Goal: Task Accomplishment & Management: Manage account settings

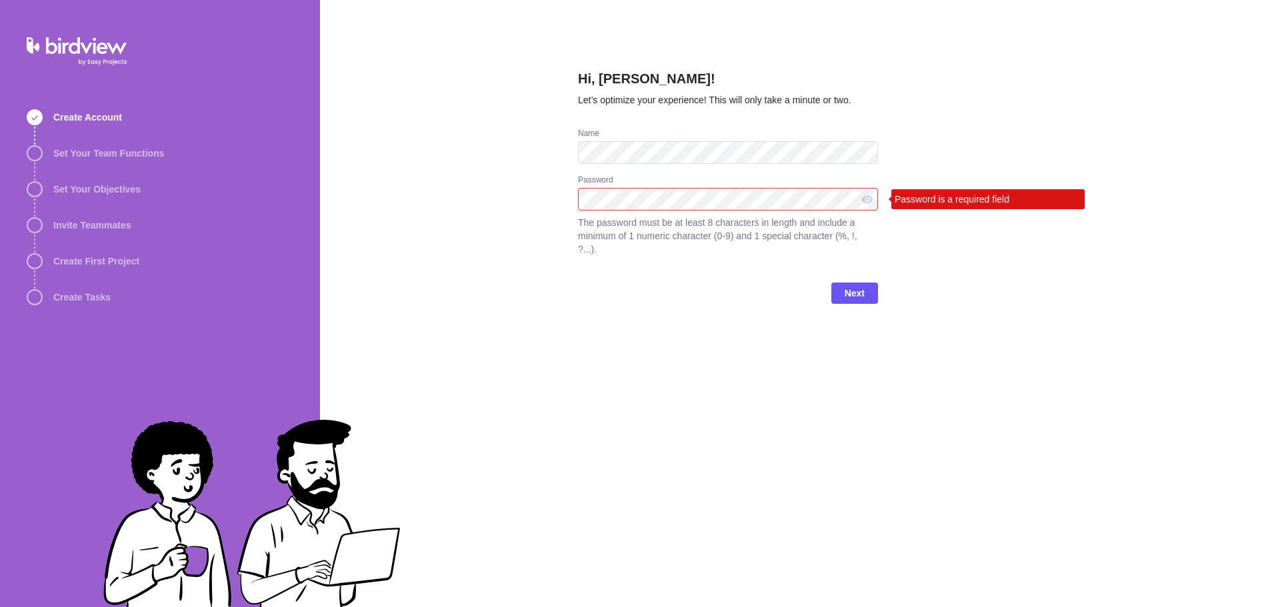
click at [860, 197] on keeper-lock "Open Keeper Popup" at bounding box center [866, 199] width 16 height 16
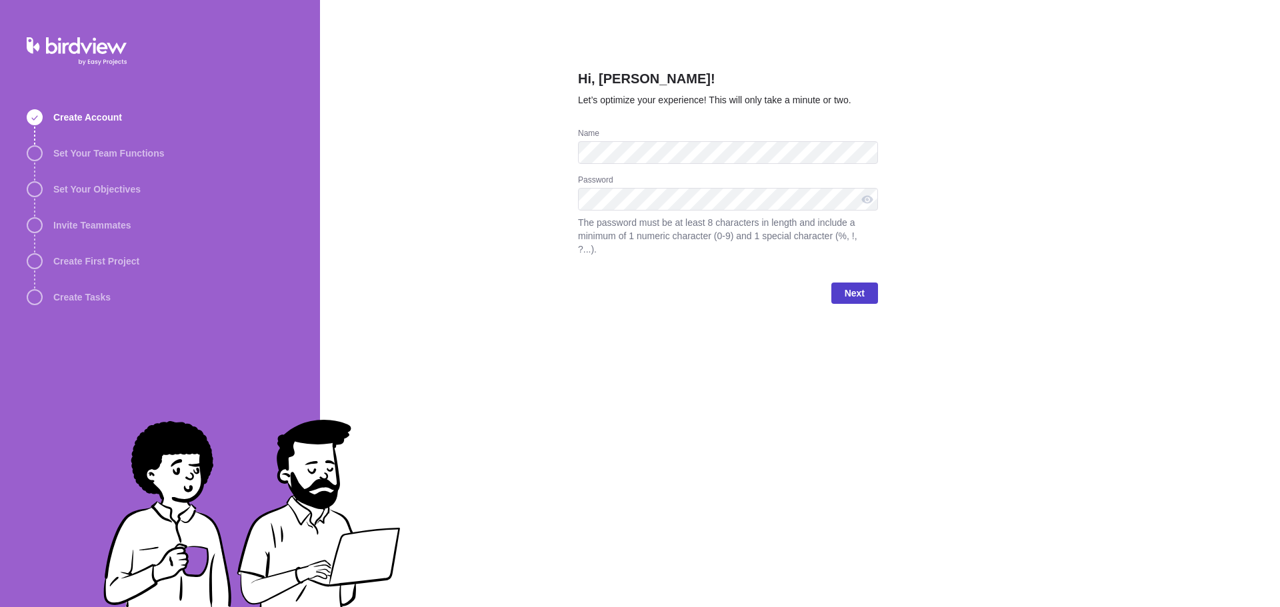
click at [872, 284] on span "Next" at bounding box center [855, 293] width 47 height 21
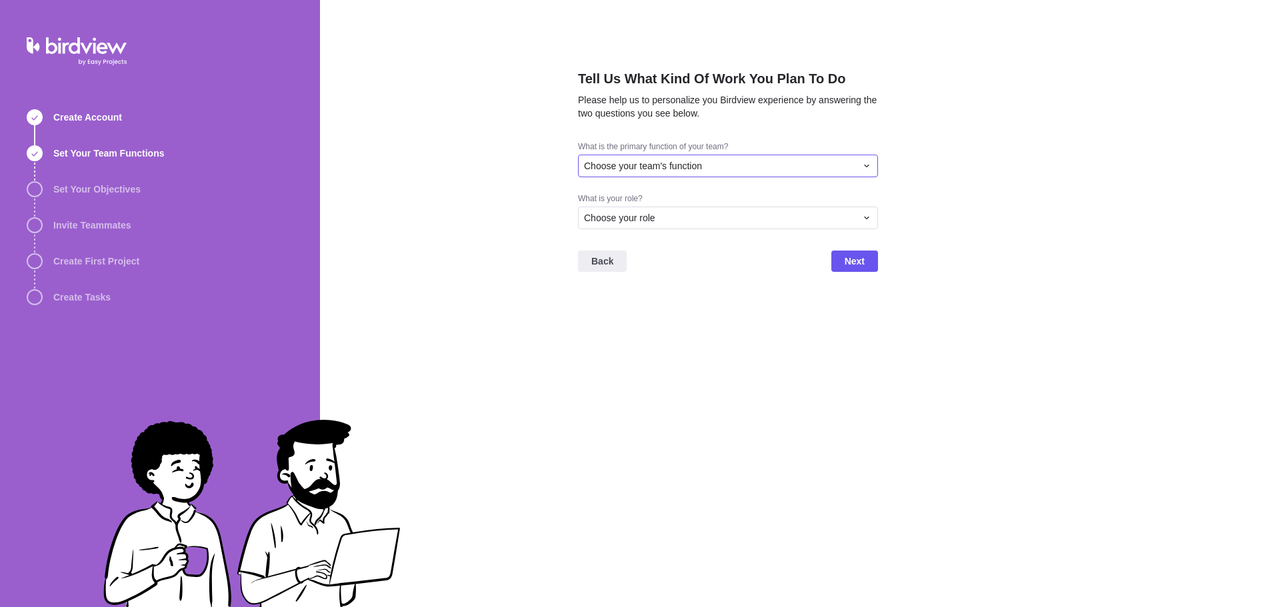
click at [716, 171] on div "Choose your team's function" at bounding box center [720, 165] width 272 height 13
click at [658, 260] on span "Project Management" at bounding box center [632, 259] width 86 height 13
click at [680, 224] on div "Choose your role" at bounding box center [720, 217] width 272 height 13
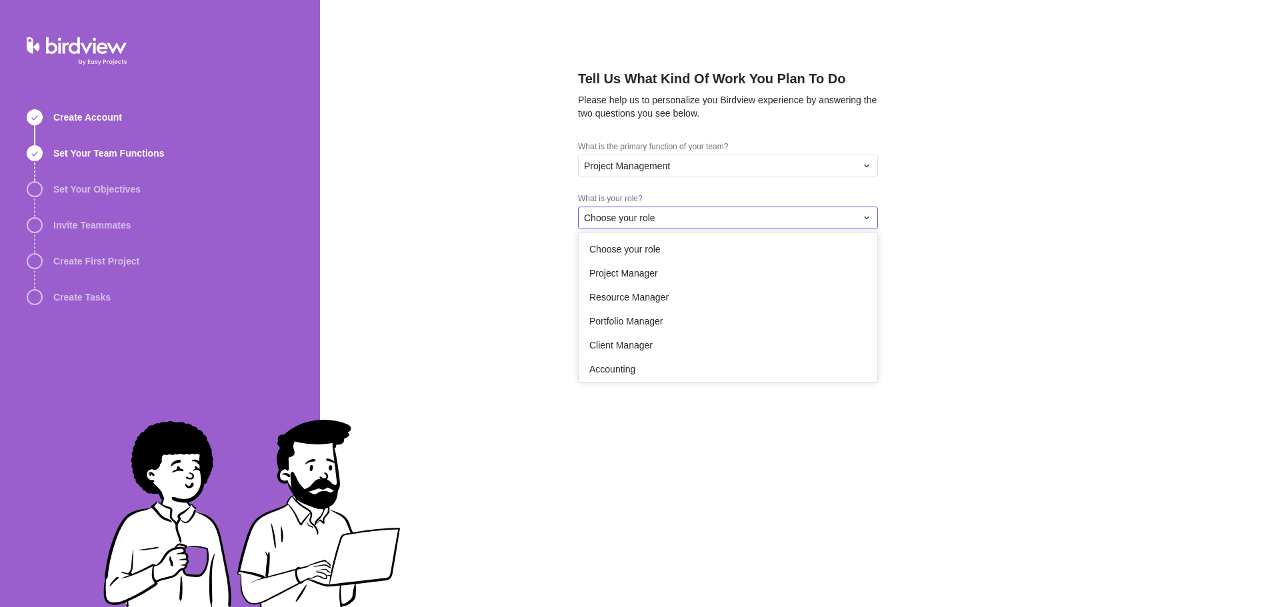
scroll to position [0, 0]
click at [644, 284] on div "Project Manager" at bounding box center [728, 274] width 299 height 24
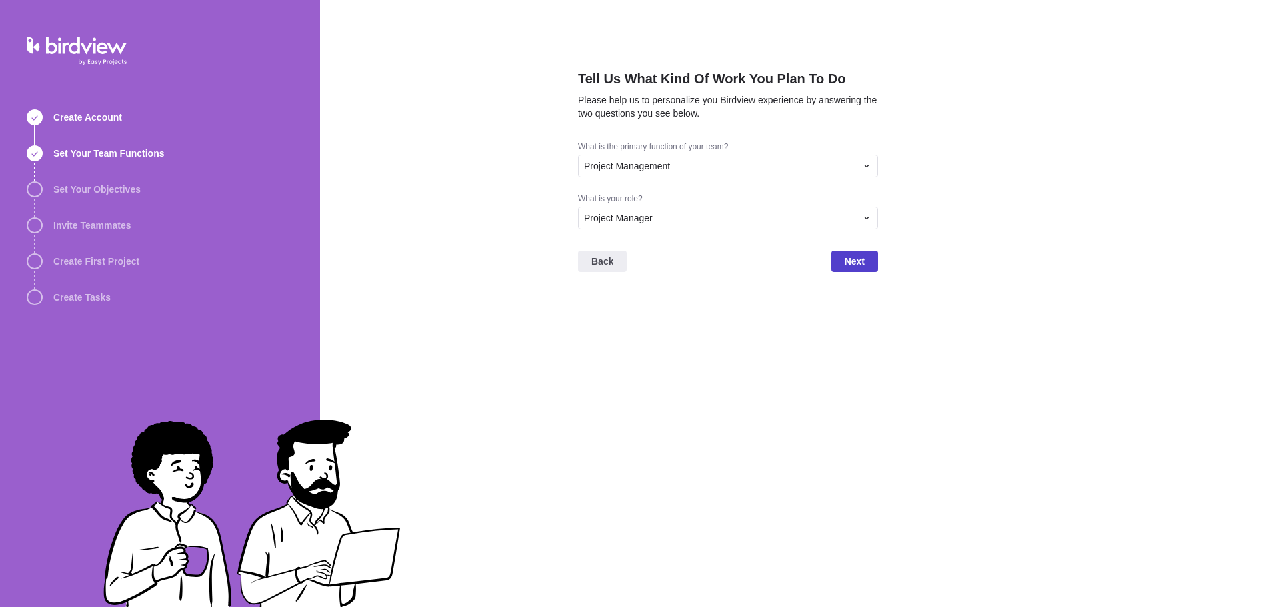
click at [852, 263] on span "Next" at bounding box center [855, 261] width 20 height 16
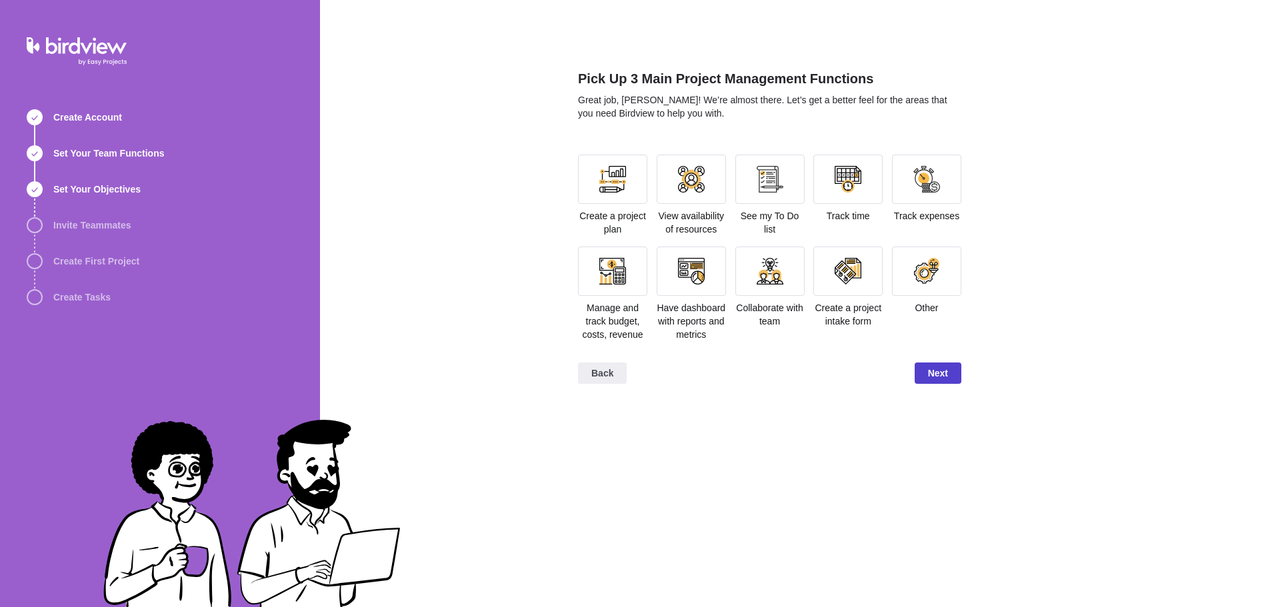
click at [942, 377] on span "Next" at bounding box center [938, 373] width 20 height 16
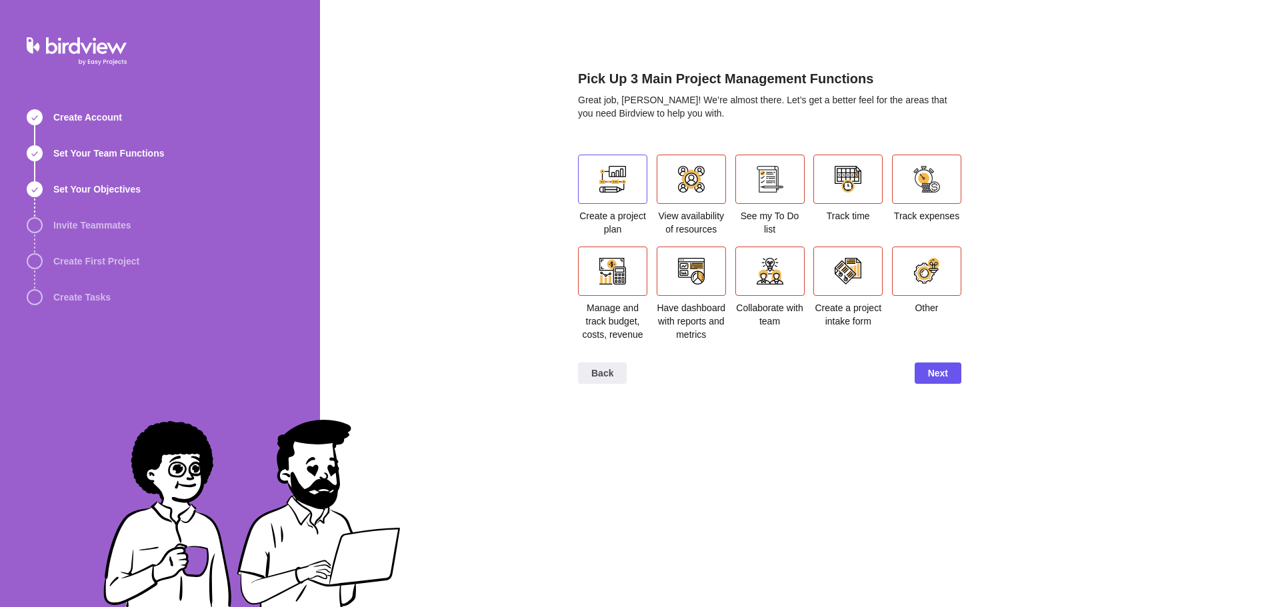
click at [610, 193] on div at bounding box center [612, 179] width 69 height 49
click at [697, 189] on div at bounding box center [691, 179] width 27 height 27
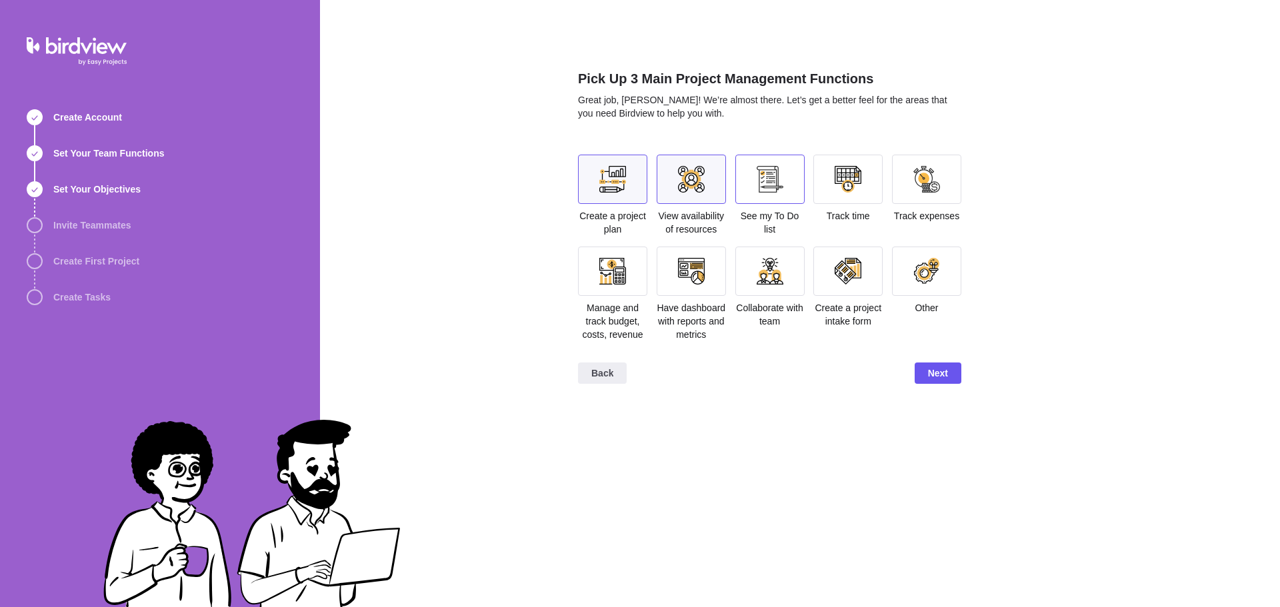
click at [746, 184] on div at bounding box center [770, 179] width 69 height 49
click at [833, 174] on div at bounding box center [848, 179] width 69 height 49
click at [903, 173] on div at bounding box center [926, 179] width 69 height 49
click at [847, 191] on div at bounding box center [848, 179] width 27 height 27
click at [846, 190] on div at bounding box center [848, 179] width 27 height 27
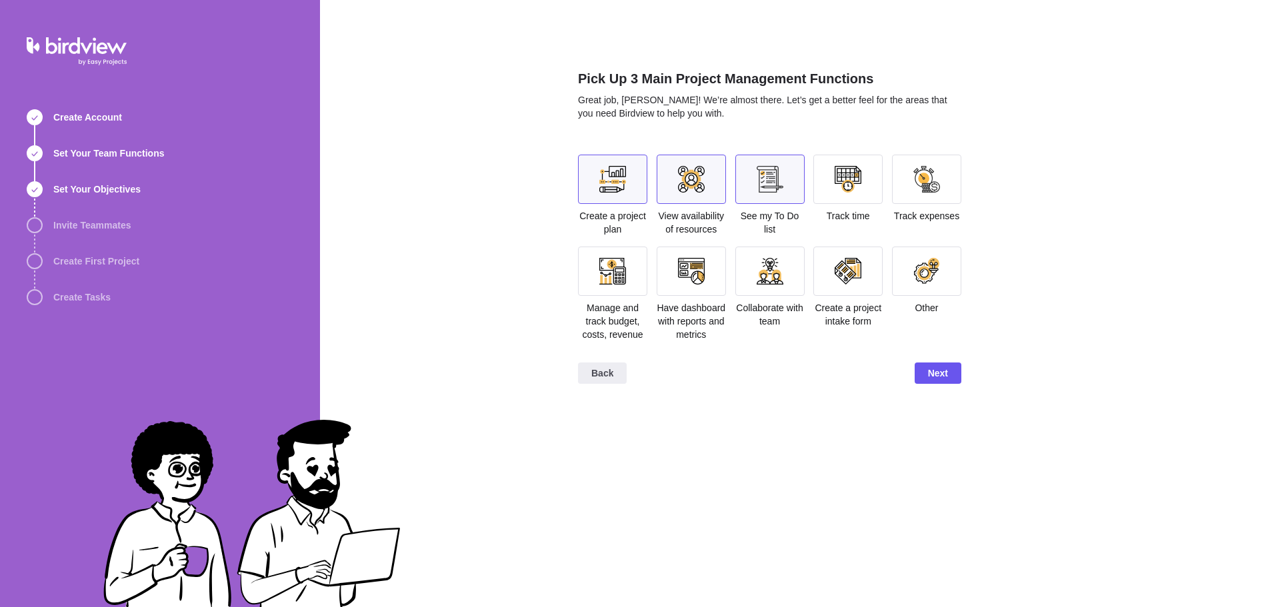
click at [745, 183] on div at bounding box center [770, 179] width 69 height 49
click at [859, 171] on div at bounding box center [848, 179] width 27 height 27
click at [702, 185] on div at bounding box center [691, 179] width 27 height 27
click at [696, 285] on div at bounding box center [691, 271] width 69 height 49
click at [614, 289] on div at bounding box center [612, 271] width 69 height 49
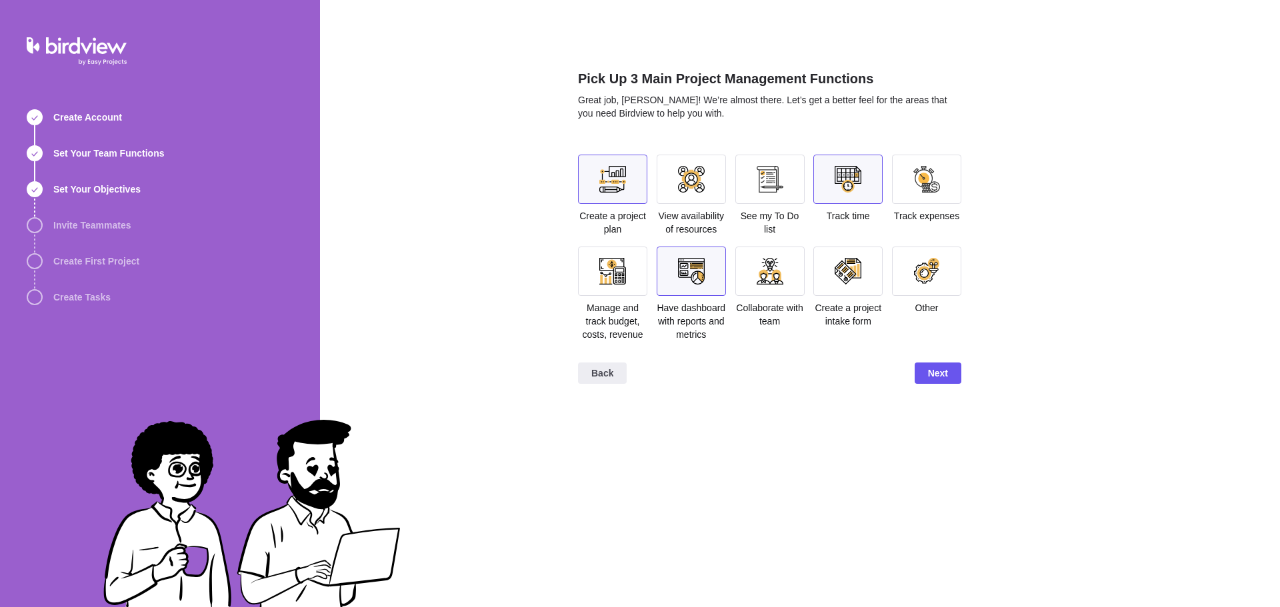
click at [866, 191] on div at bounding box center [848, 179] width 69 height 49
click at [620, 276] on div at bounding box center [612, 271] width 27 height 27
click at [860, 279] on div at bounding box center [848, 271] width 27 height 27
click at [942, 383] on span "Next" at bounding box center [938, 373] width 47 height 21
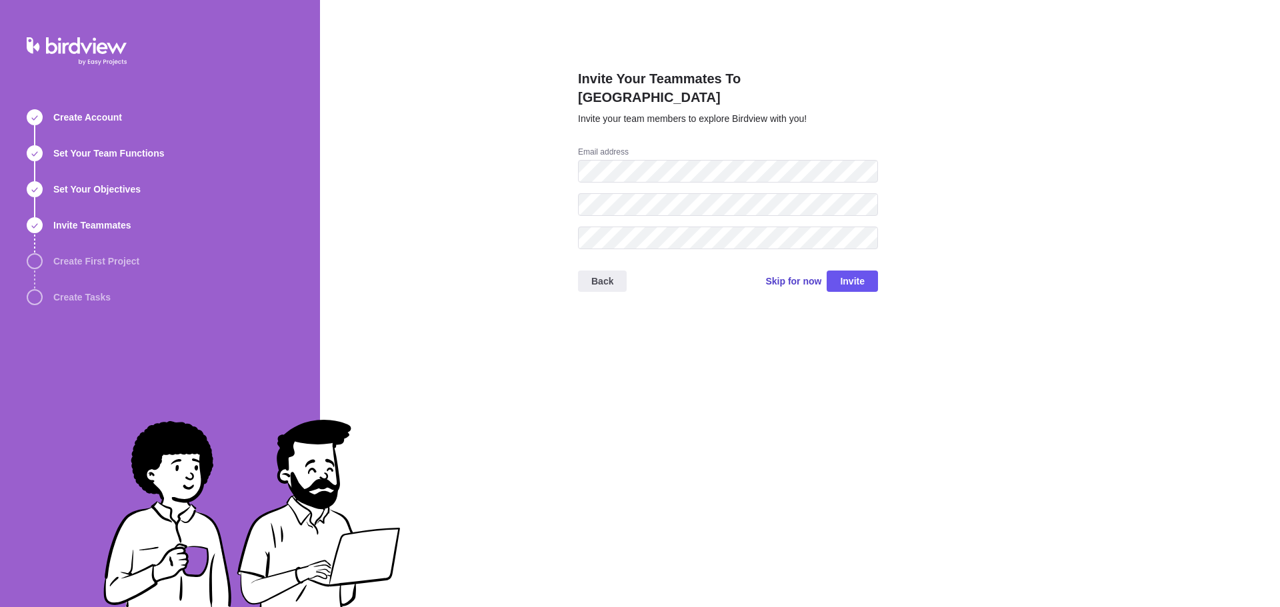
click at [793, 275] on span "Skip for now" at bounding box center [794, 281] width 56 height 13
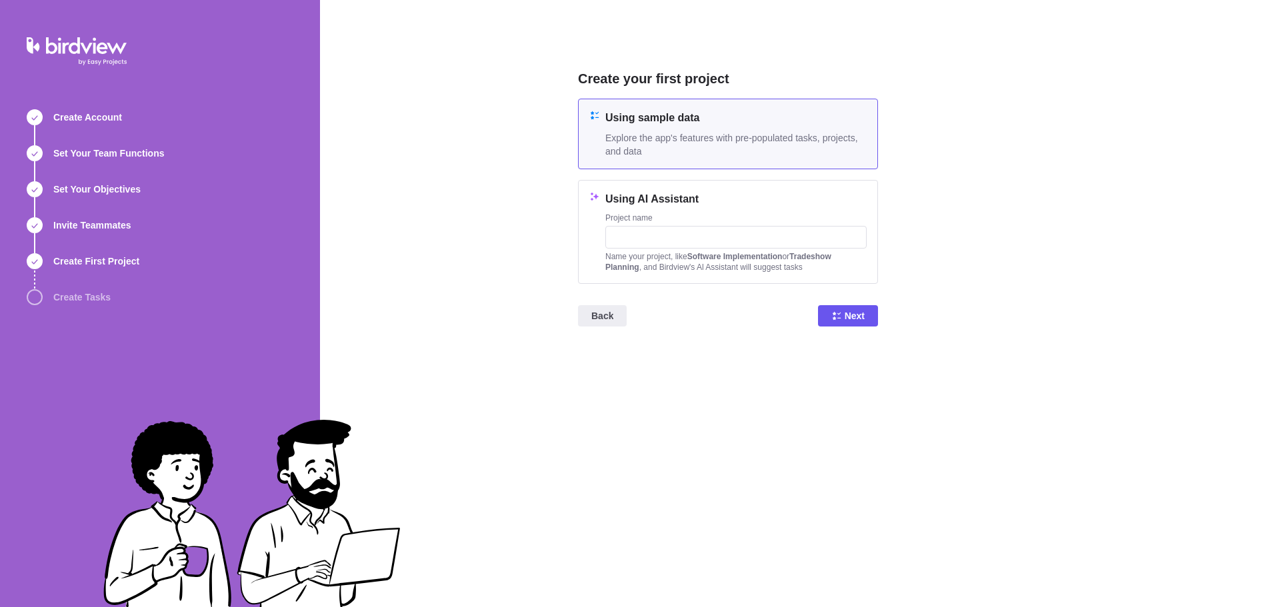
click at [861, 328] on div "Back Next" at bounding box center [728, 321] width 300 height 53
click at [858, 313] on span "Next" at bounding box center [855, 316] width 20 height 16
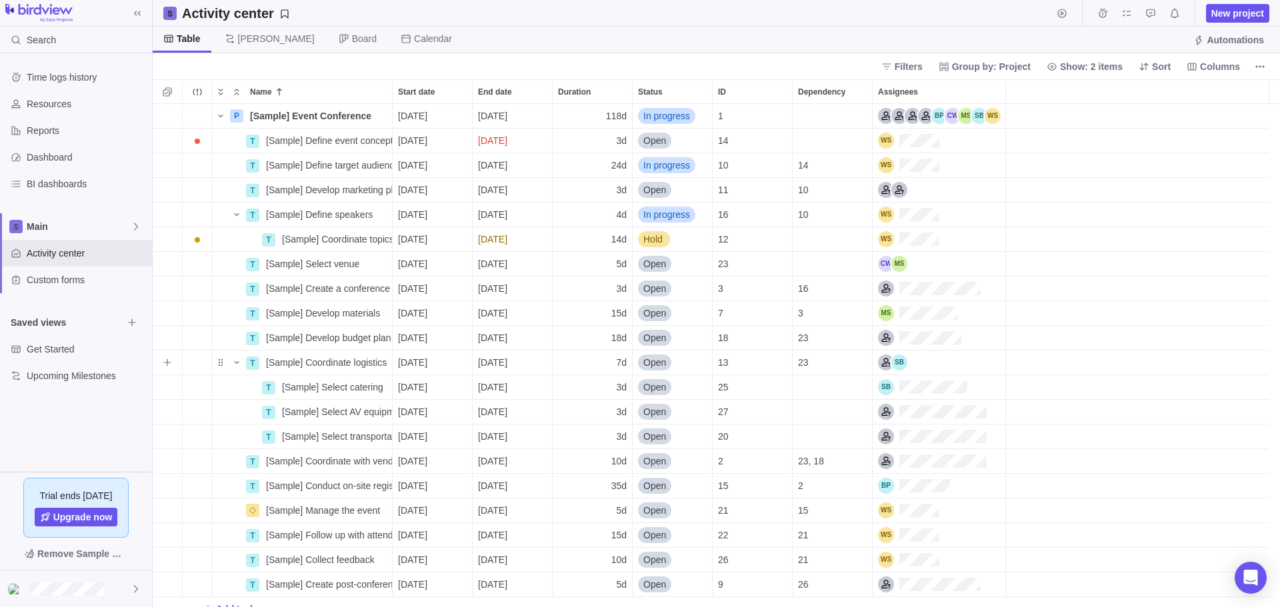
scroll to position [492, 1116]
click at [75, 77] on span "Time logs history" at bounding box center [87, 77] width 120 height 13
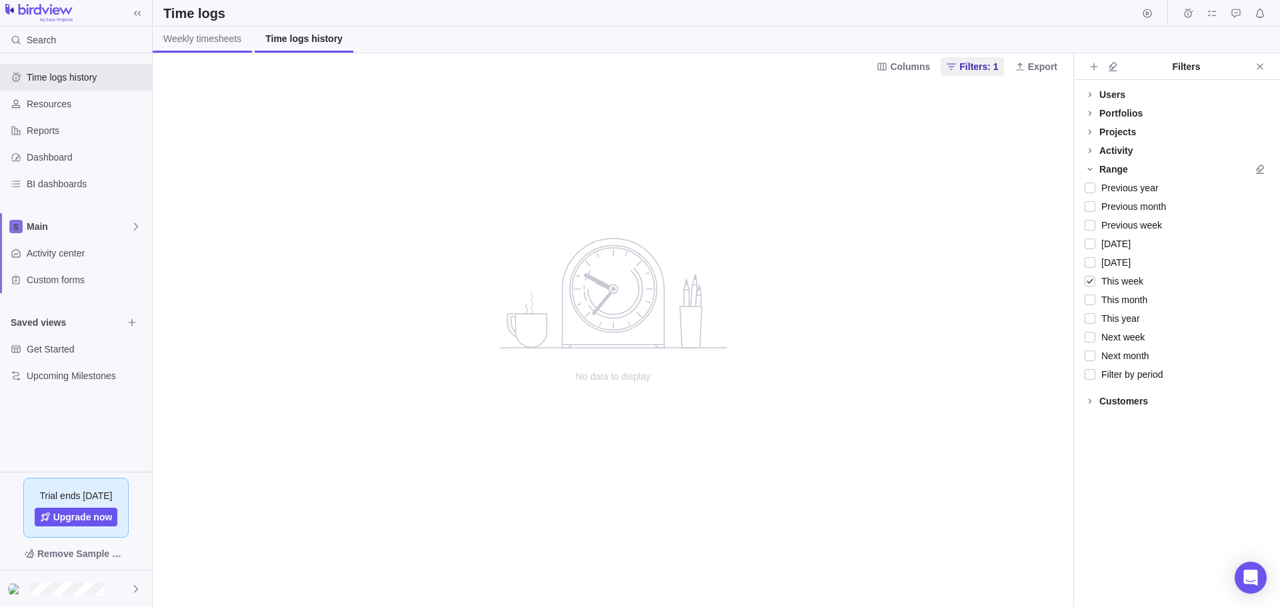
click at [195, 43] on span "Weekly timesheets" at bounding box center [202, 38] width 78 height 13
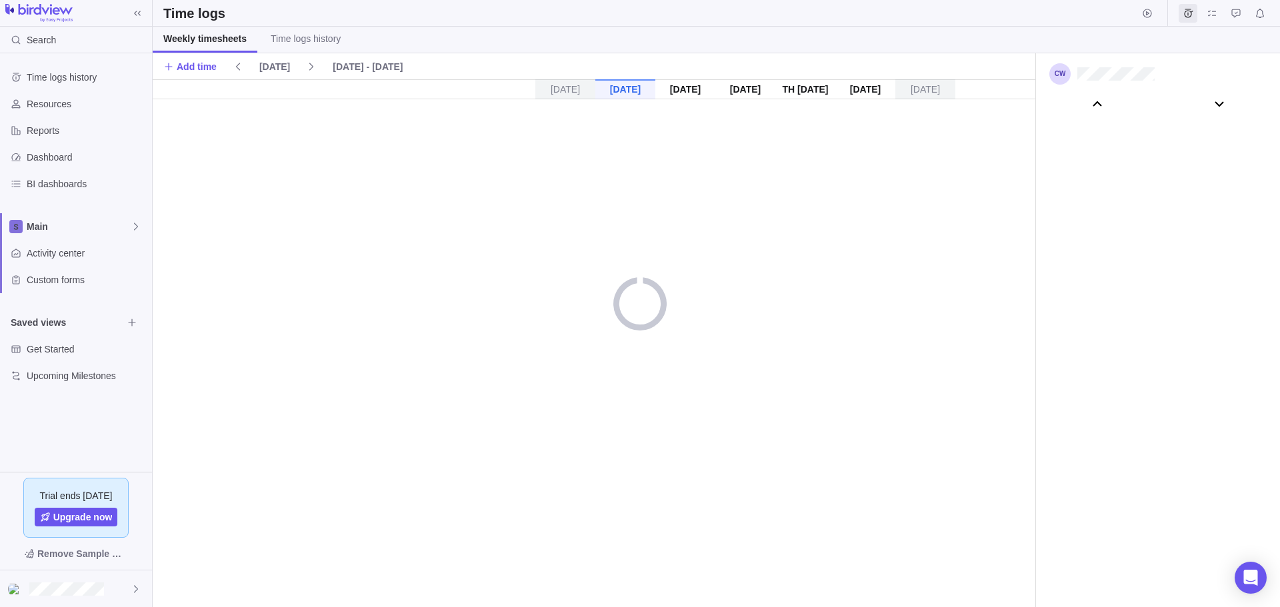
scroll to position [74145, 0]
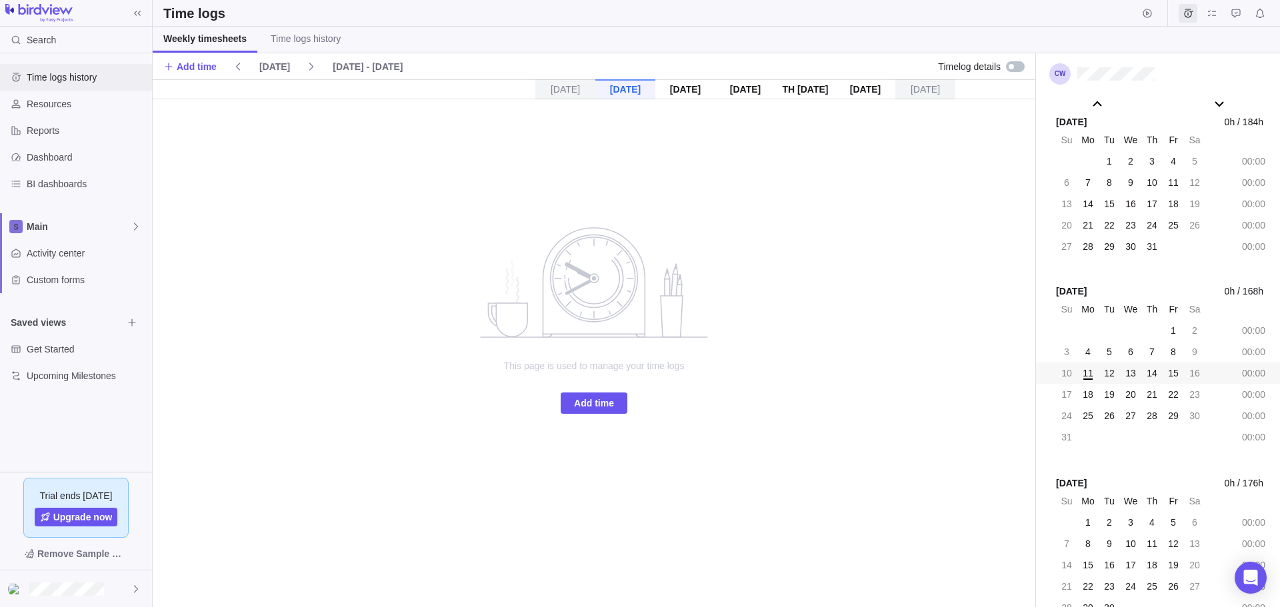
click at [51, 77] on span "Time logs history" at bounding box center [87, 77] width 120 height 13
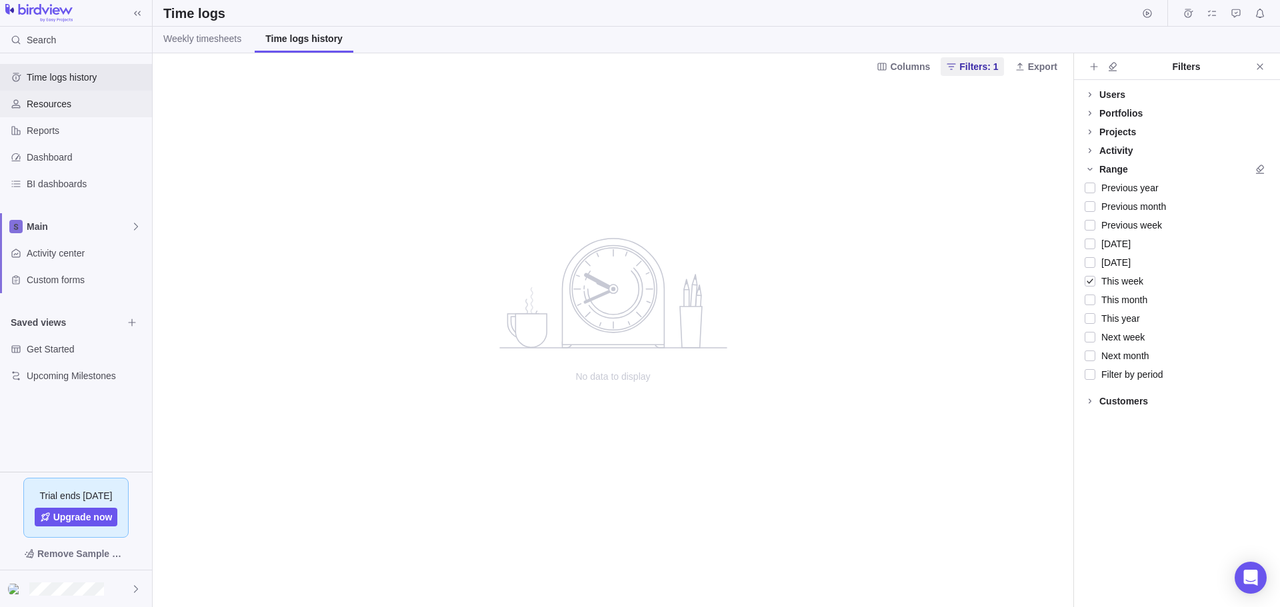
click at [49, 102] on span "Resources" at bounding box center [87, 103] width 120 height 13
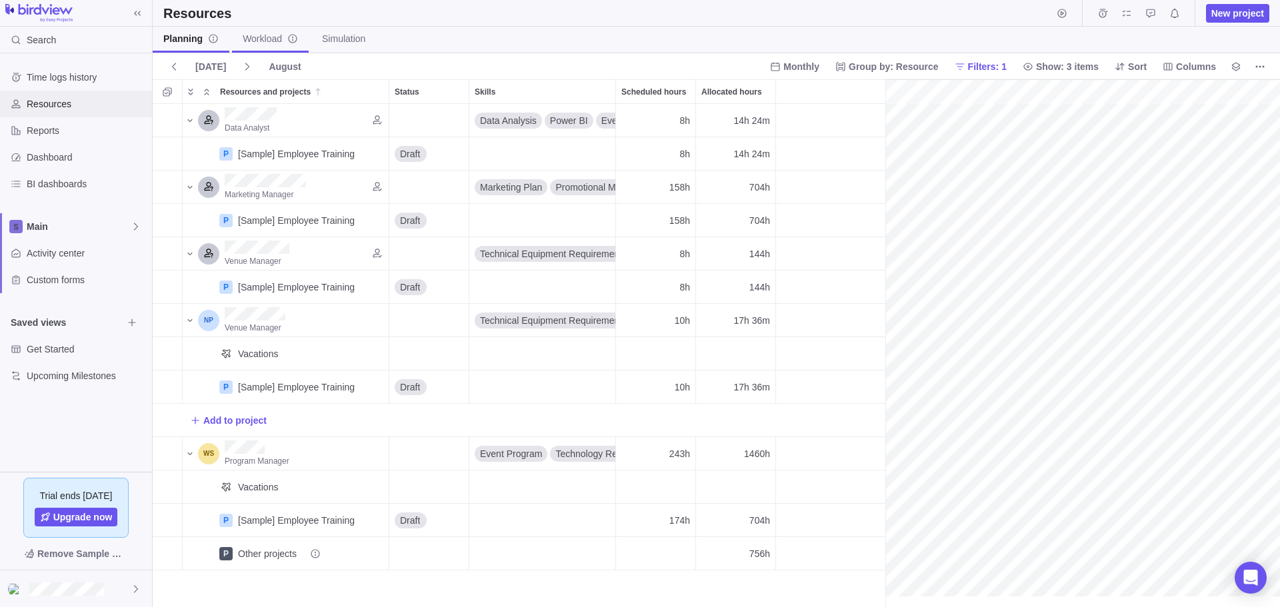
scroll to position [0, 205]
click at [59, 137] on div "Reports" at bounding box center [76, 130] width 152 height 27
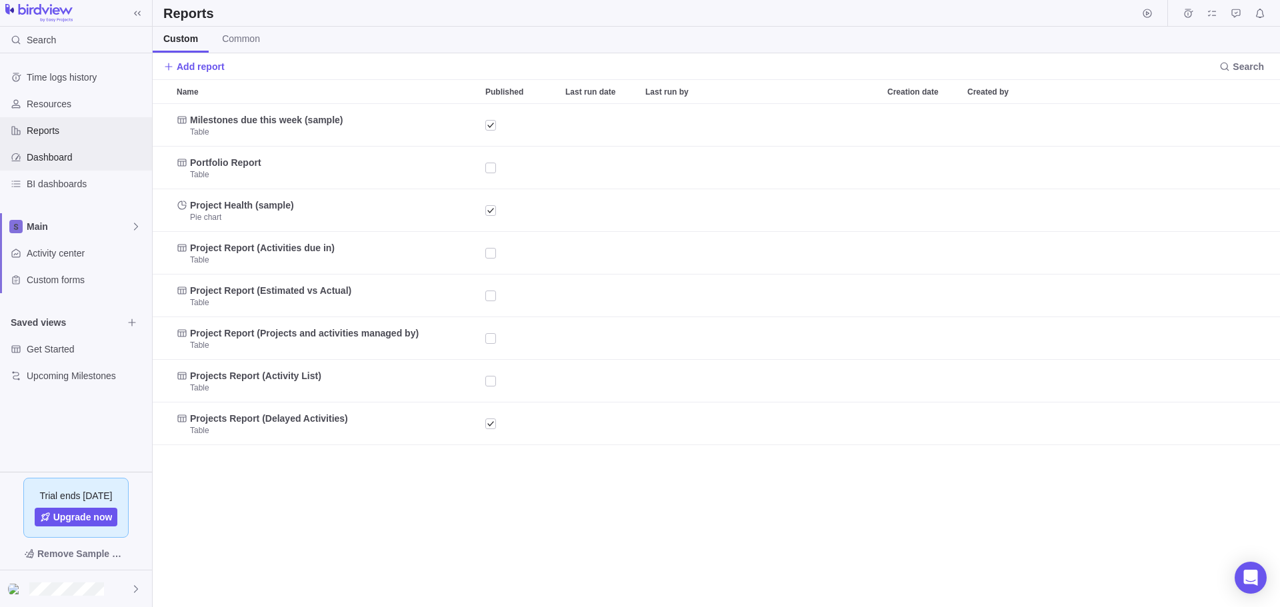
scroll to position [492, 1116]
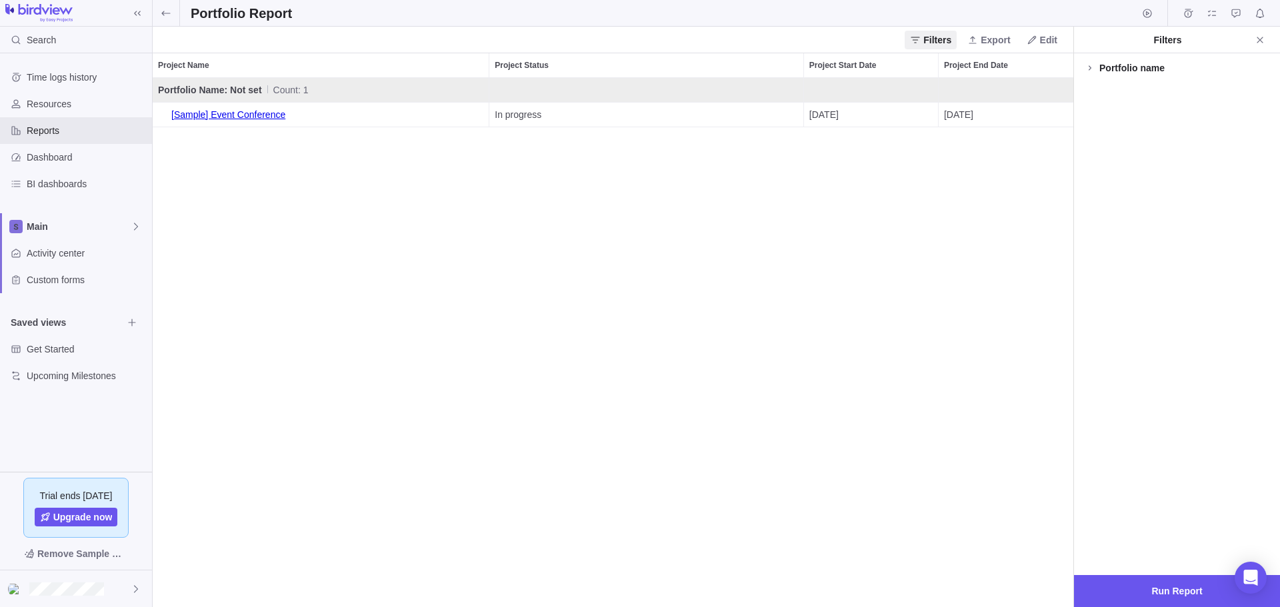
scroll to position [518, 910]
click at [245, 116] on link "[Sample] Event Conference" at bounding box center [320, 115] width 325 height 24
click at [84, 156] on span "Dashboard" at bounding box center [87, 157] width 120 height 13
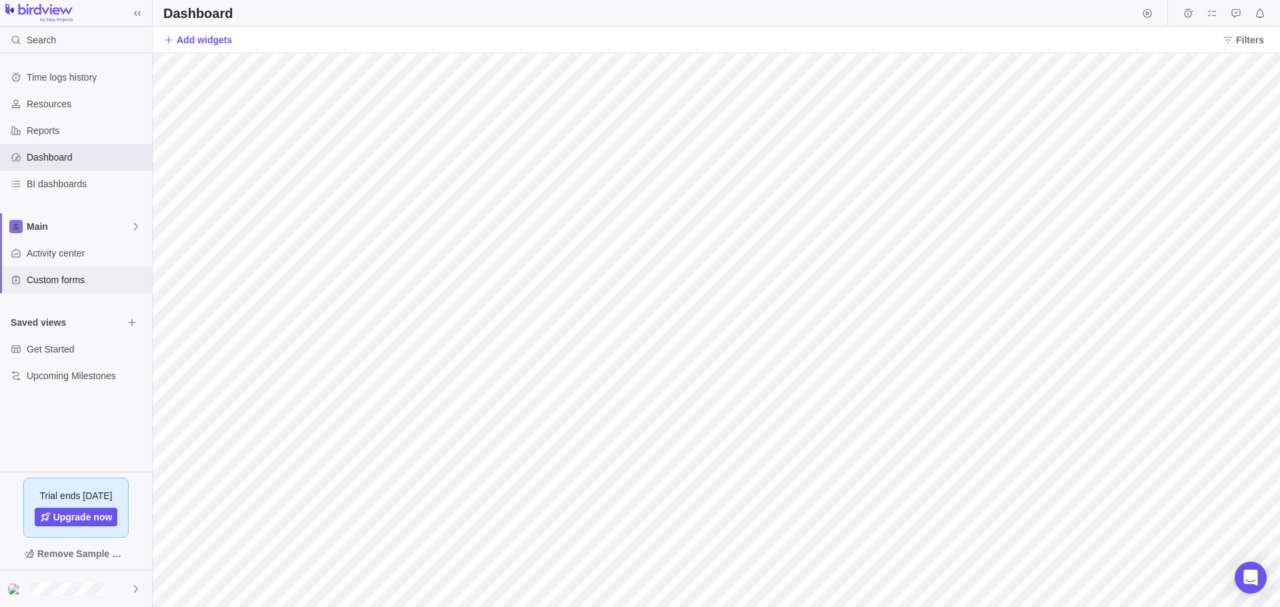
click at [92, 273] on span "Custom forms" at bounding box center [87, 279] width 120 height 13
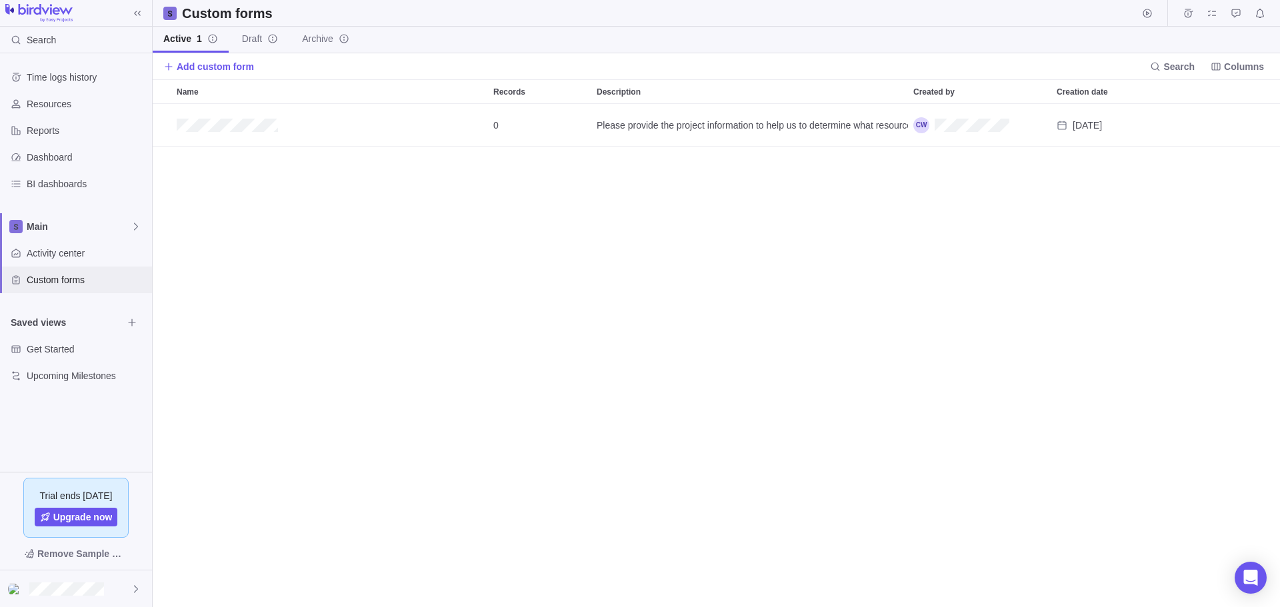
scroll to position [12, 12]
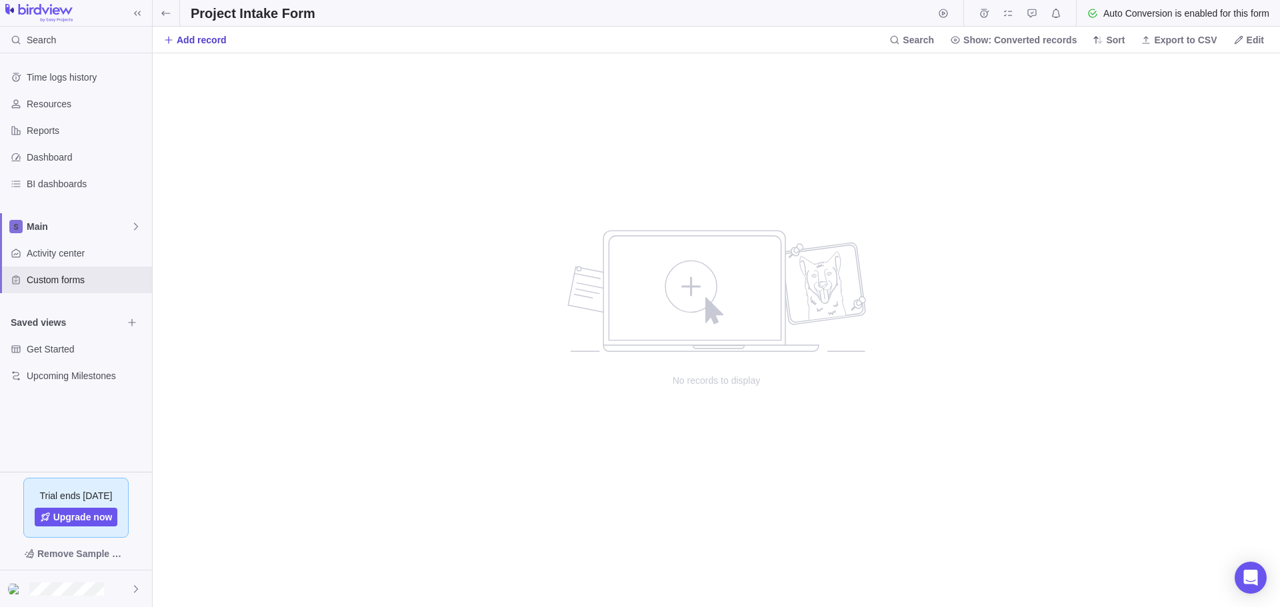
click at [205, 41] on span "Add record" at bounding box center [202, 39] width 50 height 13
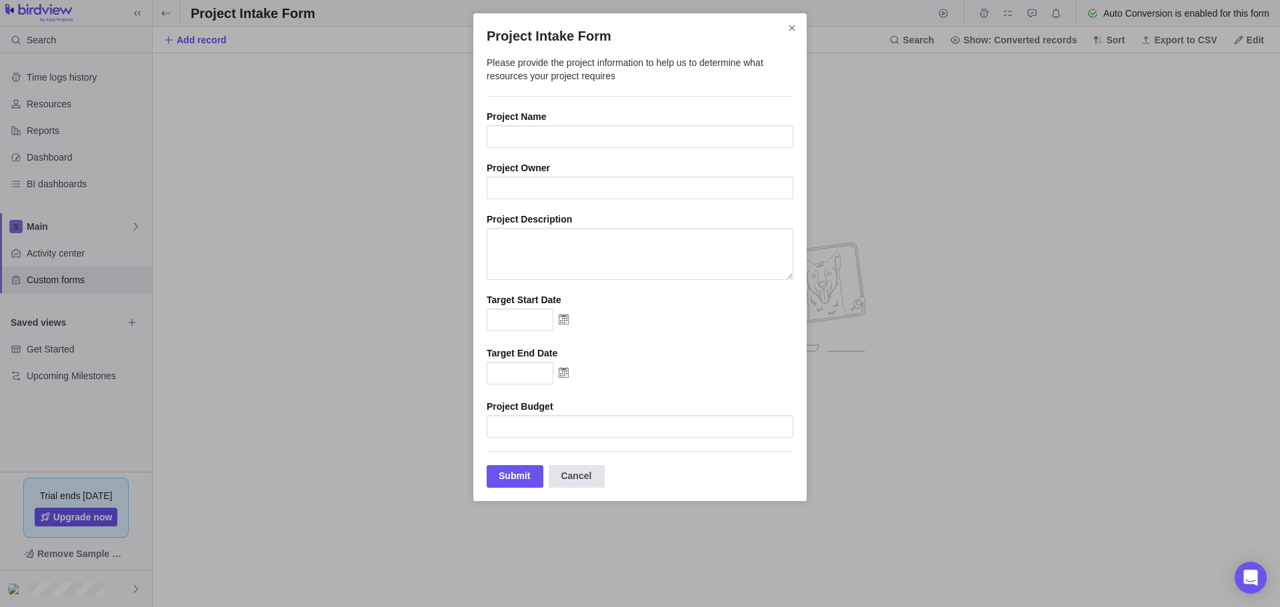
click at [575, 486] on div "Cancel" at bounding box center [577, 476] width 56 height 23
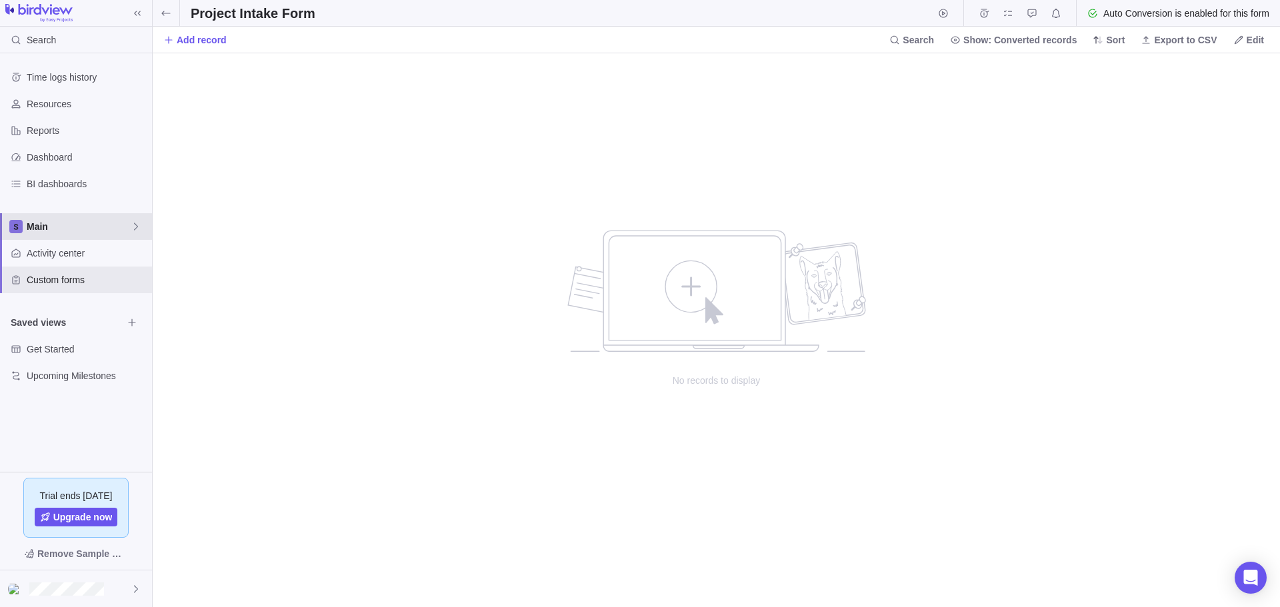
click at [60, 225] on span "Main" at bounding box center [79, 226] width 104 height 13
click at [63, 257] on span "Main" at bounding box center [75, 257] width 81 height 13
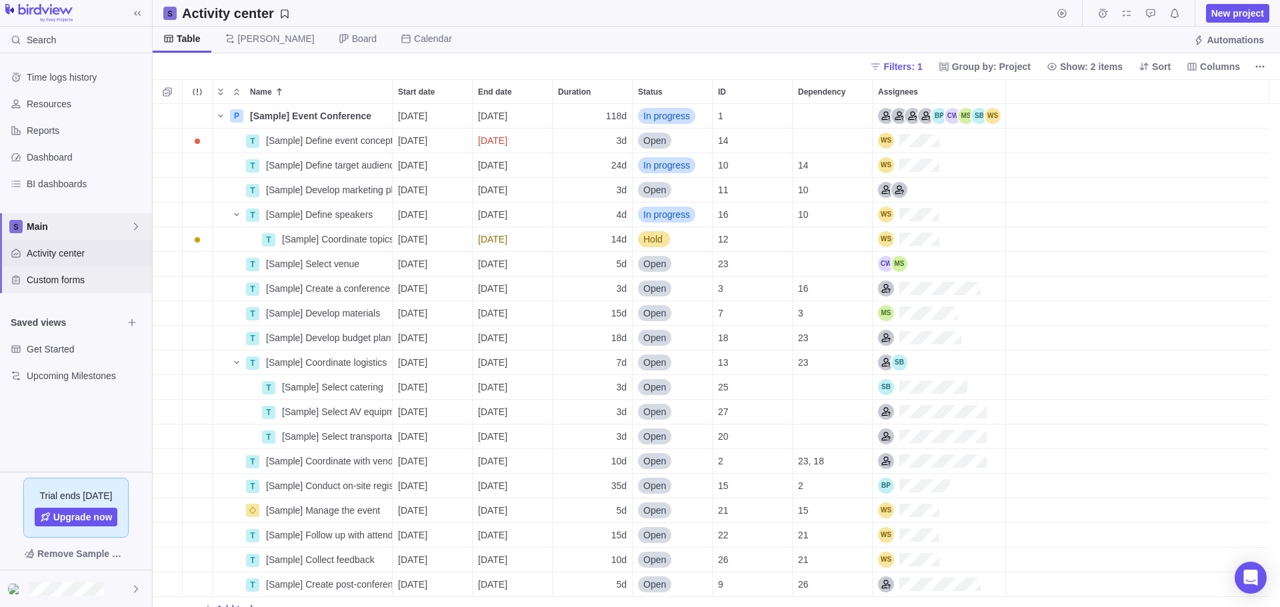
scroll to position [492, 1116]
click at [301, 115] on span "[Sample] Event Conference" at bounding box center [310, 115] width 121 height 13
click at [387, 77] on body "Search Time logs history Resources Reports Dashboard BI dashboards Main Activit…" at bounding box center [640, 303] width 1280 height 607
click at [363, 120] on span "Details" at bounding box center [350, 115] width 31 height 13
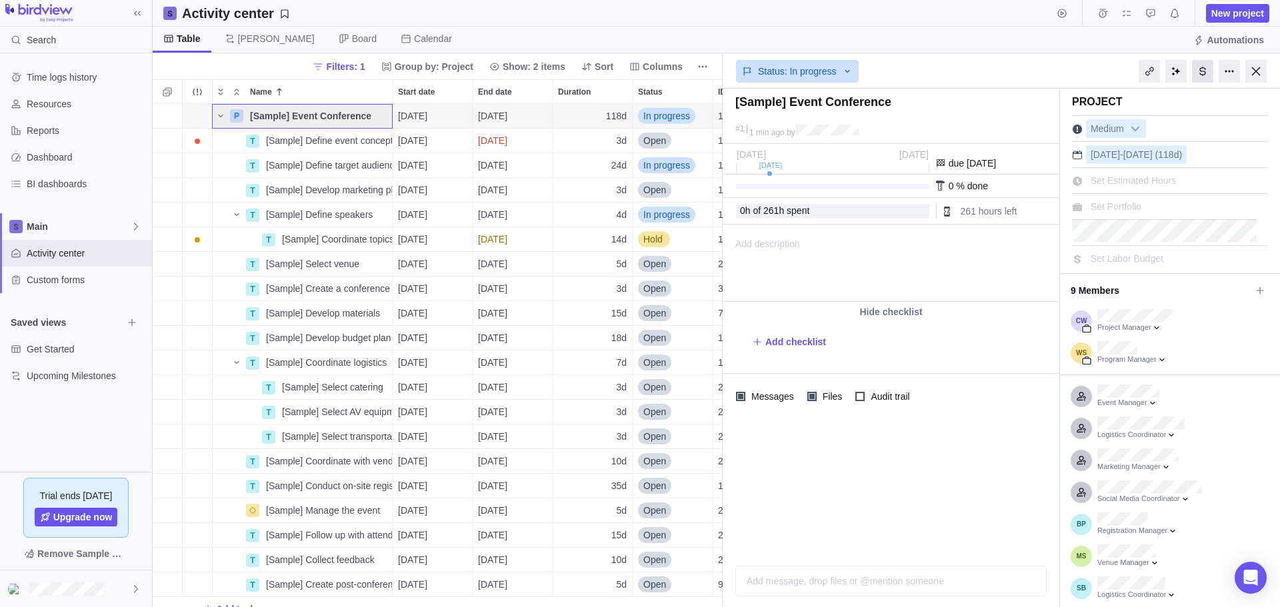
click at [1204, 79] on div at bounding box center [1202, 71] width 21 height 23
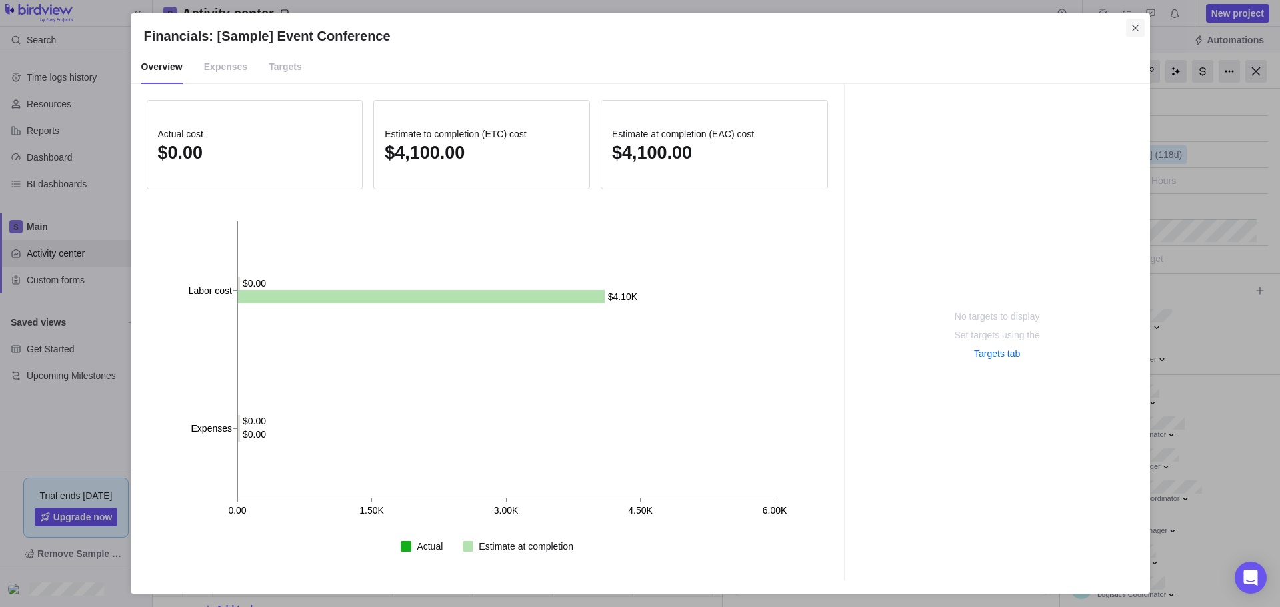
click at [1134, 27] on icon "Close" at bounding box center [1135, 28] width 6 height 6
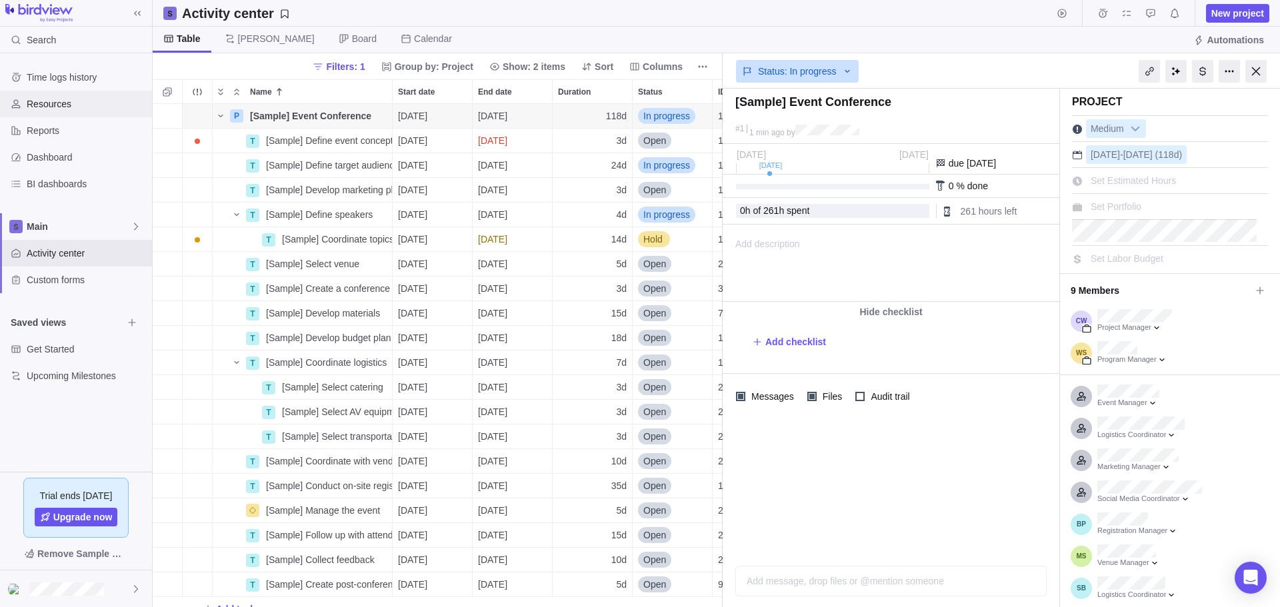
click at [43, 104] on span "Resources" at bounding box center [87, 103] width 120 height 13
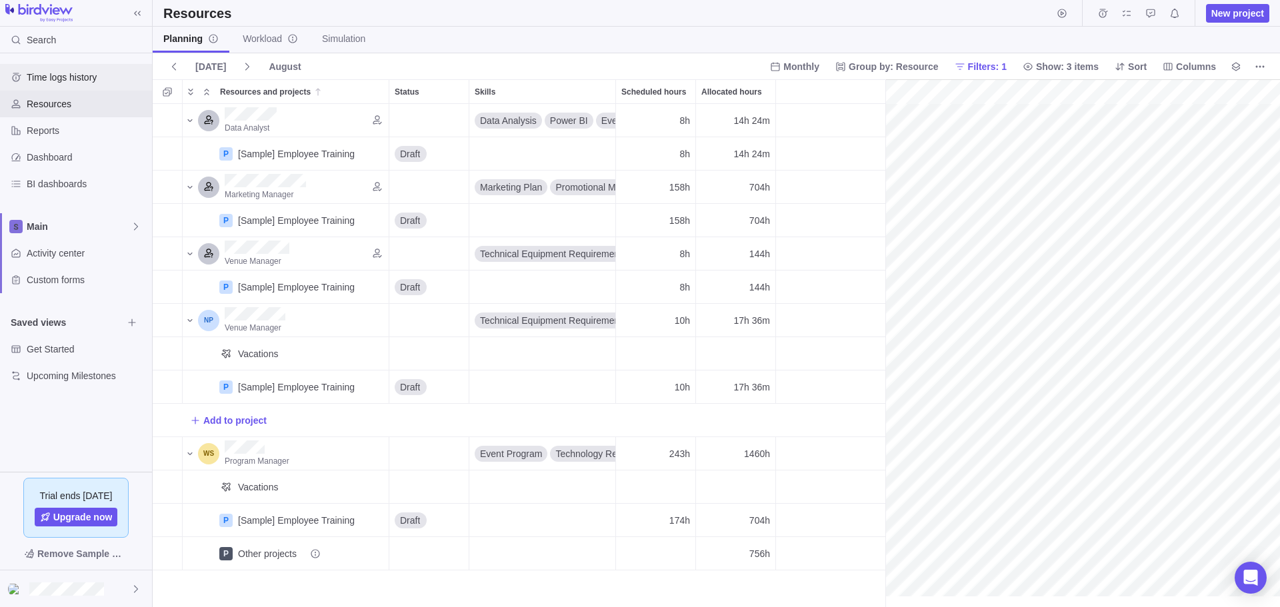
scroll to position [0, 205]
click at [59, 85] on div "Time logs history" at bounding box center [76, 77] width 152 height 27
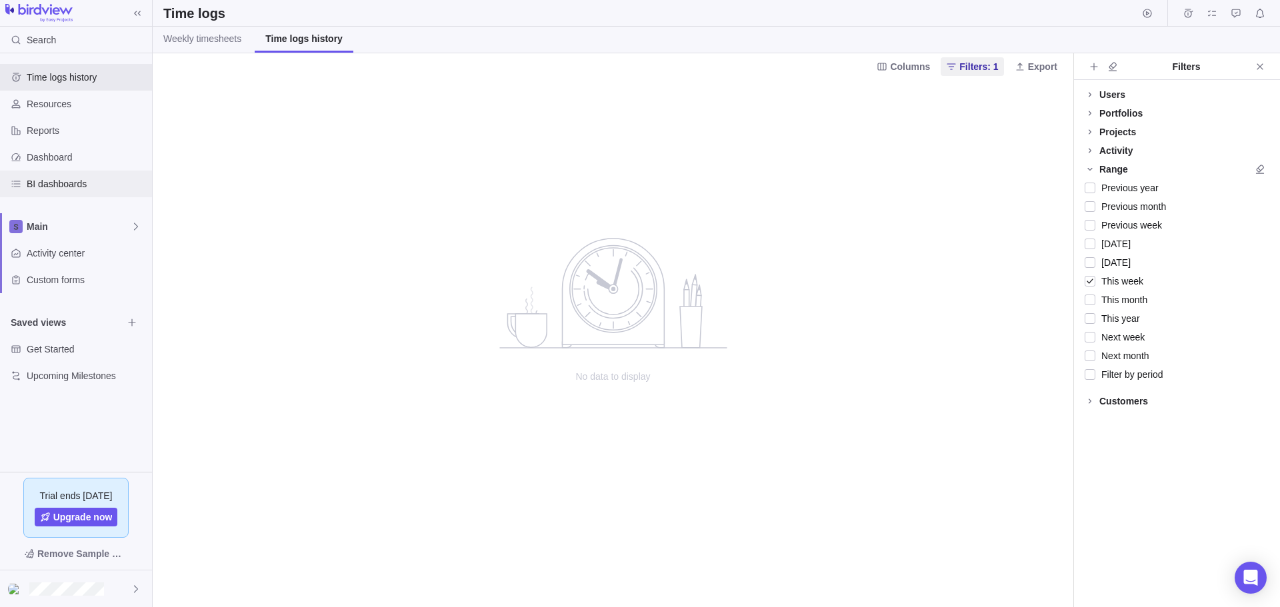
click at [71, 187] on span "BI dashboards" at bounding box center [87, 183] width 120 height 13
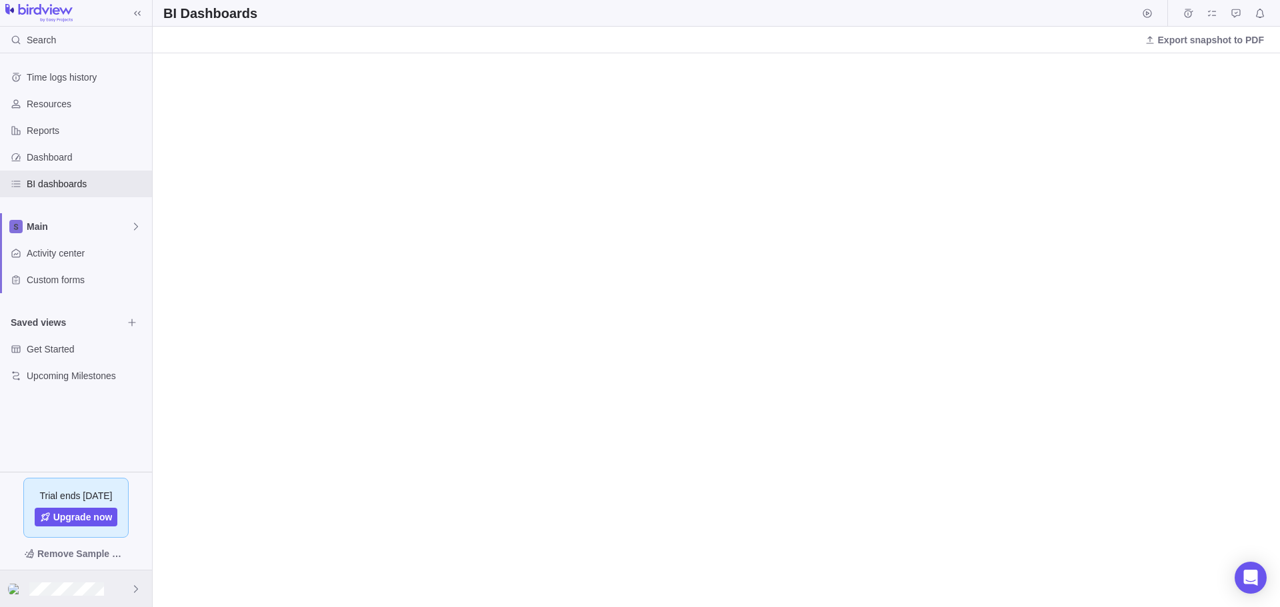
click at [110, 591] on div at bounding box center [76, 589] width 152 height 37
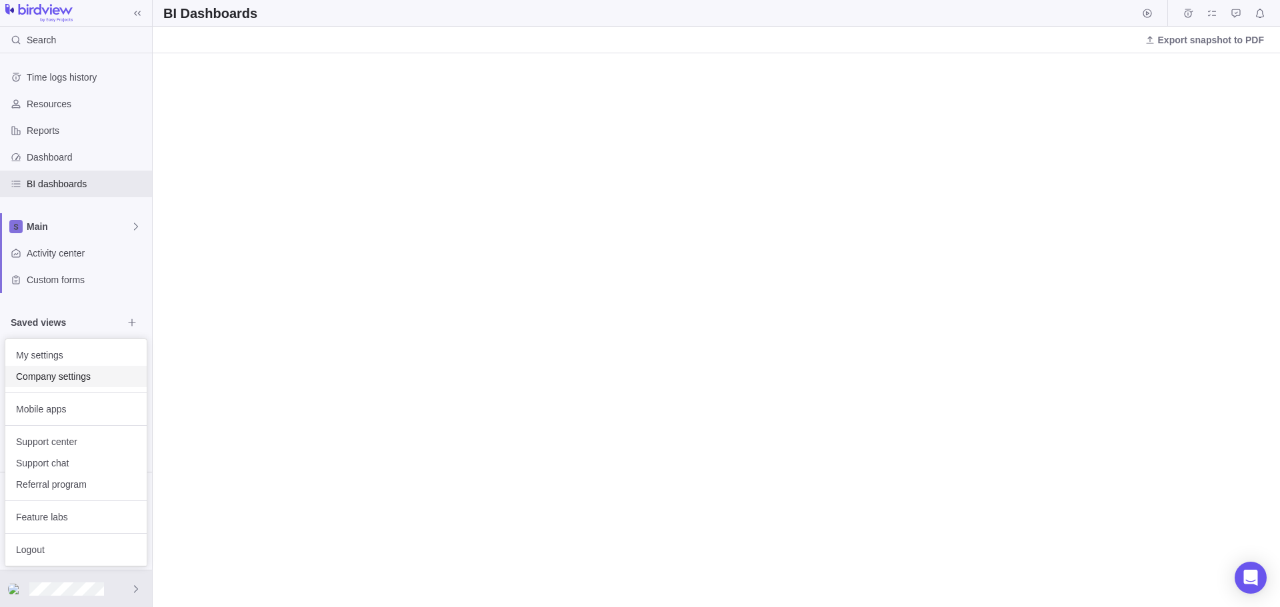
click at [73, 380] on span "Company settings" at bounding box center [76, 376] width 120 height 13
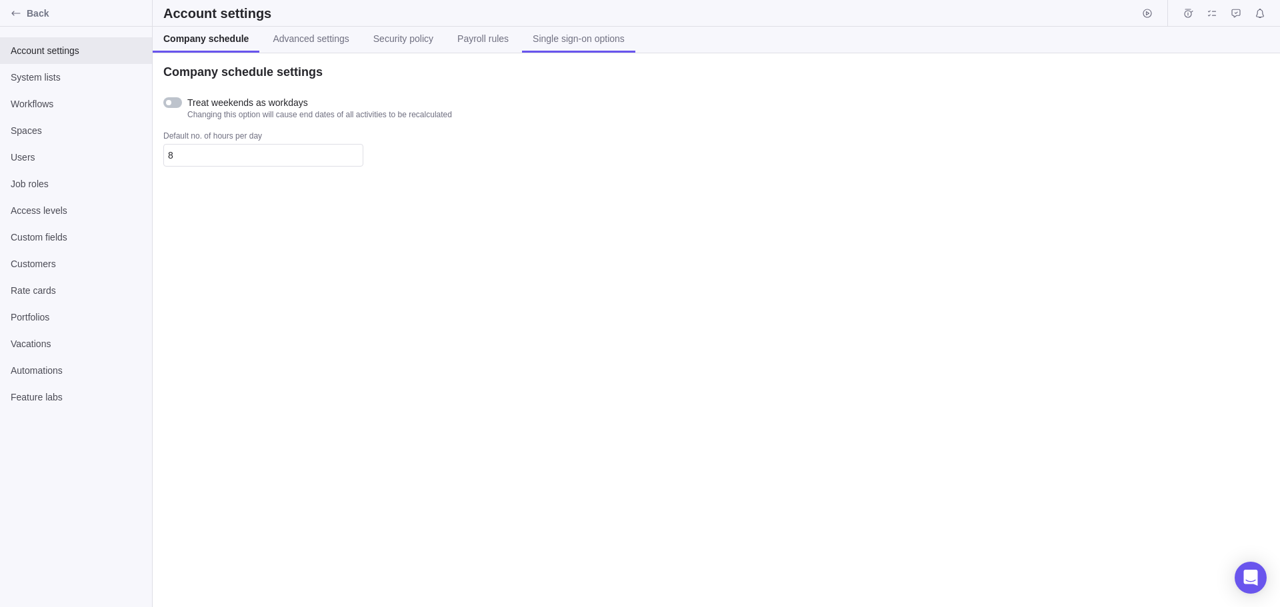
click at [584, 39] on span "Single sign-on options" at bounding box center [579, 38] width 92 height 13
click at [227, 30] on link "Company schedule" at bounding box center [203, 40] width 101 height 26
click at [33, 164] on div "Users" at bounding box center [76, 157] width 152 height 27
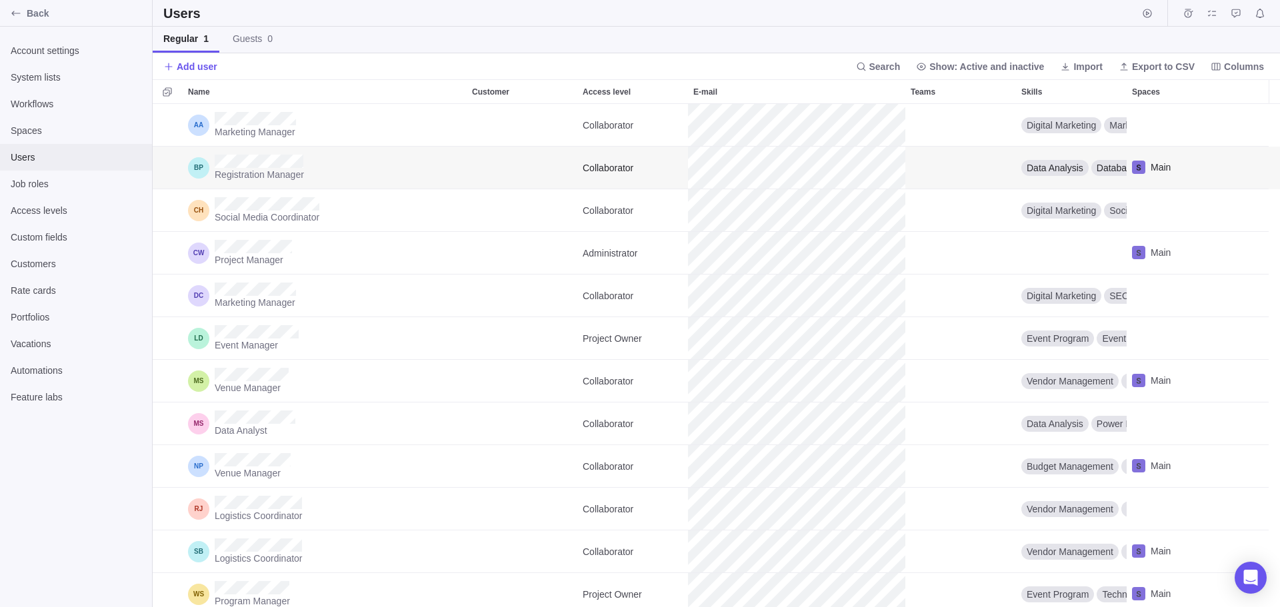
scroll to position [492, 1116]
click at [204, 74] on span "Add user" at bounding box center [190, 66] width 54 height 19
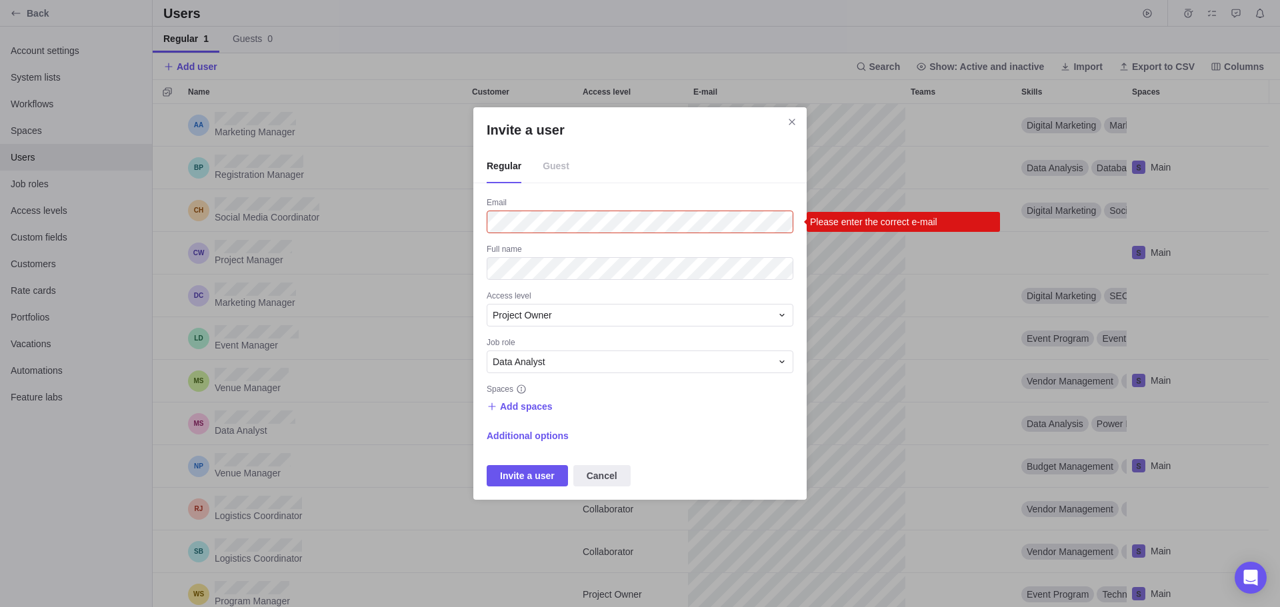
click at [409, 221] on div "Invite a user Regular Guest Email Please enter the correct e-mail Full name Acc…" at bounding box center [640, 303] width 1280 height 607
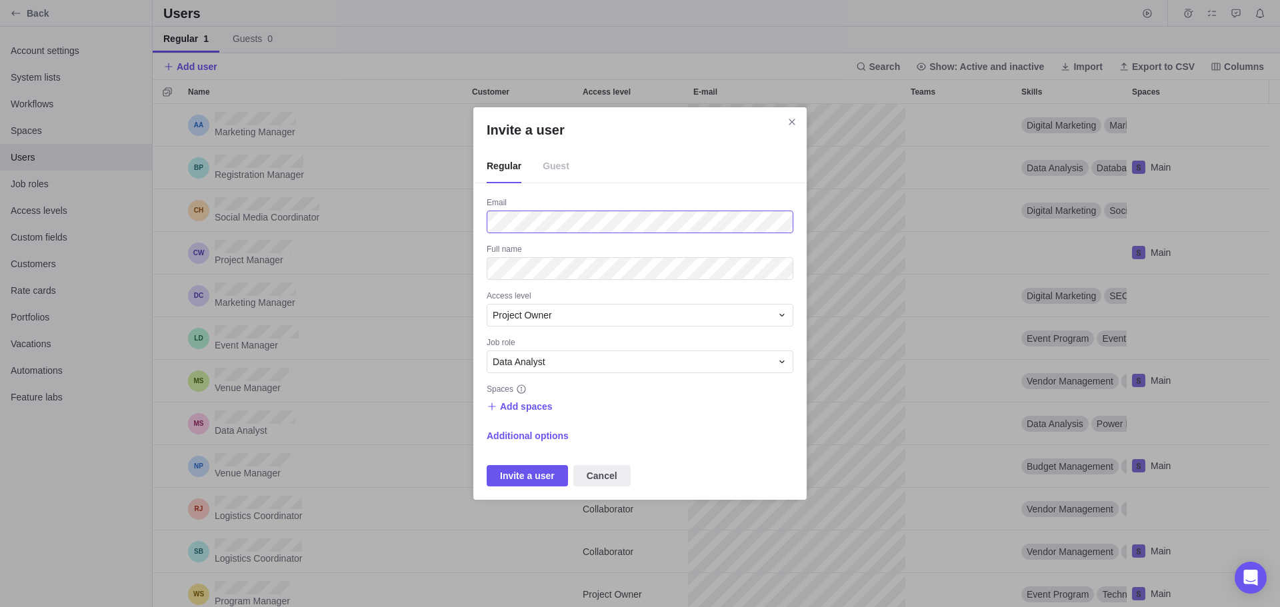
click at [480, 210] on div "Invite a user Regular Guest Email Full name Access level Project Owner Job role…" at bounding box center [639, 303] width 333 height 393
click at [641, 316] on div "Project Owner" at bounding box center [632, 315] width 279 height 13
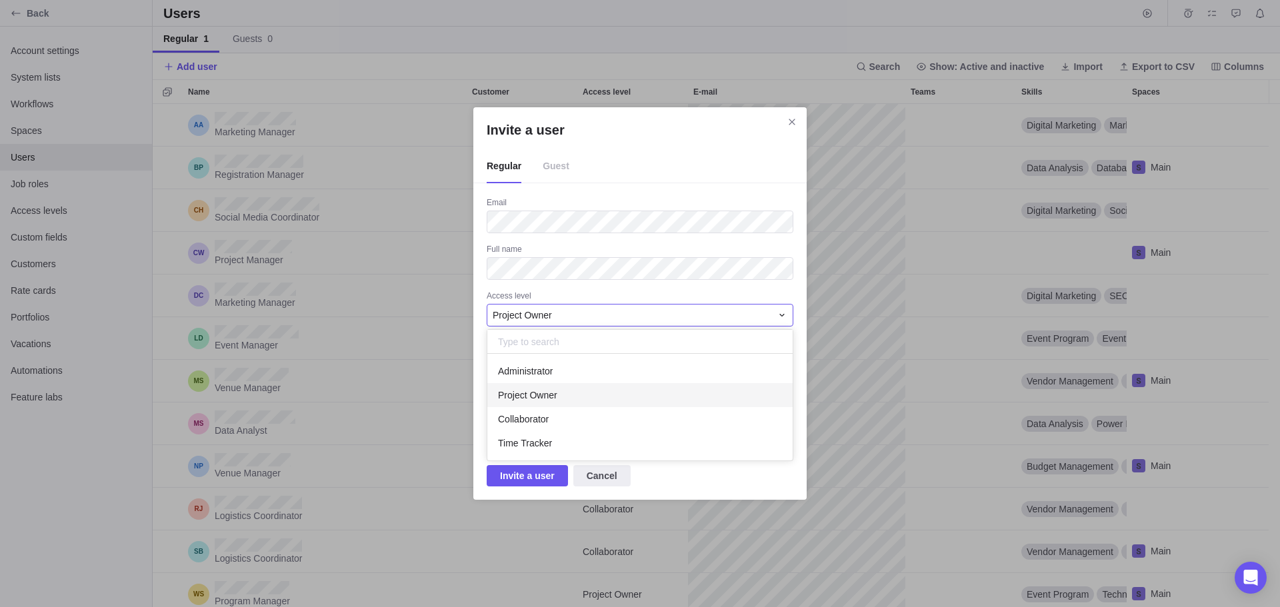
scroll to position [95, 294]
click at [597, 358] on div "Administrator" at bounding box center [639, 368] width 305 height 29
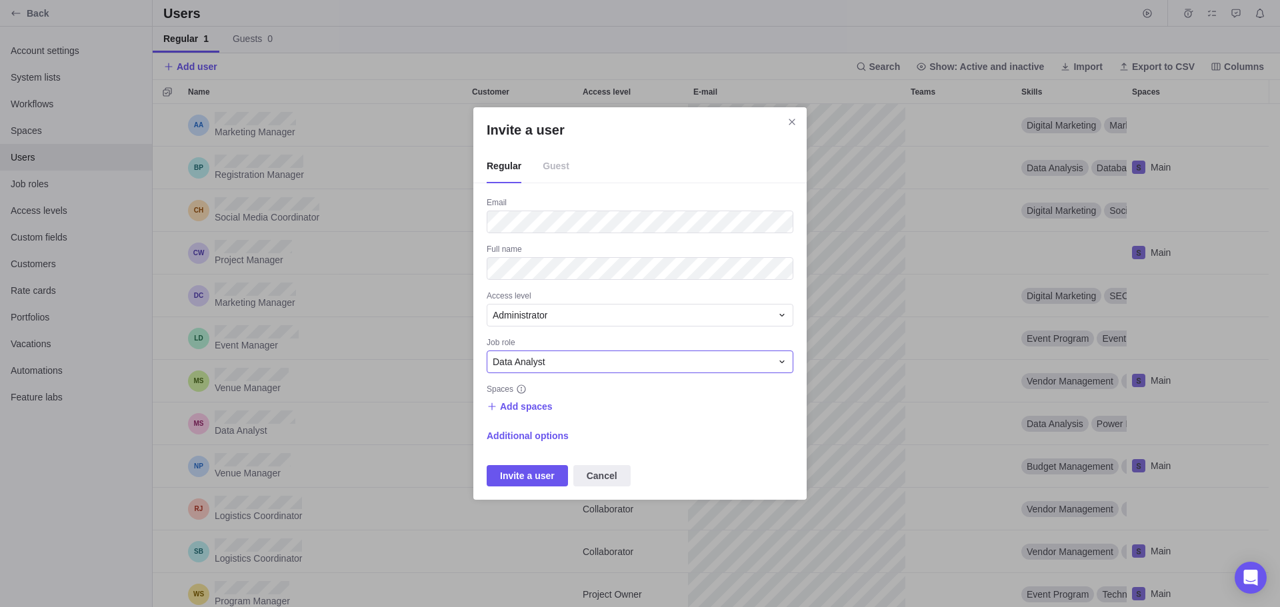
click at [621, 358] on div "Data Analyst" at bounding box center [632, 361] width 279 height 13
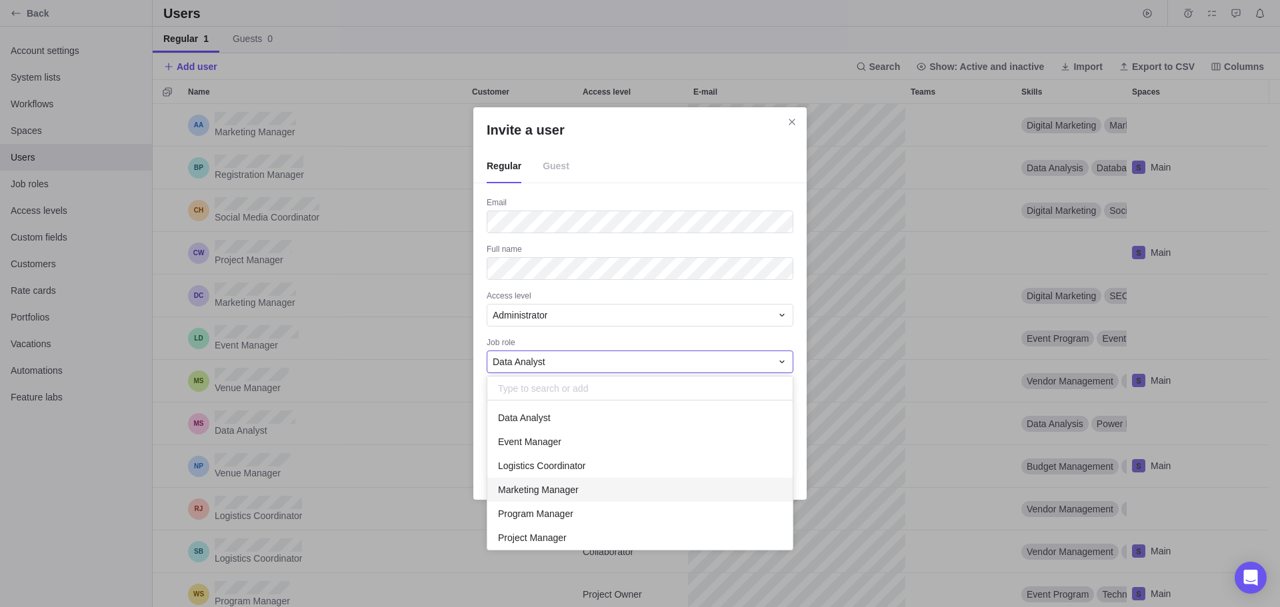
scroll to position [67, 0]
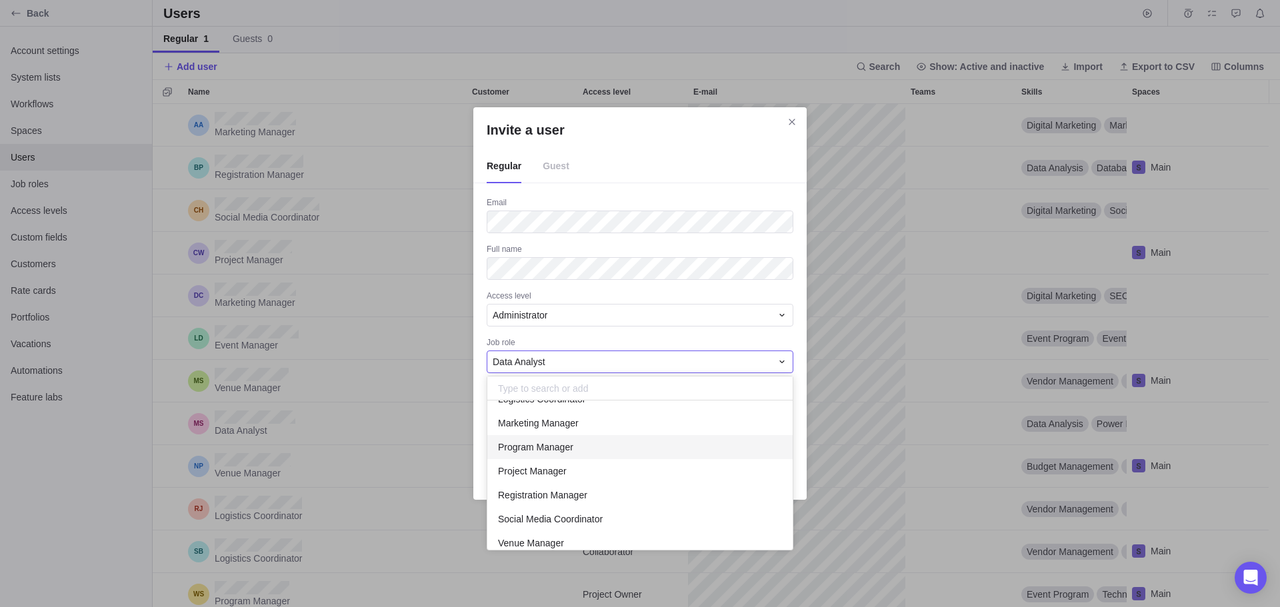
click at [589, 447] on div "Program Manager" at bounding box center [639, 447] width 305 height 24
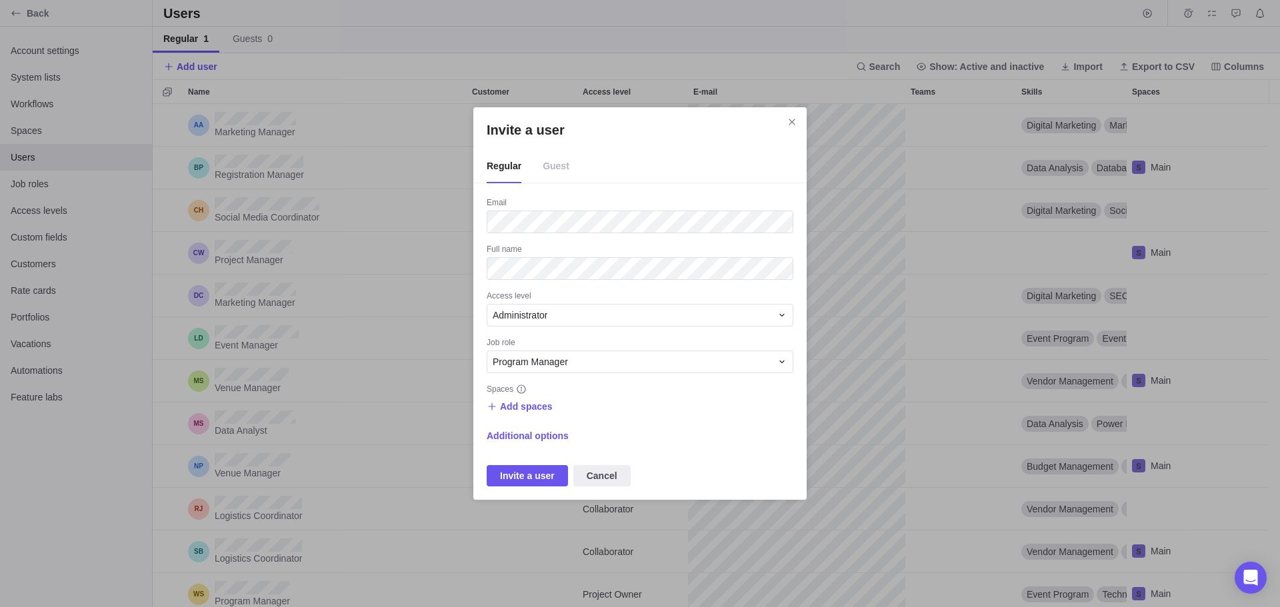
click at [687, 339] on div "Job role" at bounding box center [640, 343] width 307 height 13
click at [548, 482] on span "Invite a user" at bounding box center [527, 476] width 55 height 16
click at [539, 408] on span "Add spaces" at bounding box center [526, 406] width 53 height 13
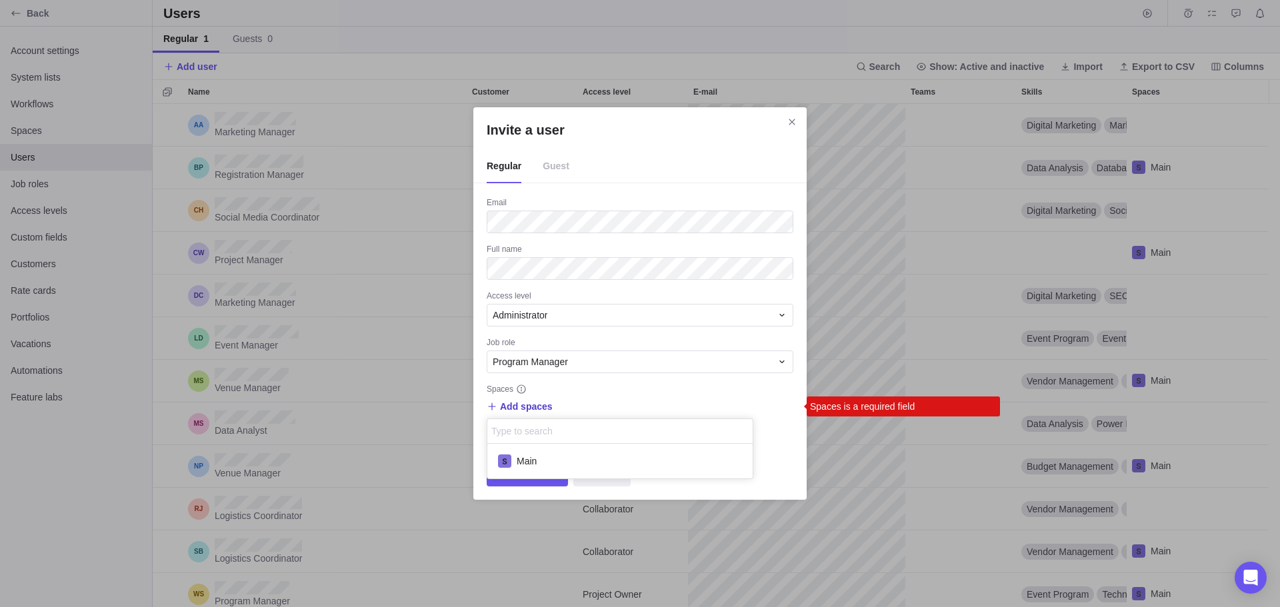
scroll to position [23, 254]
click at [541, 455] on div "Main" at bounding box center [619, 461] width 265 height 24
click at [718, 390] on div "Invite a user Regular Guest Email Full name Access level Administrator Job role…" at bounding box center [640, 303] width 1280 height 607
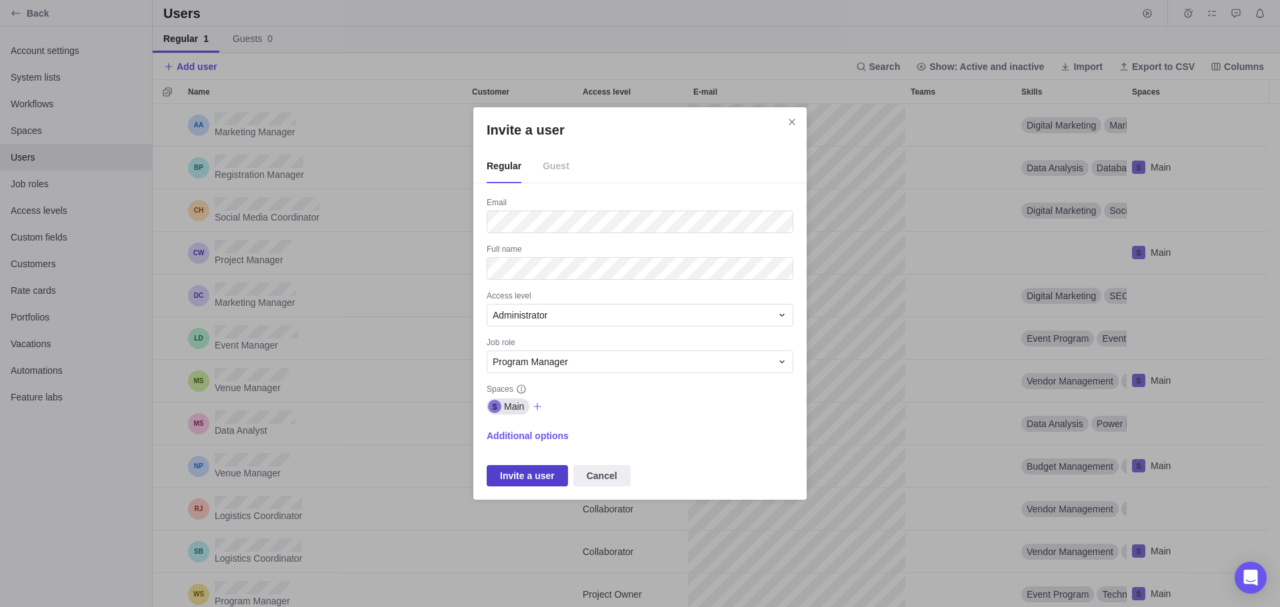
click at [511, 470] on span "Invite a user" at bounding box center [527, 476] width 55 height 16
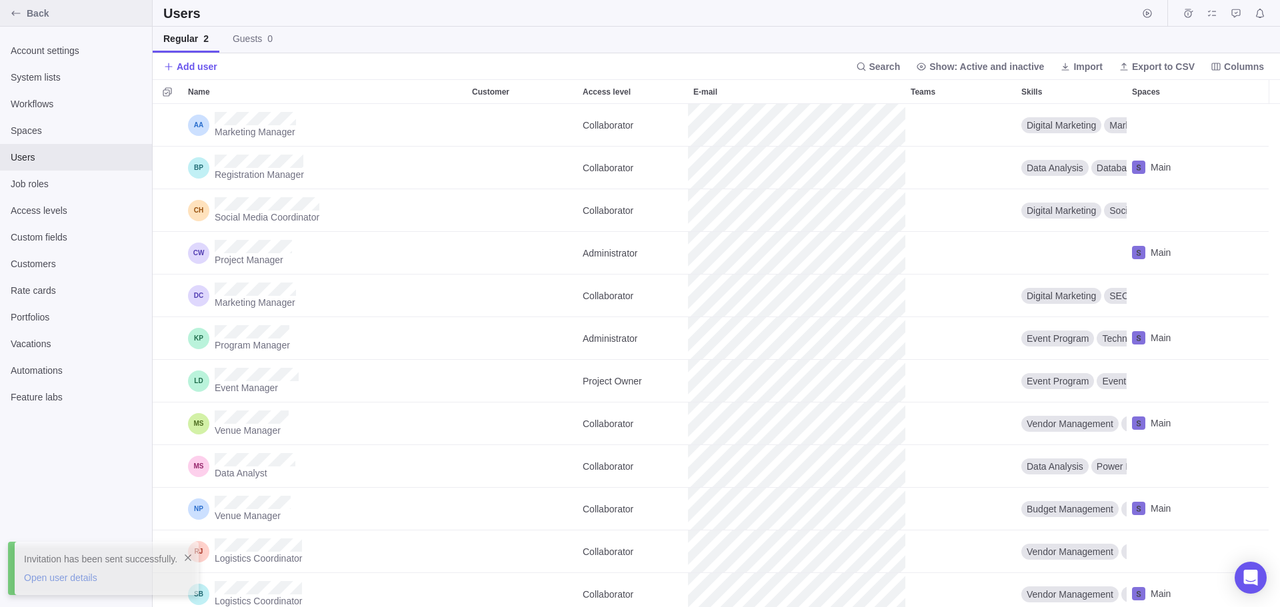
click at [35, 13] on span "Back" at bounding box center [87, 13] width 120 height 13
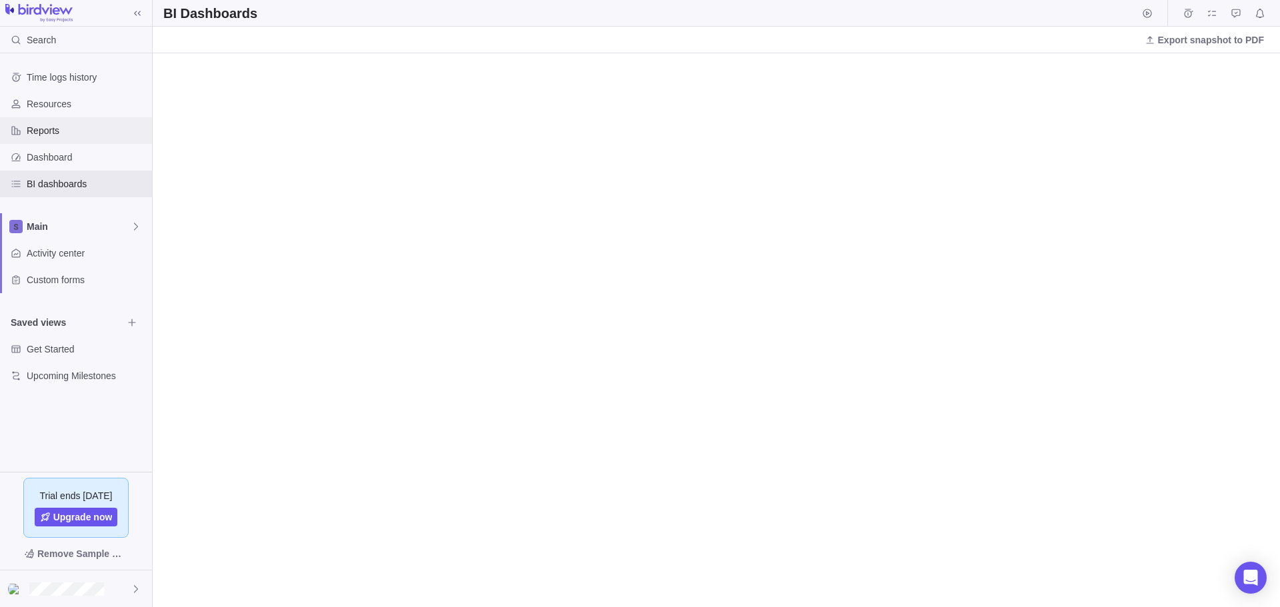
click at [48, 141] on div "Reports" at bounding box center [76, 130] width 152 height 27
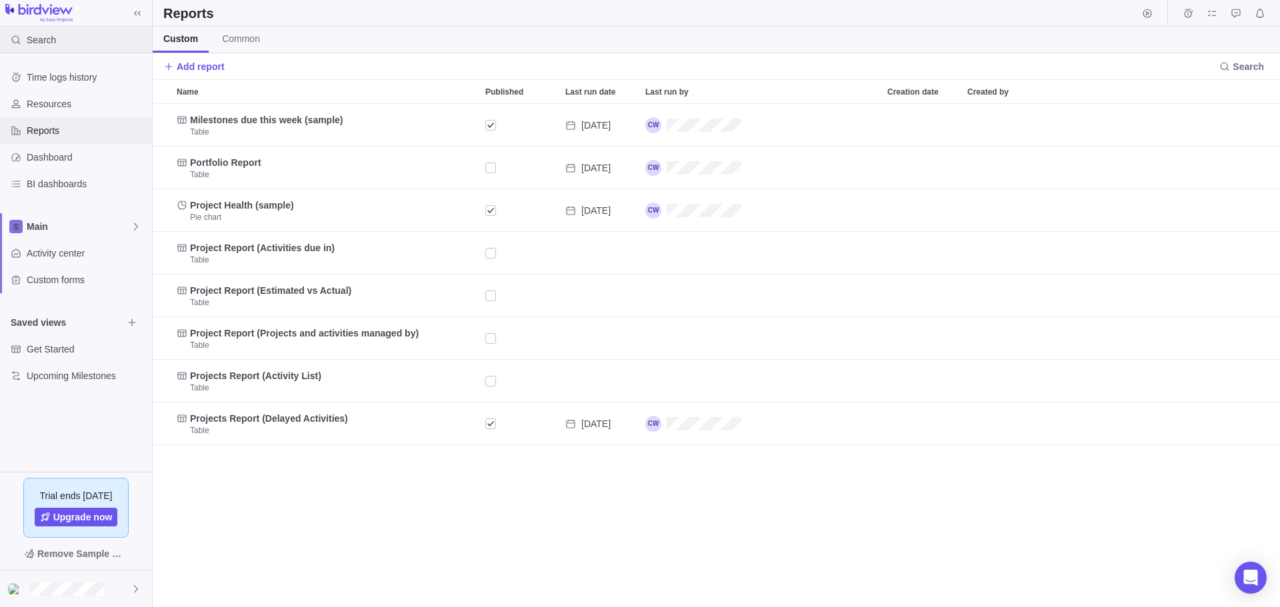
scroll to position [492, 1116]
click at [58, 7] on img at bounding box center [38, 13] width 67 height 19
click at [36, 105] on span "Resources" at bounding box center [87, 103] width 120 height 13
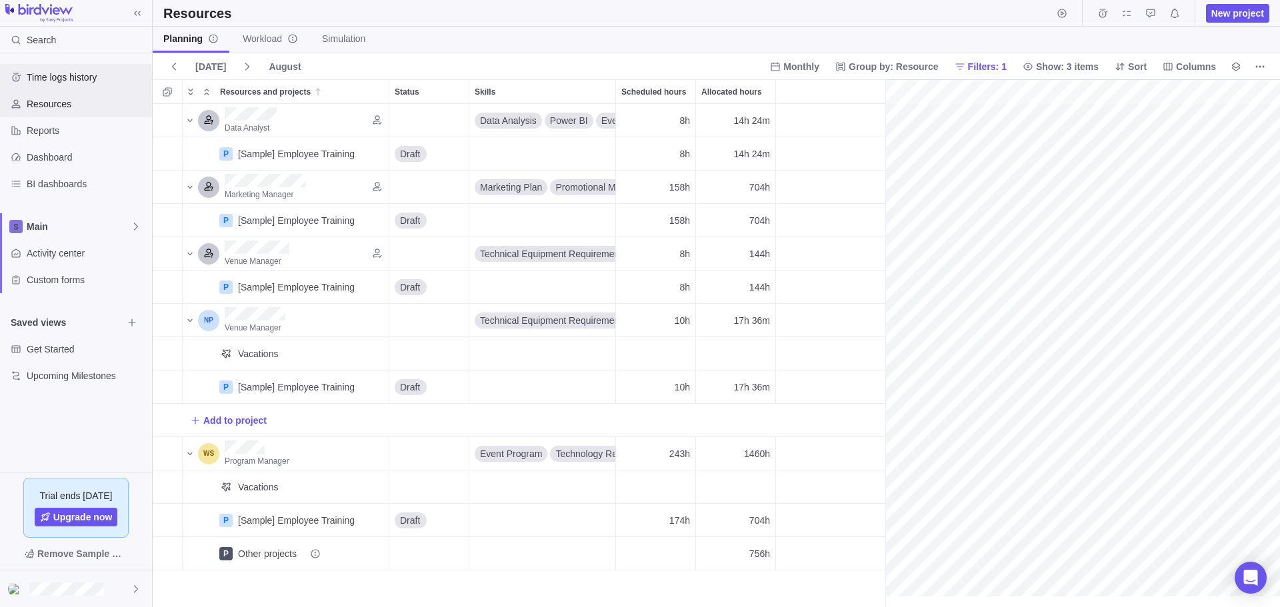
scroll to position [0, 205]
click at [62, 85] on div "Time logs history" at bounding box center [76, 77] width 152 height 27
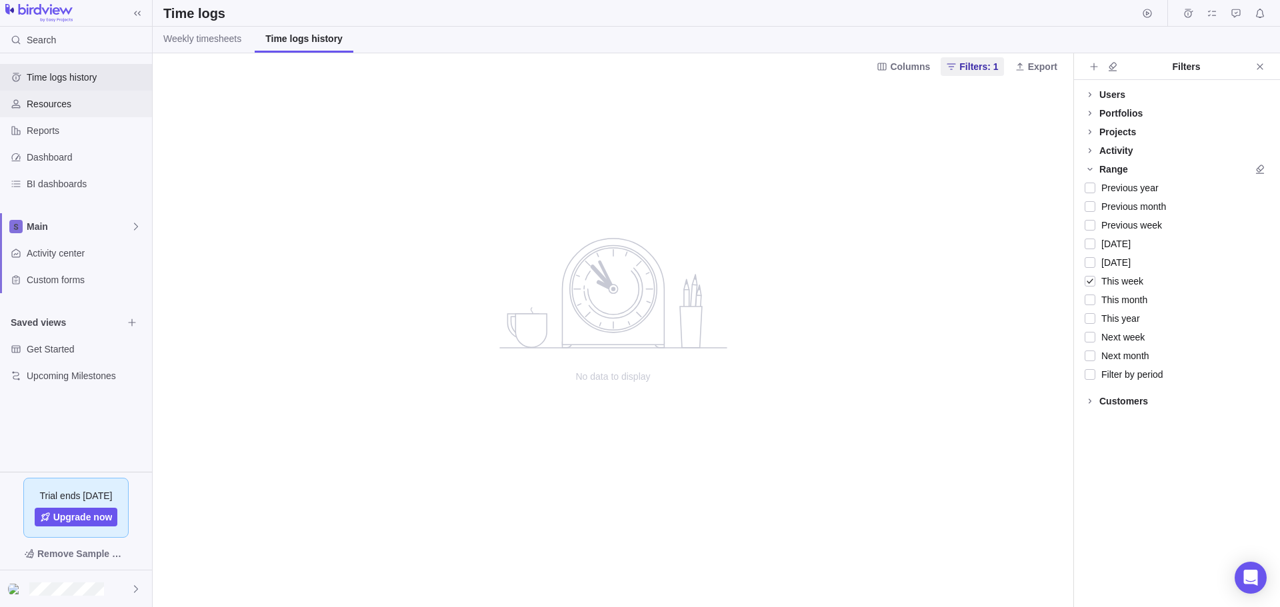
click at [62, 114] on div "Resources" at bounding box center [76, 104] width 152 height 27
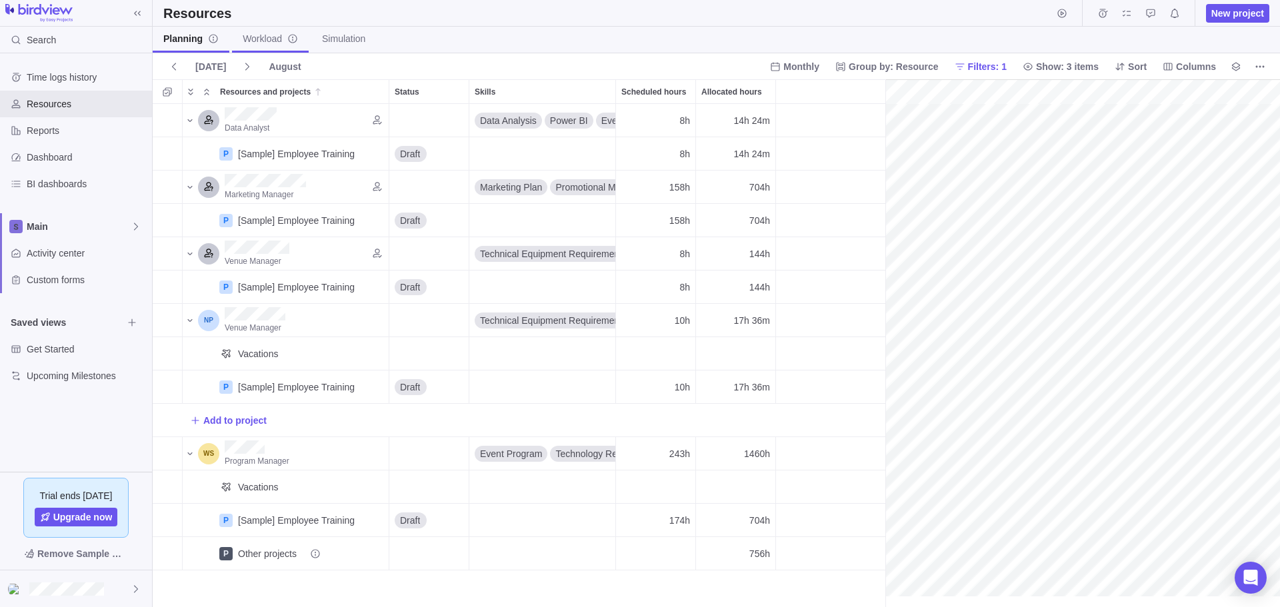
scroll to position [0, 205]
click at [253, 43] on span "Workload" at bounding box center [270, 38] width 55 height 13
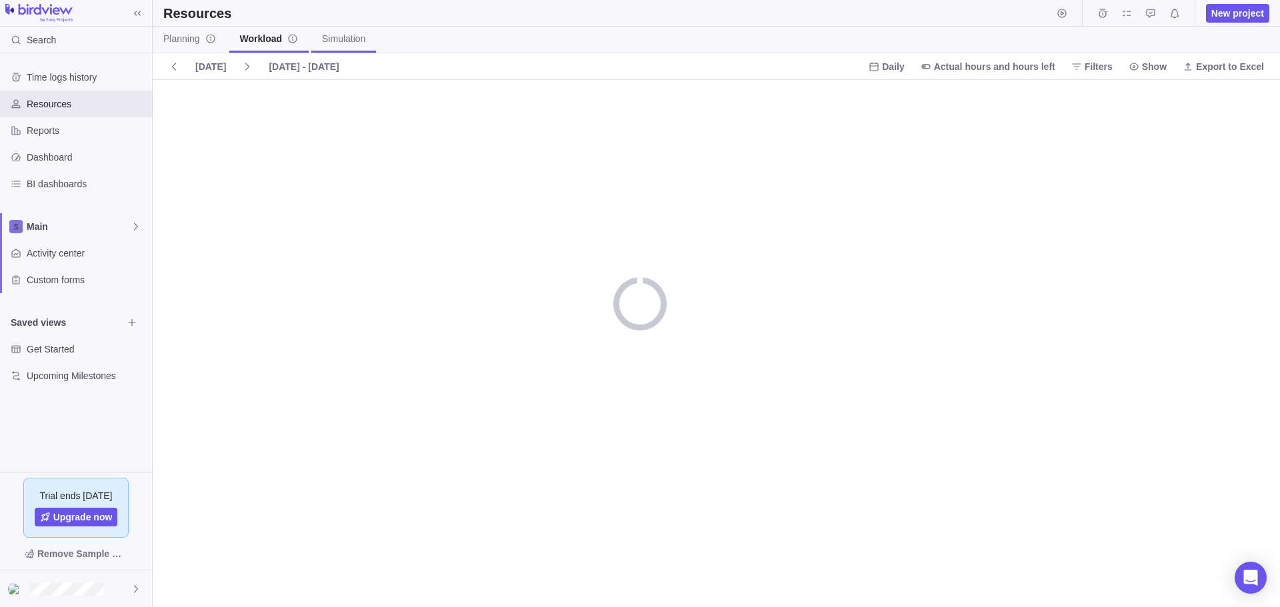
click at [338, 37] on span "Simulation" at bounding box center [343, 38] width 43 height 13
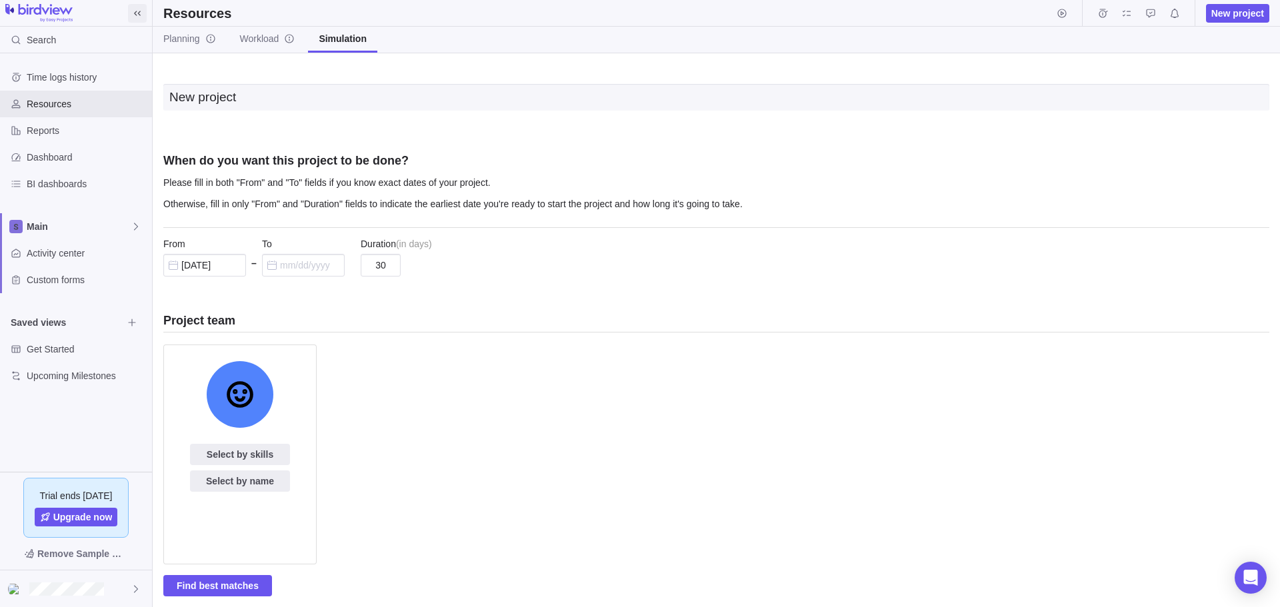
click at [136, 16] on icon at bounding box center [137, 13] width 11 height 11
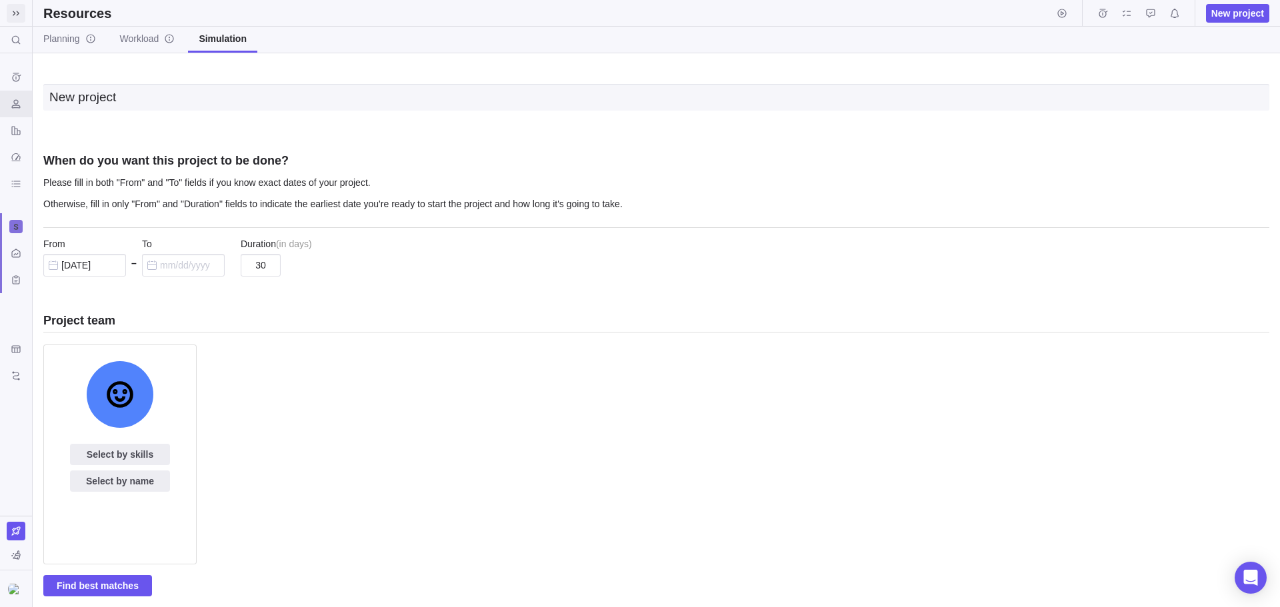
click at [17, 9] on icon at bounding box center [16, 13] width 11 height 11
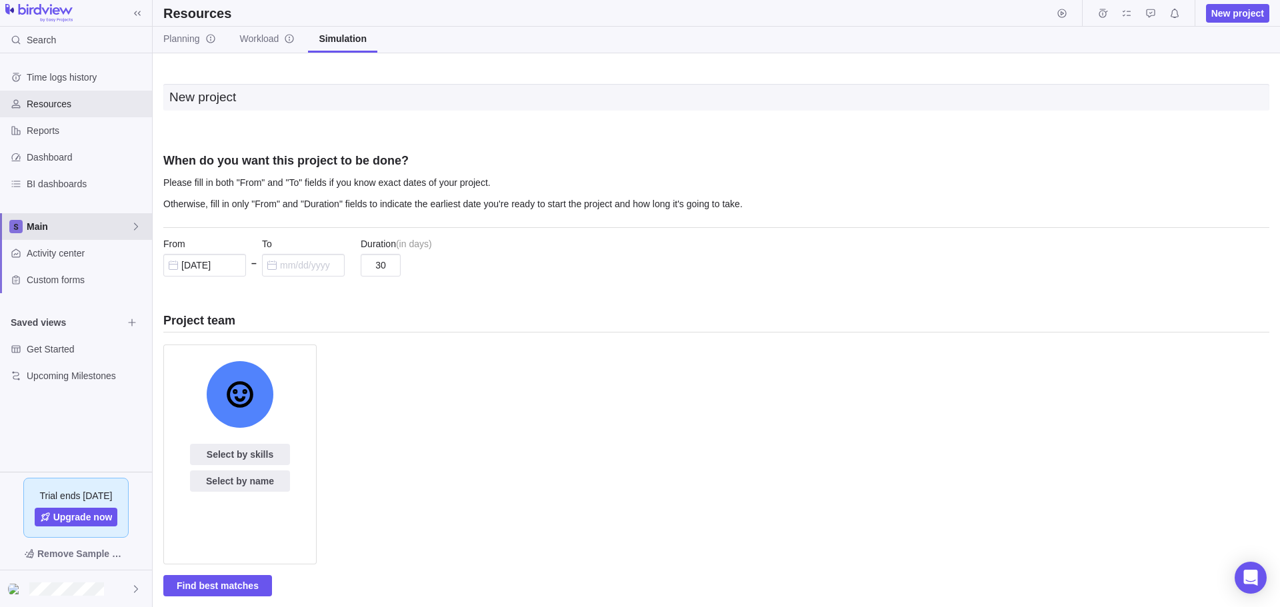
click at [68, 233] on div "Main" at bounding box center [76, 226] width 152 height 27
click at [69, 261] on span "Main" at bounding box center [75, 257] width 81 height 13
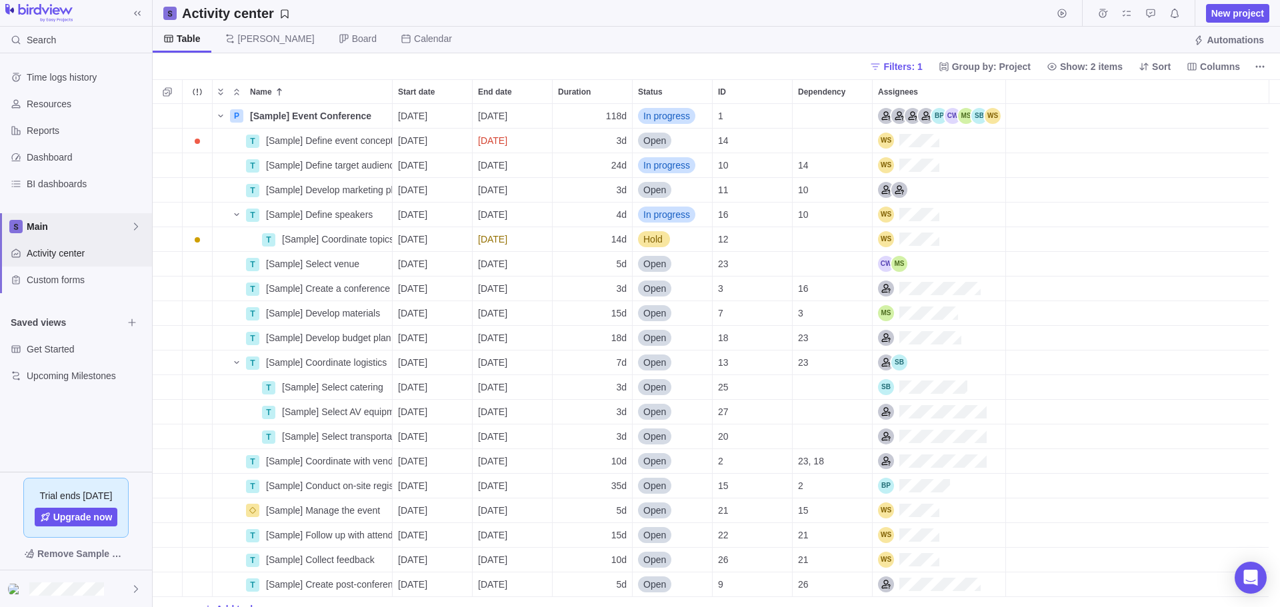
scroll to position [492, 1116]
click at [71, 133] on span "Reports" at bounding box center [87, 130] width 120 height 13
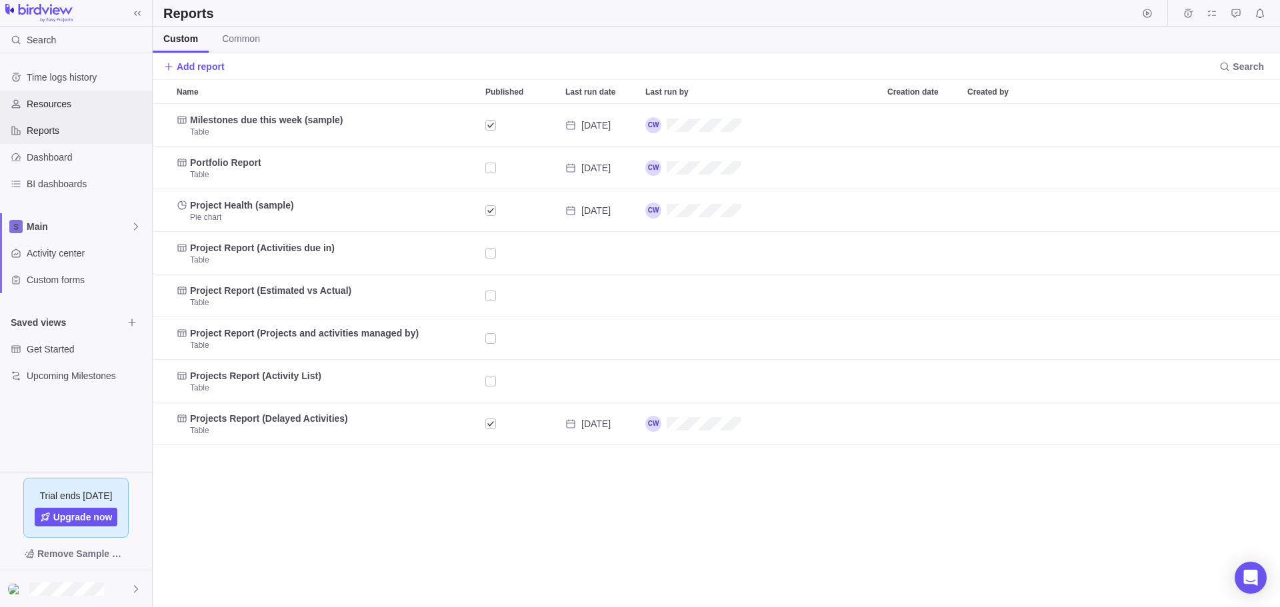
scroll to position [492, 1116]
click at [89, 179] on span "BI dashboards" at bounding box center [87, 183] width 120 height 13
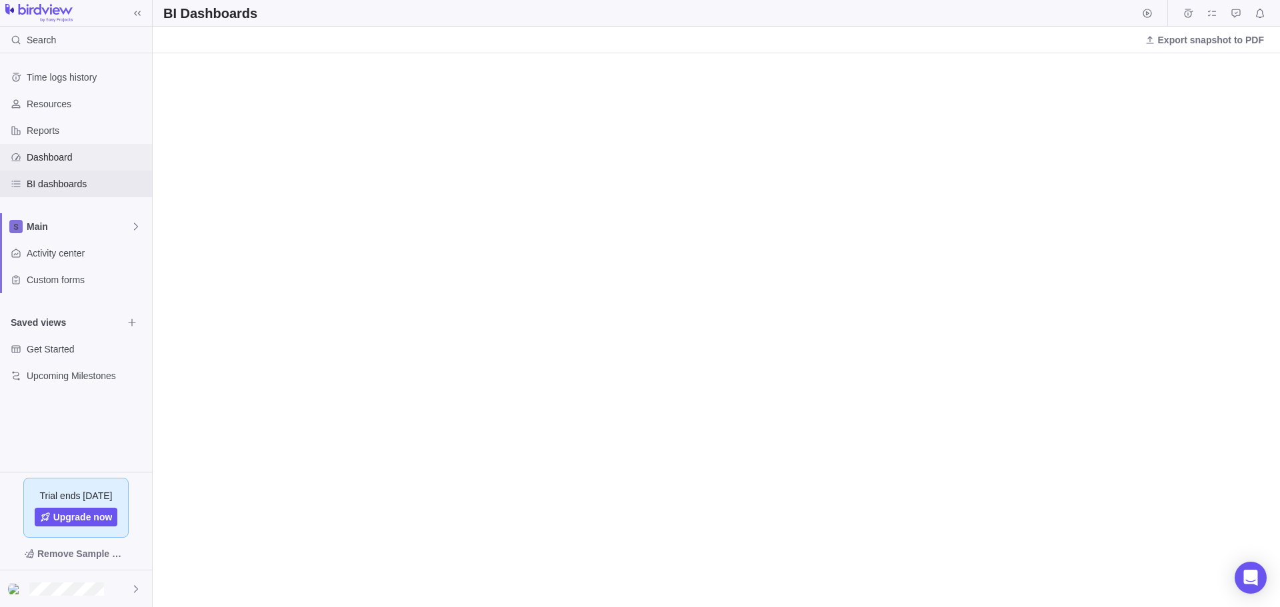
click at [83, 156] on span "Dashboard" at bounding box center [87, 157] width 120 height 13
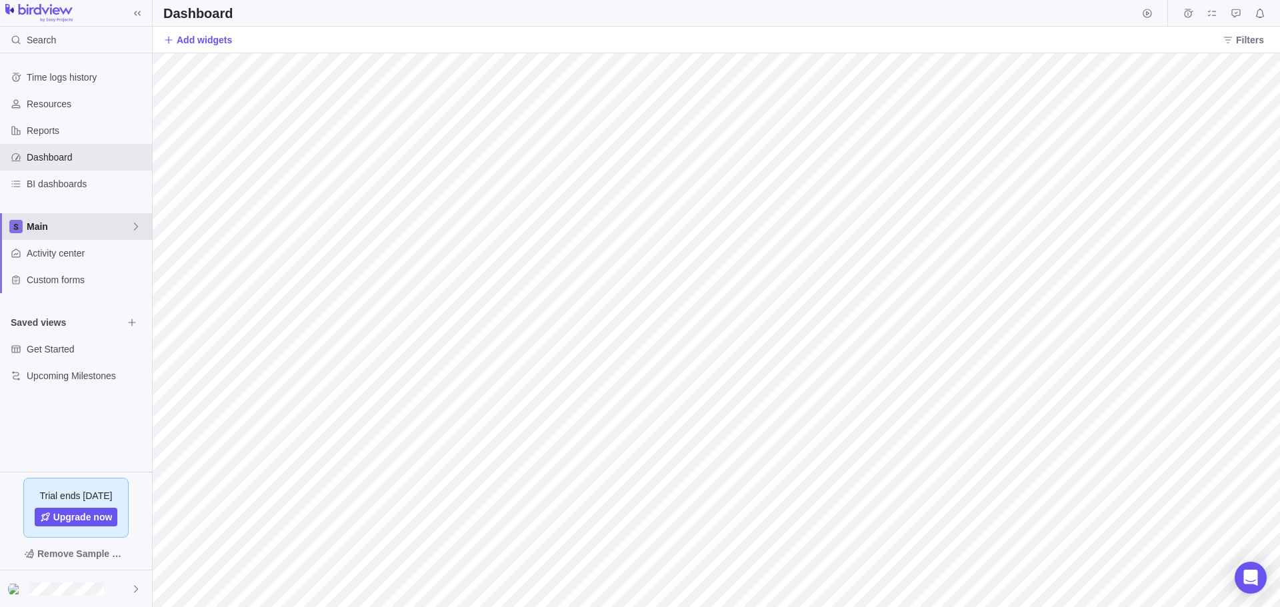
click at [72, 237] on div "Main" at bounding box center [76, 226] width 152 height 27
click at [67, 278] on span "New space" at bounding box center [62, 282] width 48 height 13
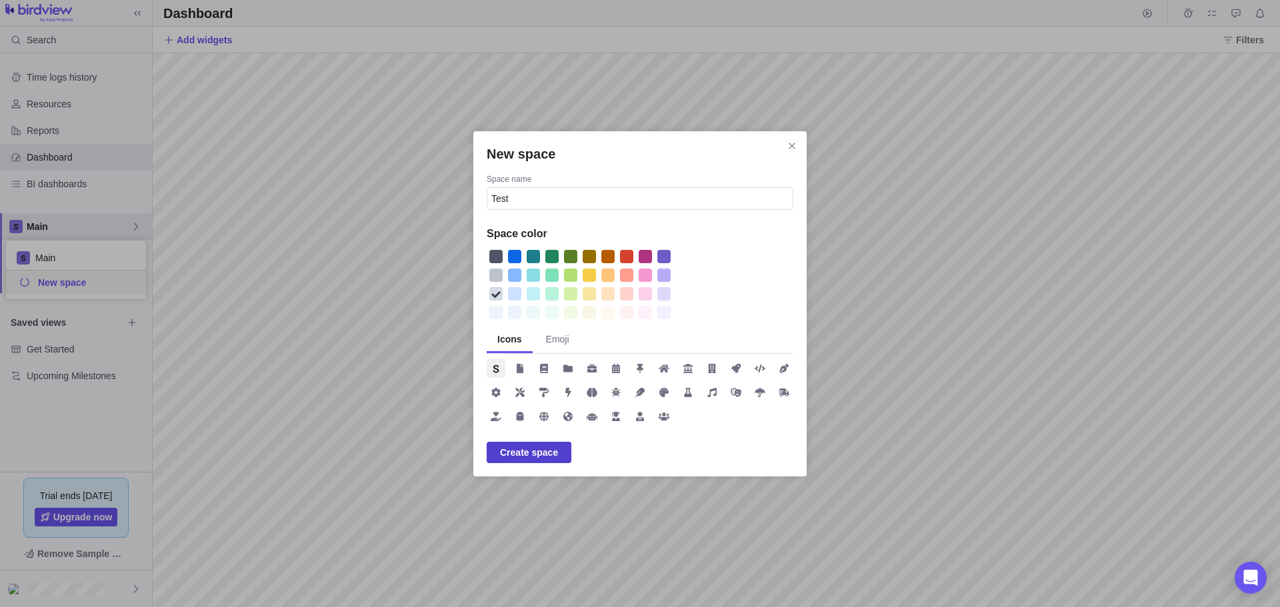
type input "Test"
click at [539, 443] on span "Create space" at bounding box center [529, 452] width 85 height 21
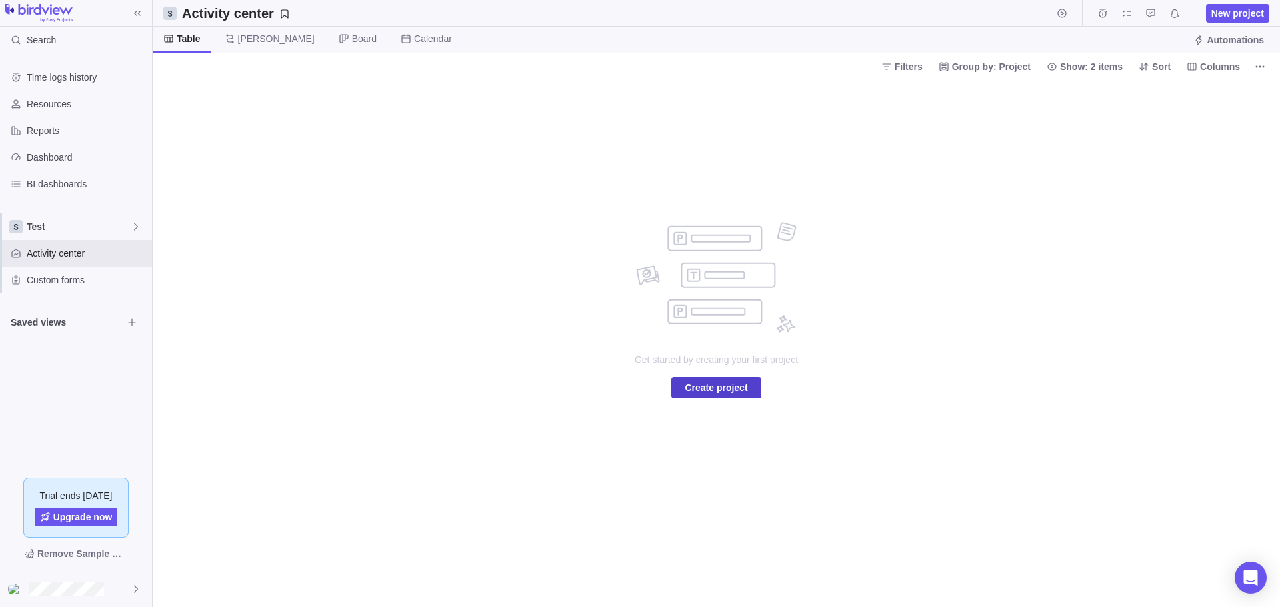
click at [713, 387] on span "Create project" at bounding box center [716, 388] width 63 height 16
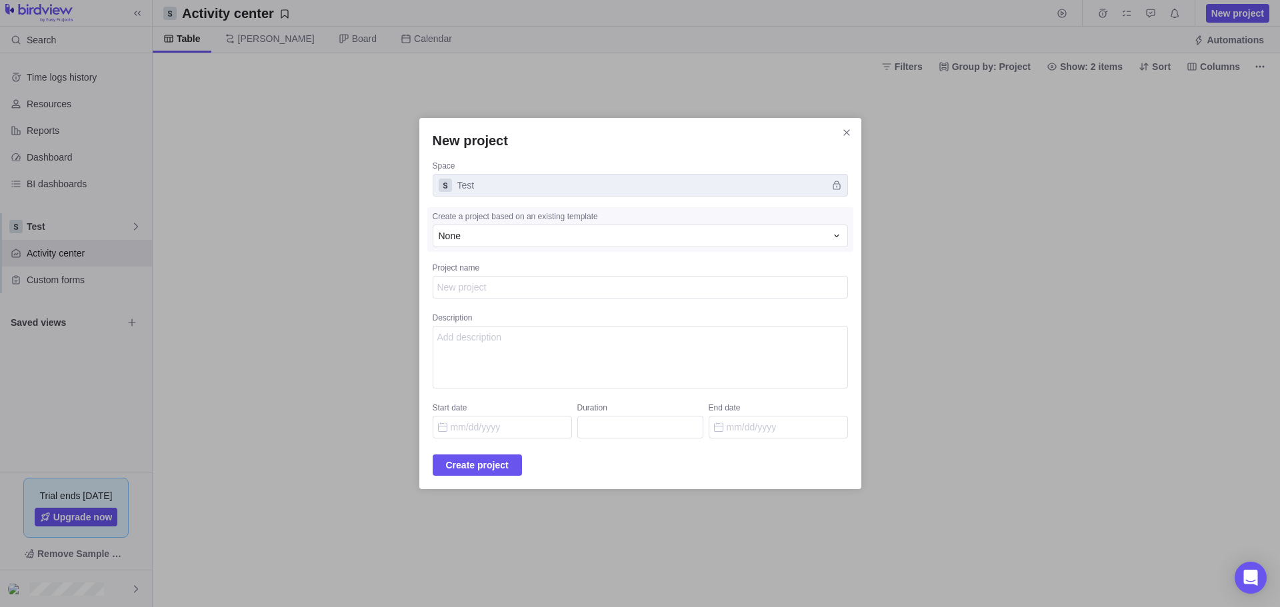
type textarea "e"
type textarea "x"
type textarea "ee"
type textarea "x"
type textarea "eef"
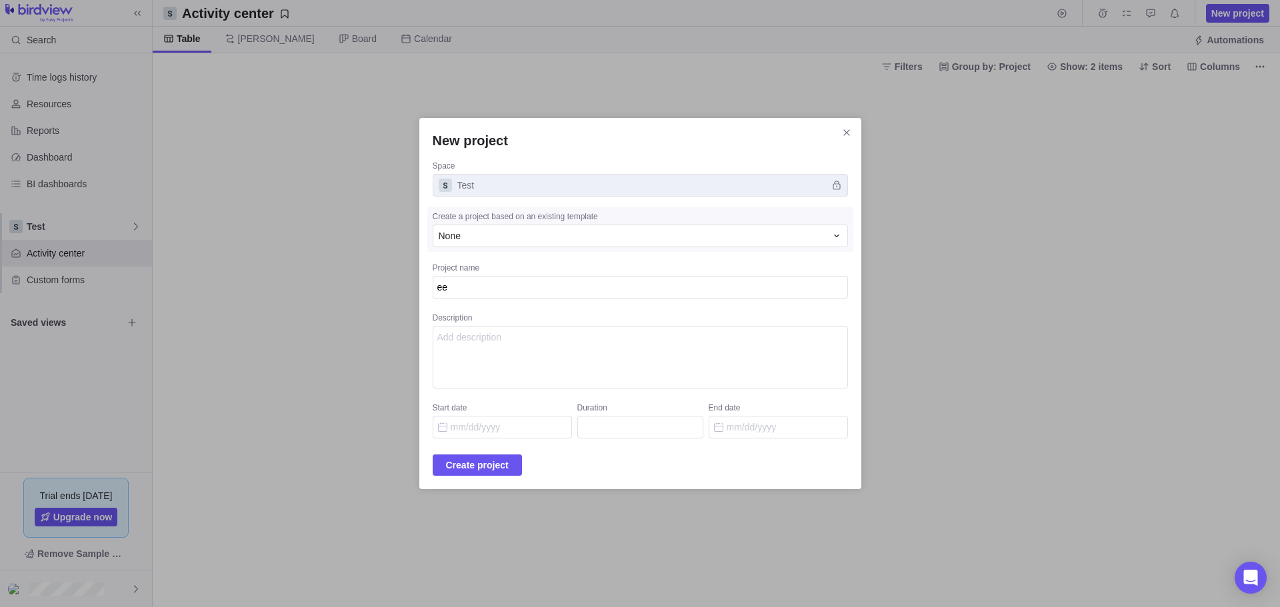
type textarea "x"
type textarea "eefe"
type textarea "x"
type textarea "eefef"
type textarea "x"
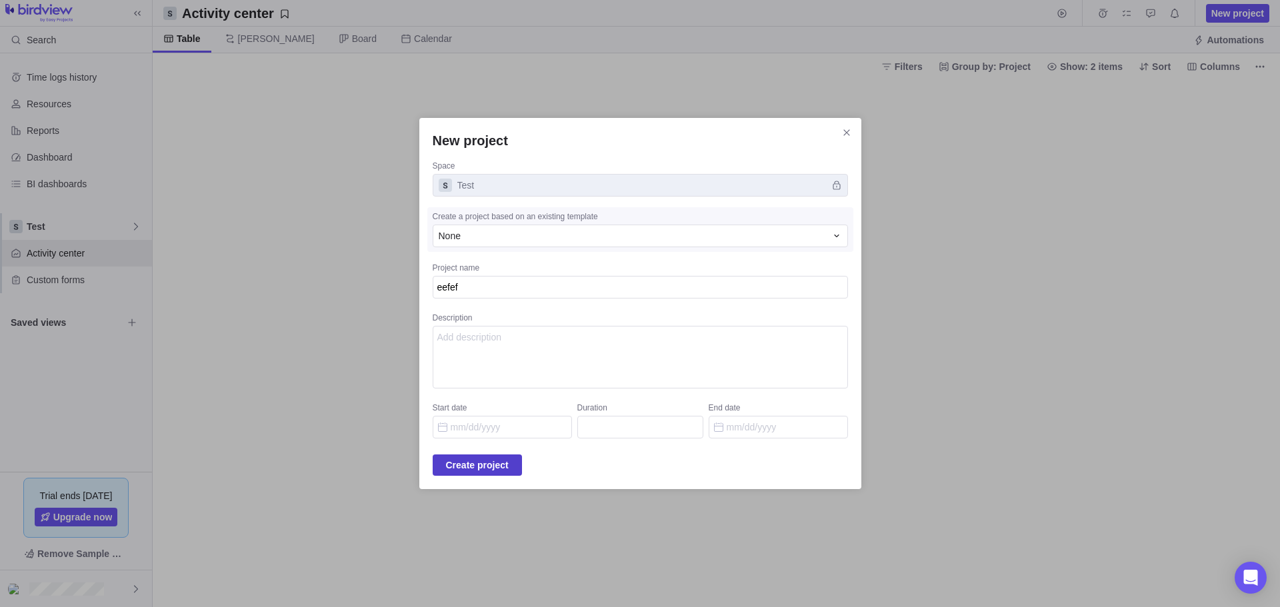
type textarea "eefef"
click at [503, 471] on span "Create project" at bounding box center [477, 465] width 63 height 16
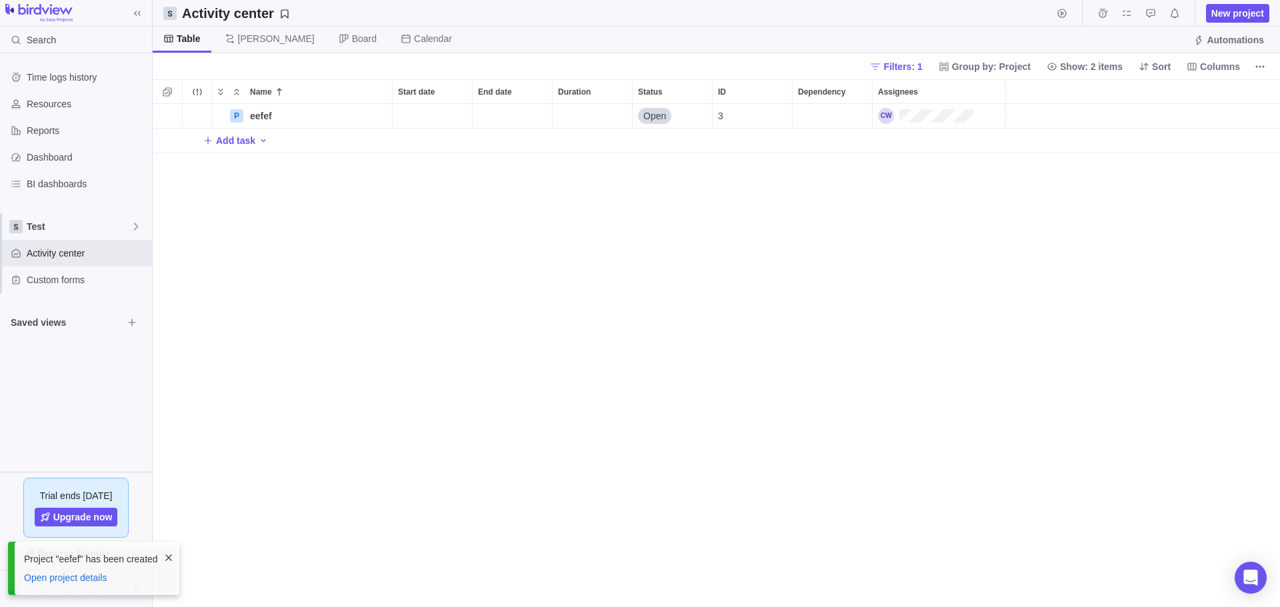
scroll to position [492, 1116]
click at [249, 143] on span "Add task" at bounding box center [235, 140] width 39 height 13
click at [251, 163] on div "Name Start date End date Duration Status ID Dependency Assignees P eefef Detail…" at bounding box center [717, 343] width 1128 height 528
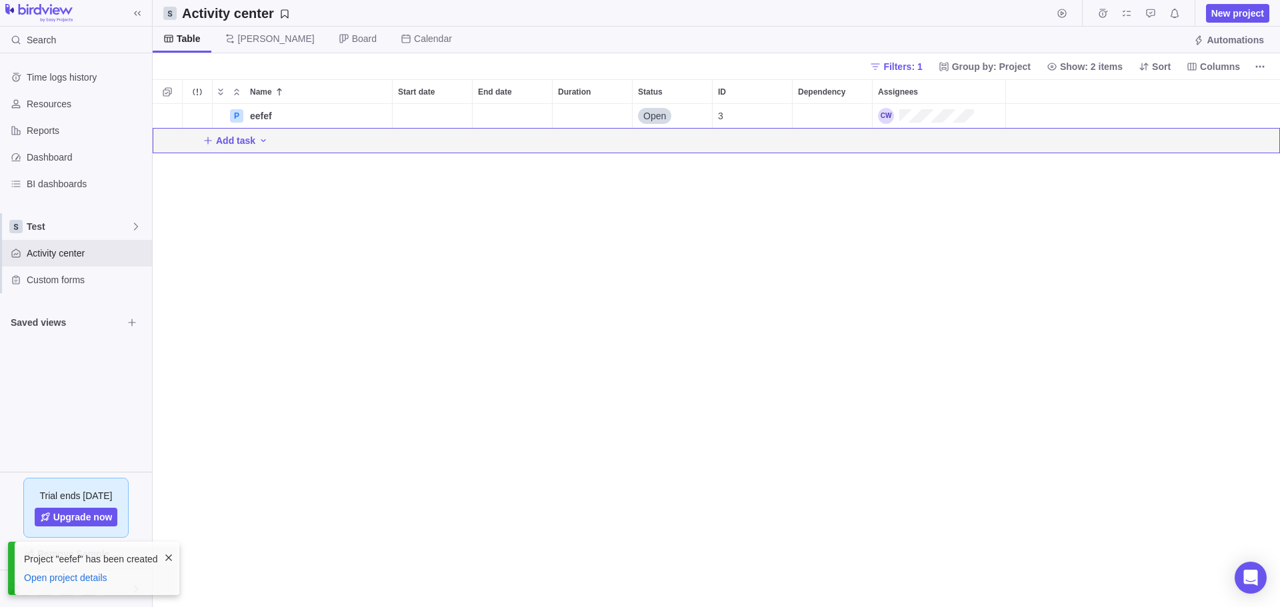
click at [302, 290] on div "P eefef Details Open 3 Add task" at bounding box center [717, 355] width 1128 height 503
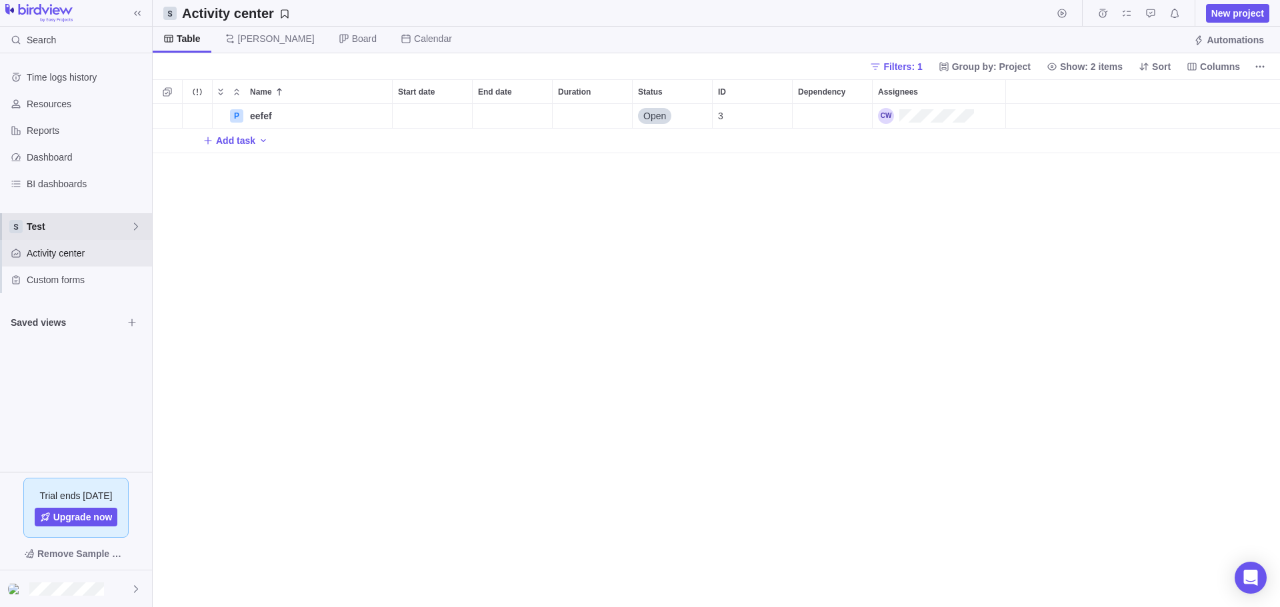
click at [92, 225] on span "Test" at bounding box center [79, 226] width 104 height 13
click at [93, 261] on span "Main" at bounding box center [75, 257] width 81 height 13
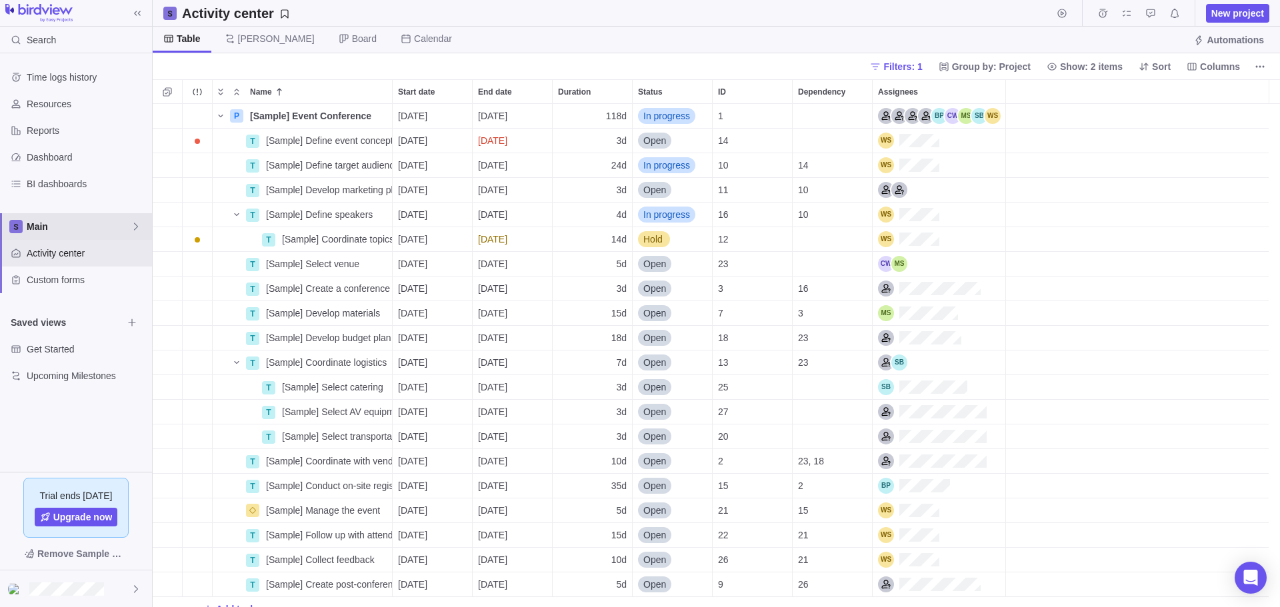
click at [131, 227] on icon at bounding box center [136, 226] width 11 height 11
click at [135, 230] on icon at bounding box center [136, 226] width 4 height 7
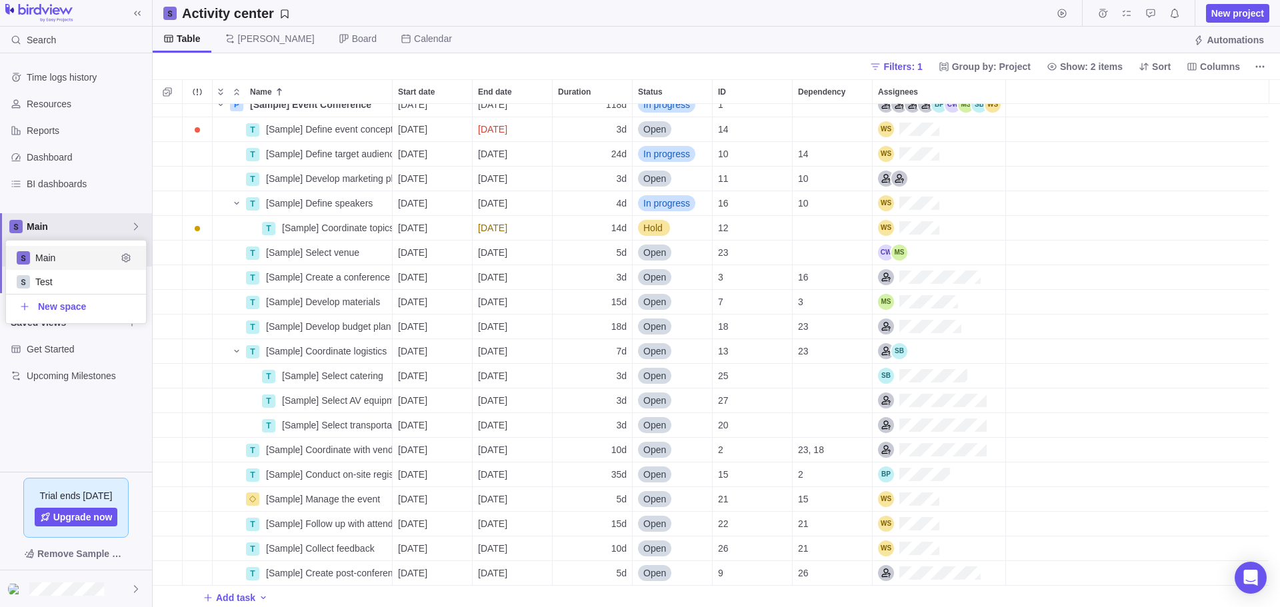
scroll to position [15, 0]
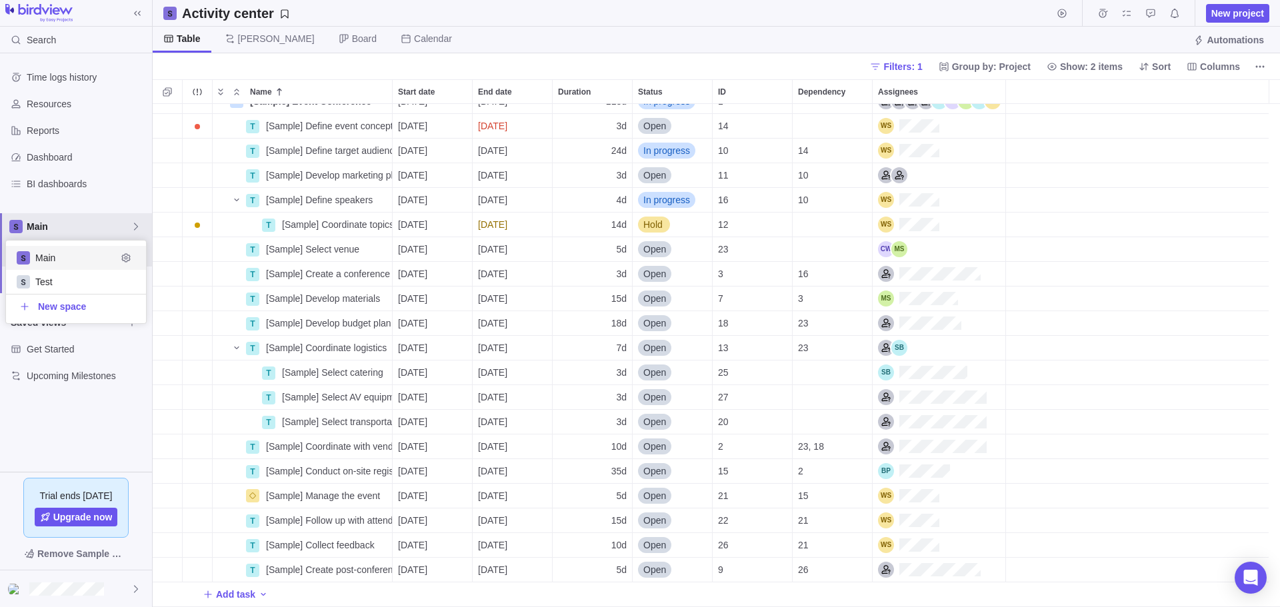
click at [259, 593] on body "Search Time logs history Resources Reports Dashboard BI dashboards Main Activit…" at bounding box center [640, 303] width 1280 height 607
click at [261, 593] on icon "Add activity" at bounding box center [263, 594] width 5 height 3
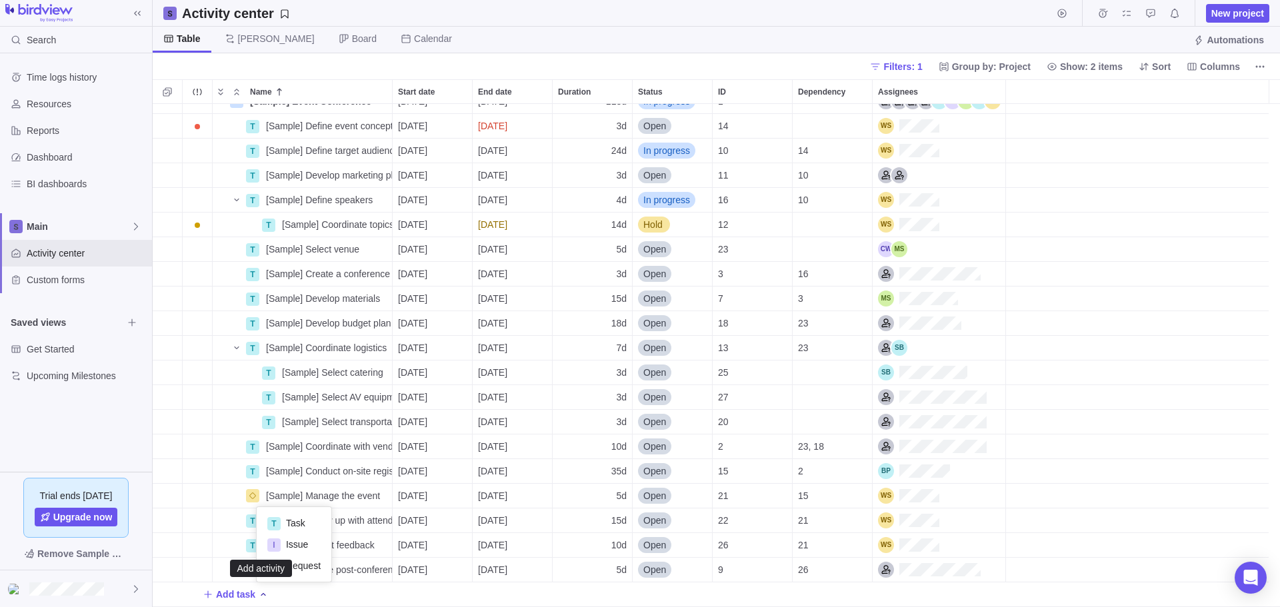
click at [259, 593] on icon "Add activity" at bounding box center [263, 594] width 11 height 11
click at [261, 593] on icon "Add activity" at bounding box center [263, 594] width 5 height 3
click at [263, 595] on icon "Add activity" at bounding box center [263, 594] width 5 height 3
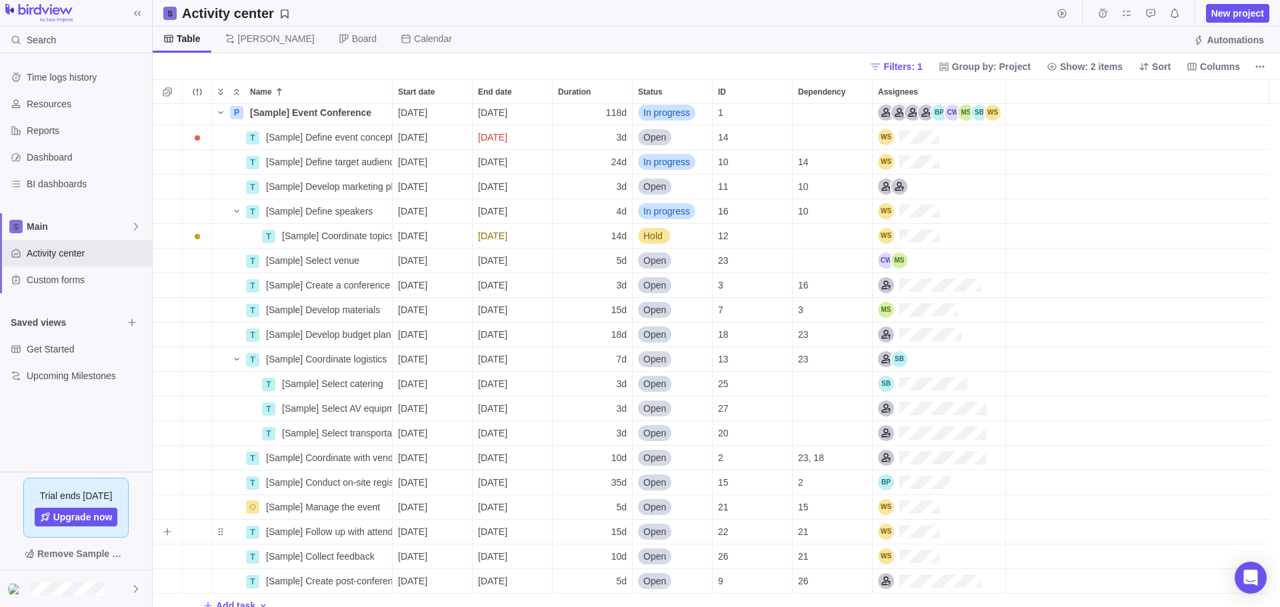
scroll to position [0, 0]
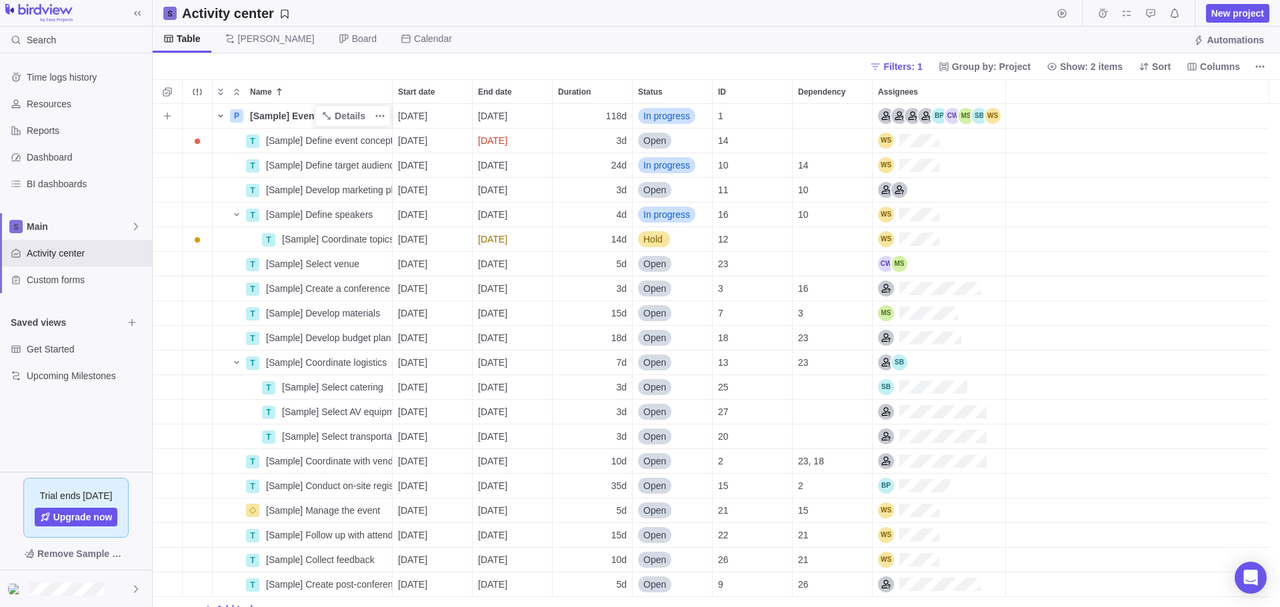
click at [223, 116] on icon "Name" at bounding box center [220, 116] width 11 height 11
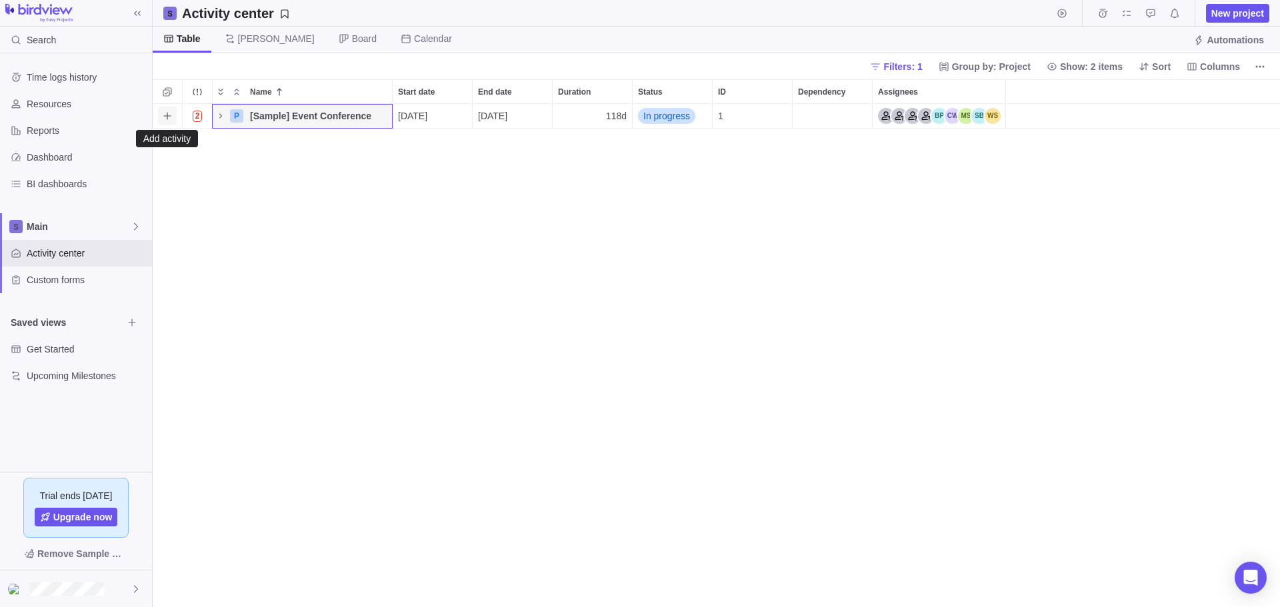
click at [169, 117] on icon "Add activity" at bounding box center [167, 116] width 11 height 11
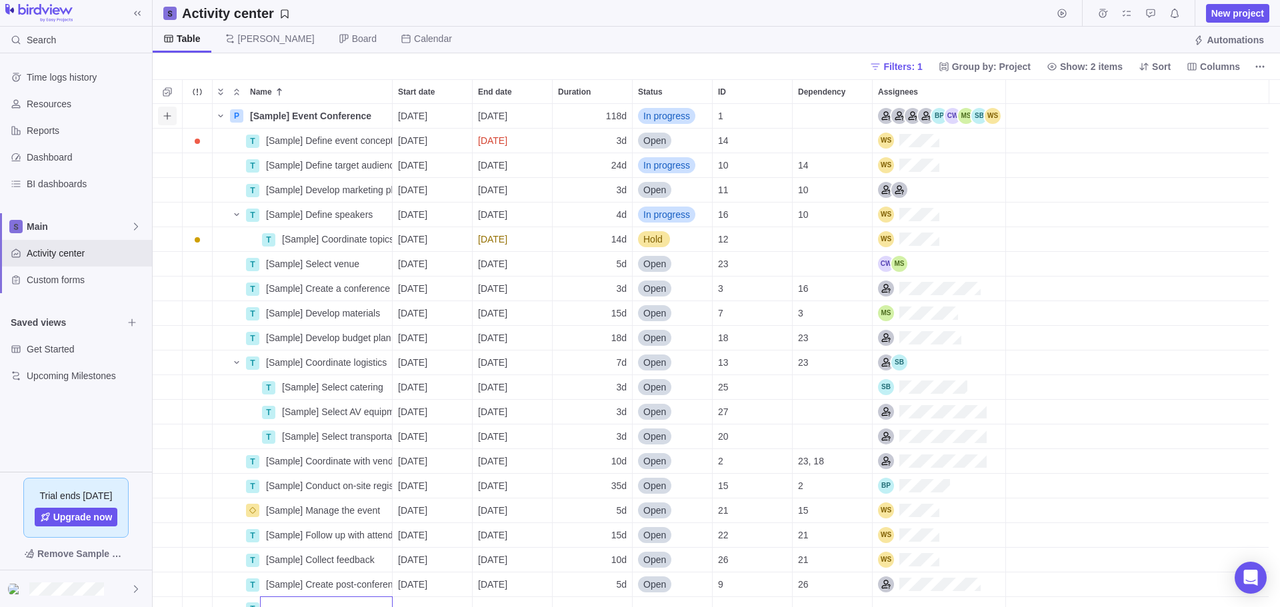
scroll to position [15, 0]
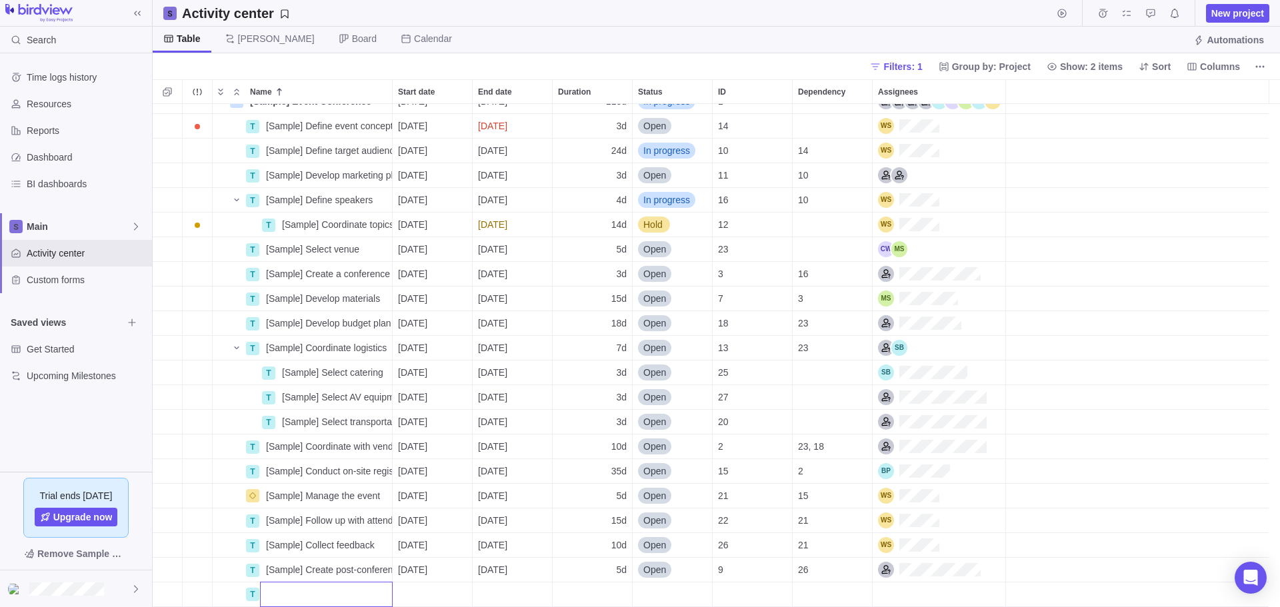
click at [1249, 14] on body "Search Time logs history Resources Reports Dashboard BI dashboards Main Activit…" at bounding box center [640, 303] width 1280 height 607
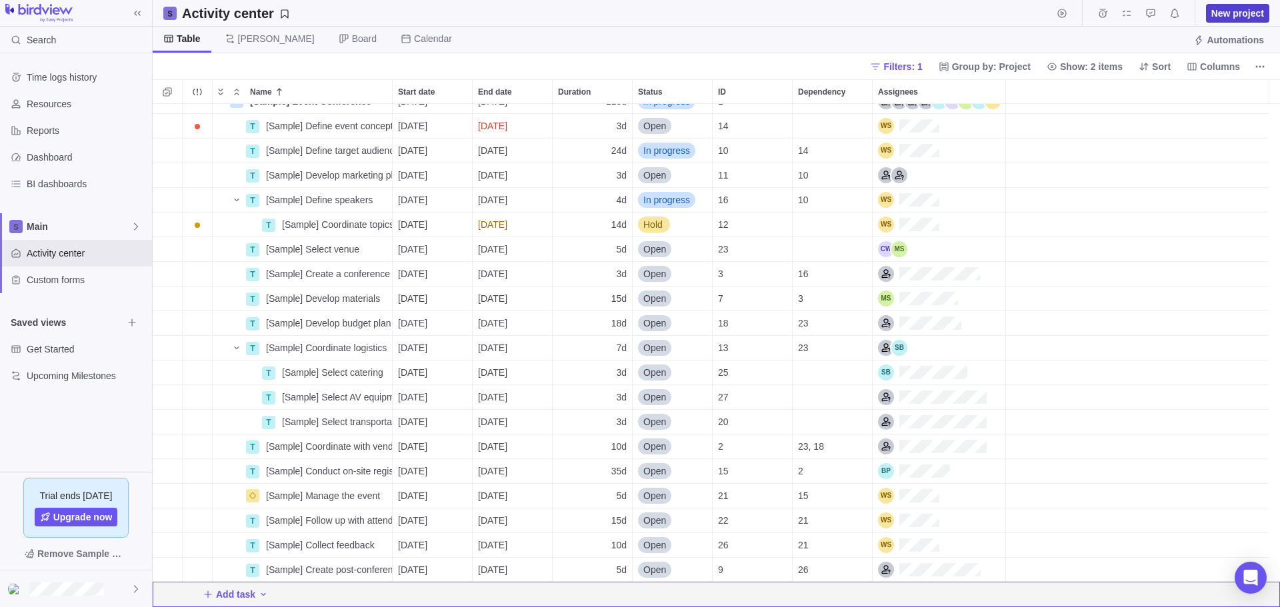
click at [1246, 14] on span "New project" at bounding box center [1238, 13] width 53 height 13
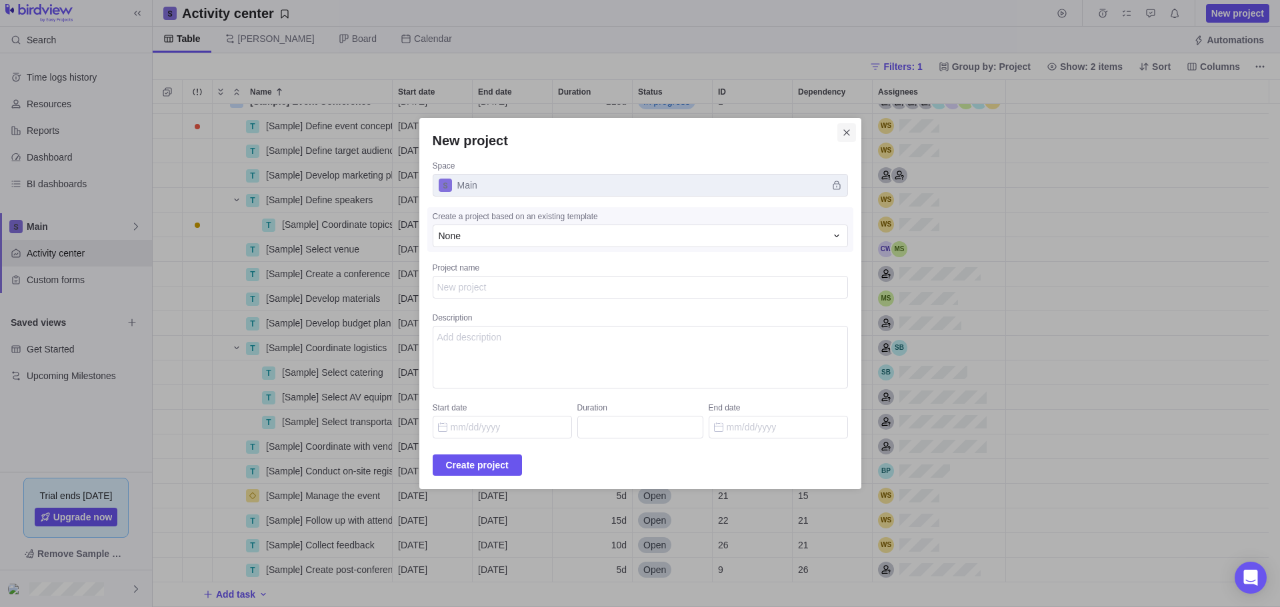
click at [842, 129] on icon "Close" at bounding box center [847, 132] width 11 height 11
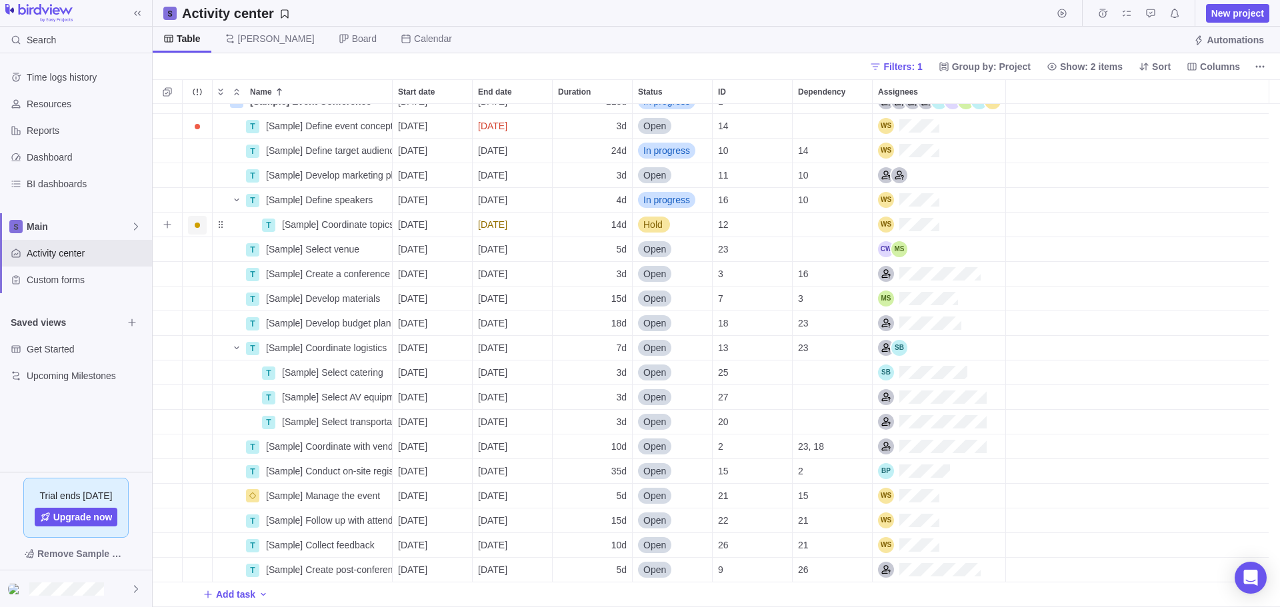
scroll to position [0, 0]
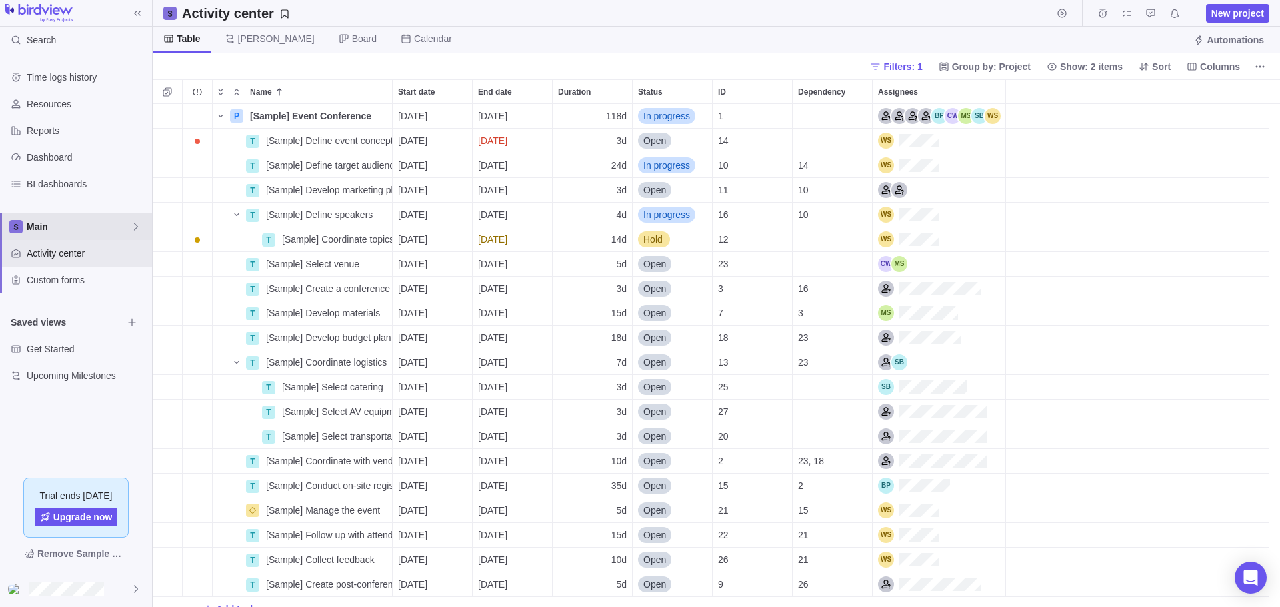
click at [82, 219] on div "Main" at bounding box center [76, 226] width 152 height 27
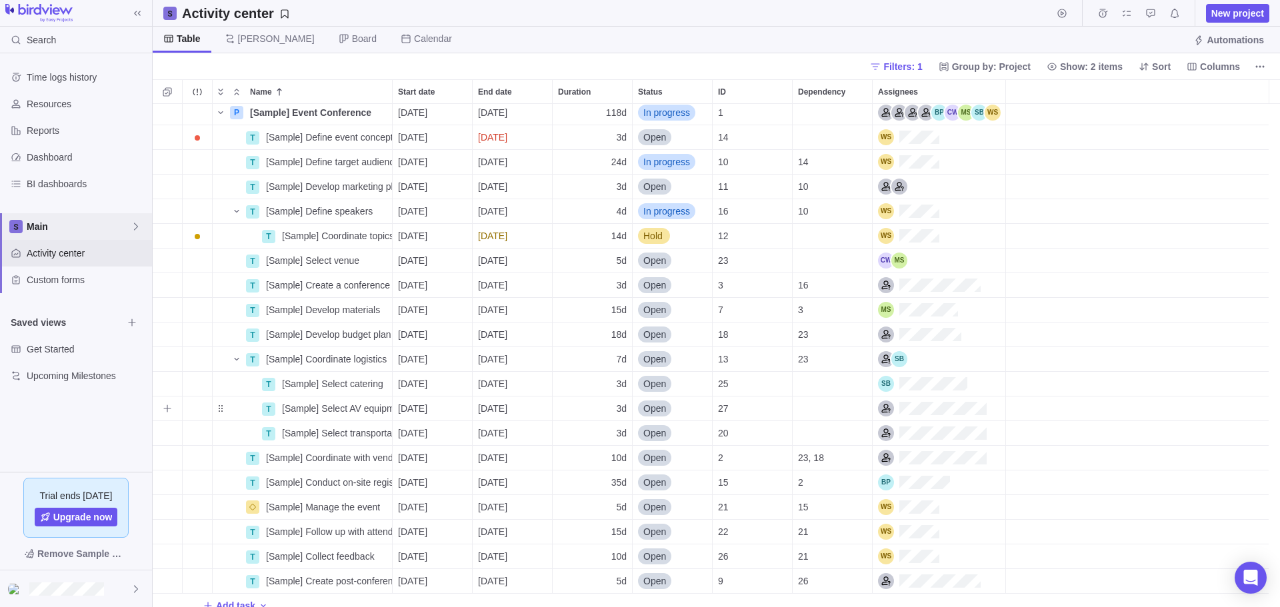
scroll to position [0, 0]
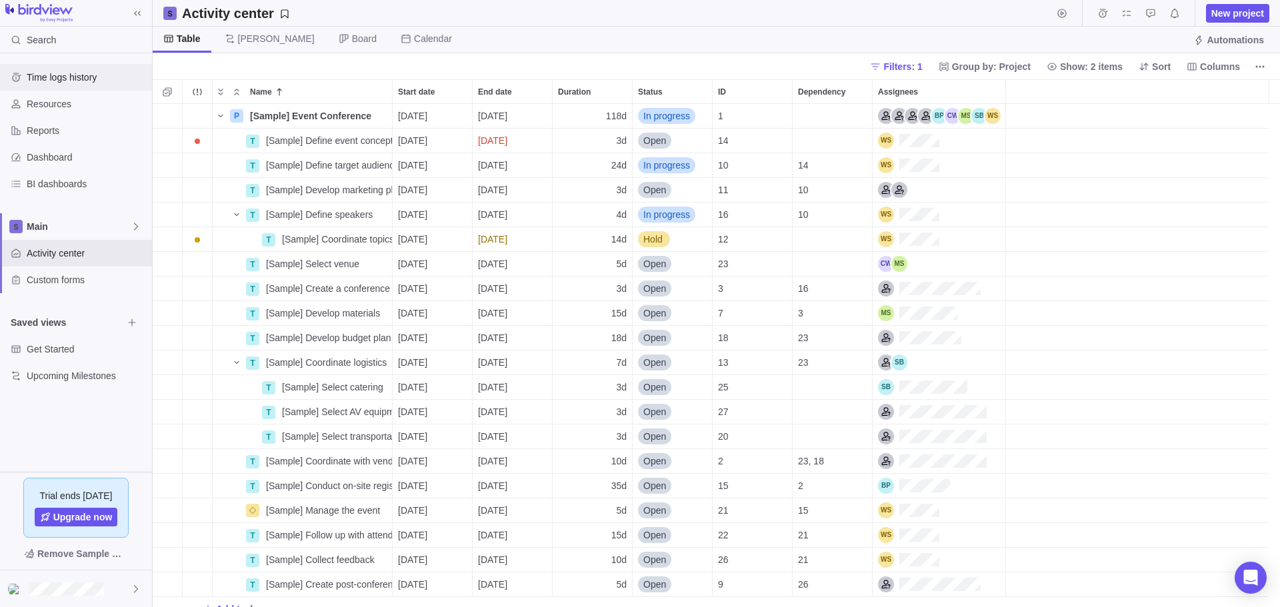
click at [69, 76] on span "Time logs history" at bounding box center [87, 77] width 120 height 13
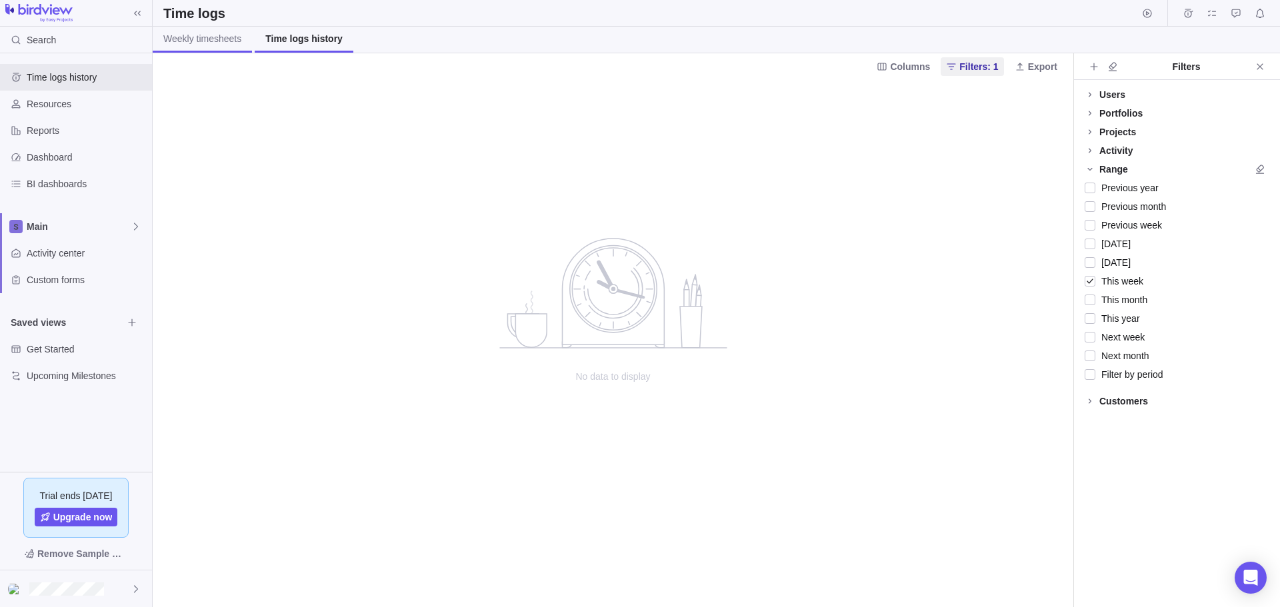
click at [231, 43] on span "Weekly timesheets" at bounding box center [202, 38] width 78 height 13
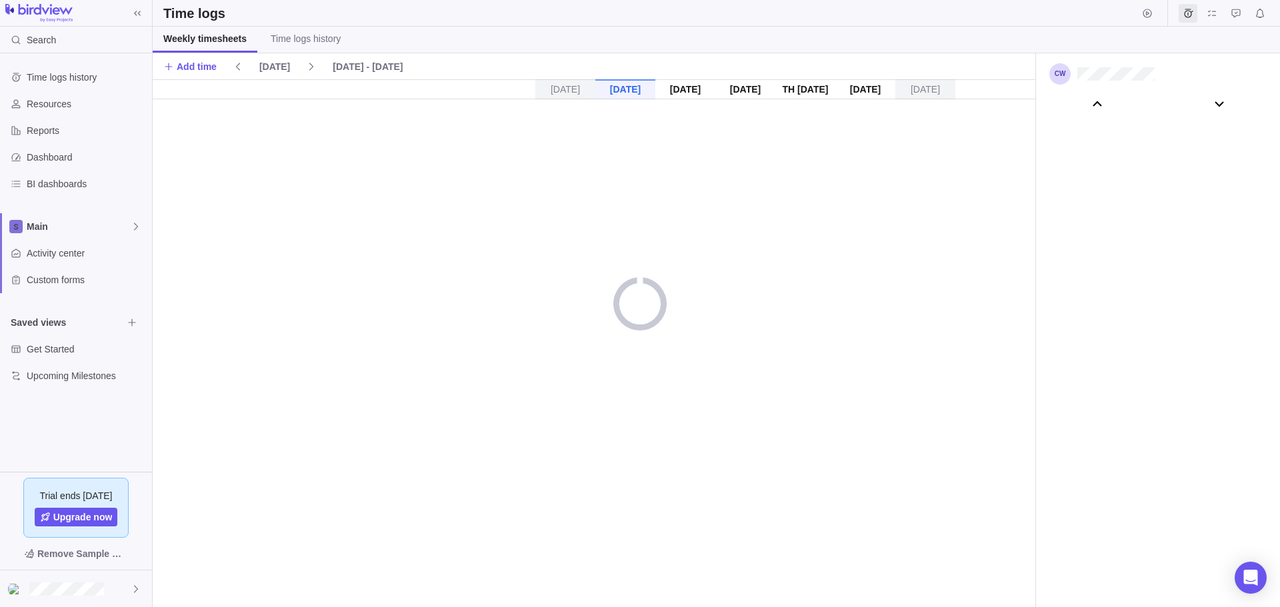
scroll to position [74145, 0]
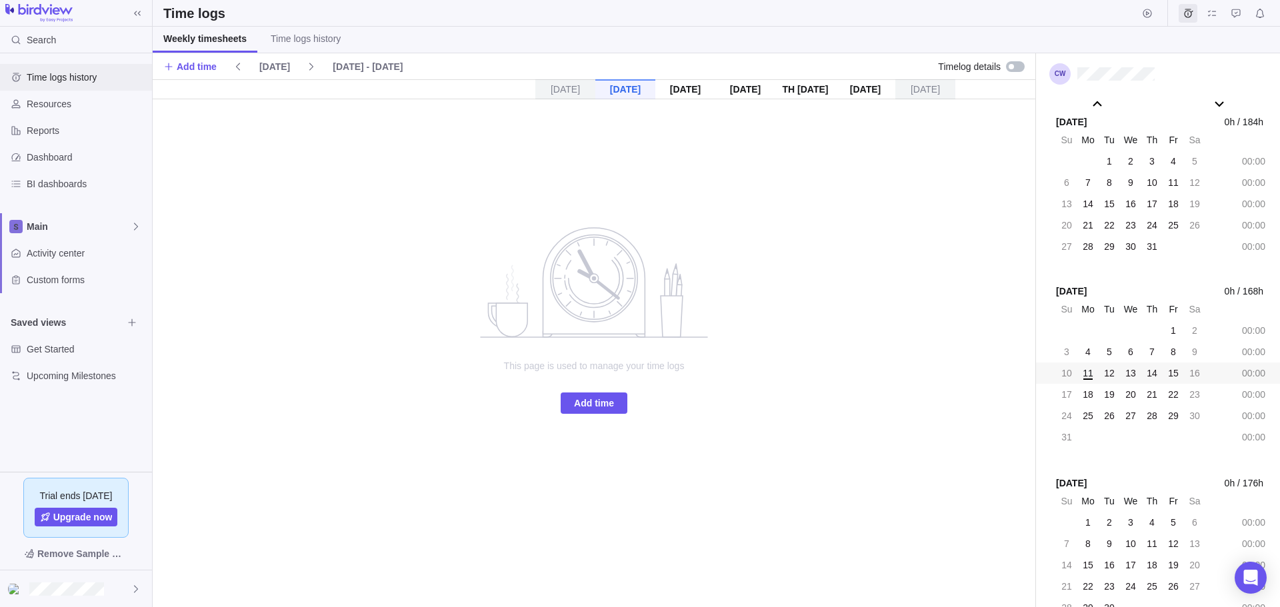
click at [76, 71] on span "Time logs history" at bounding box center [87, 77] width 120 height 13
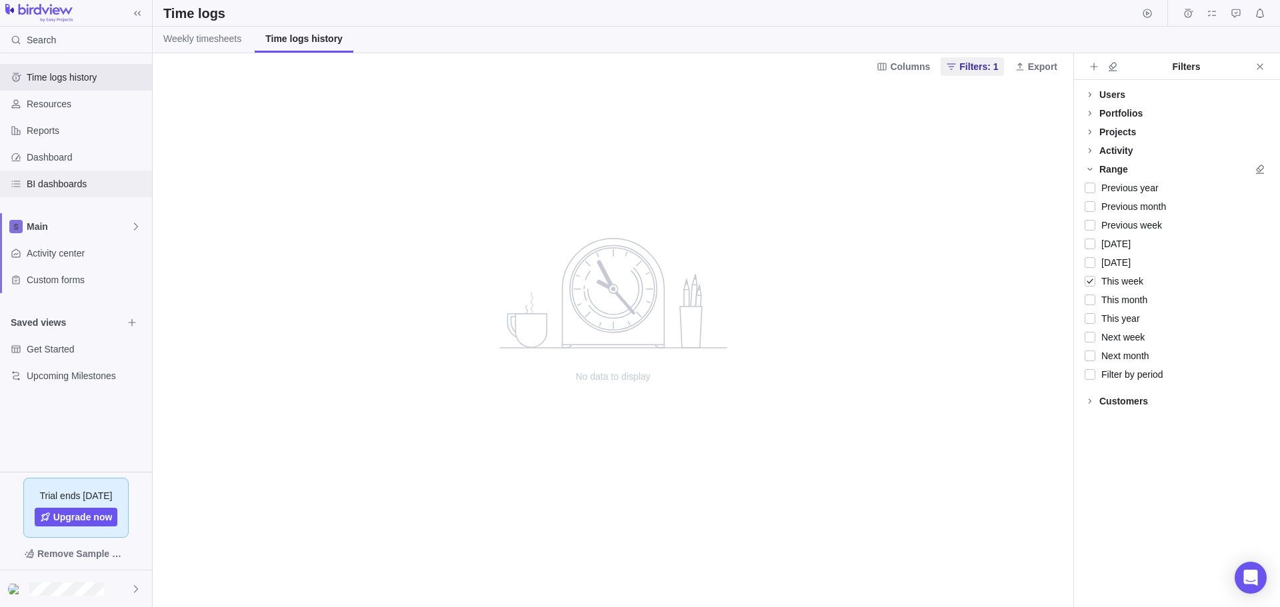
click at [58, 175] on div "BI dashboards" at bounding box center [76, 184] width 152 height 27
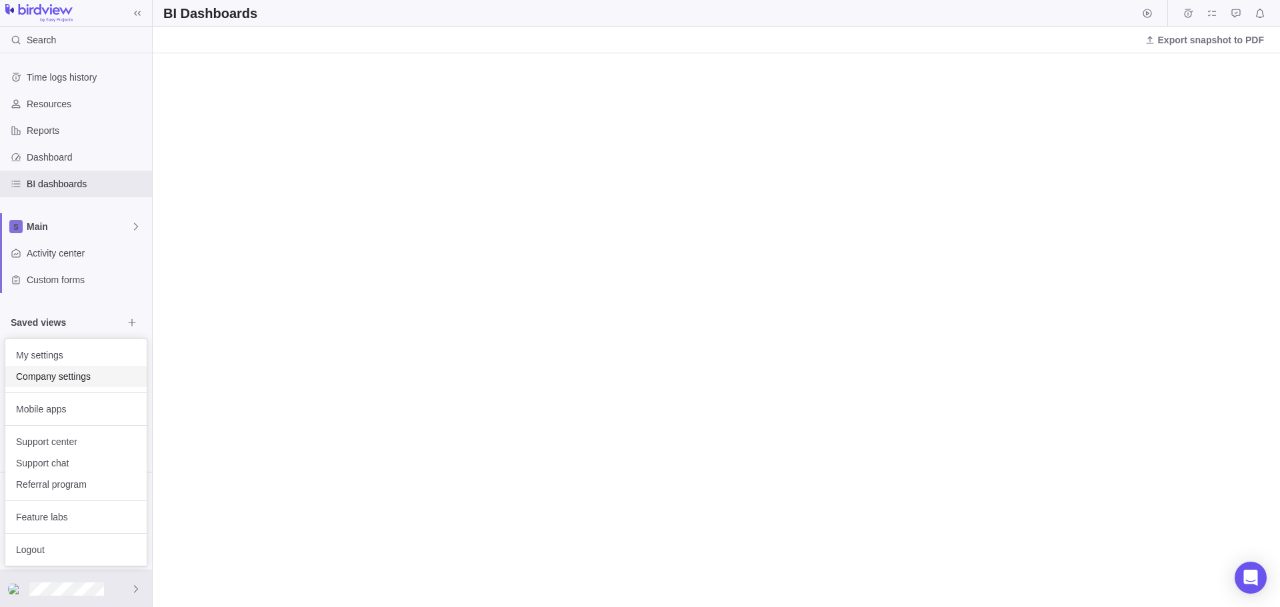
click at [89, 375] on span "Company settings" at bounding box center [76, 376] width 120 height 13
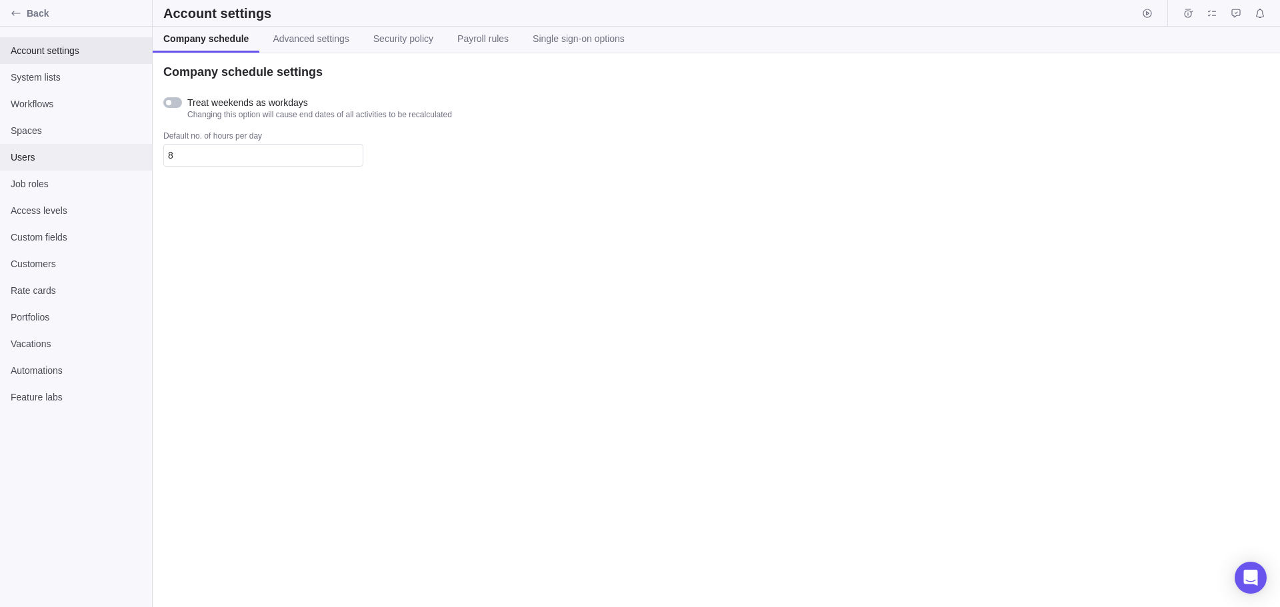
click at [49, 153] on span "Users" at bounding box center [76, 157] width 131 height 13
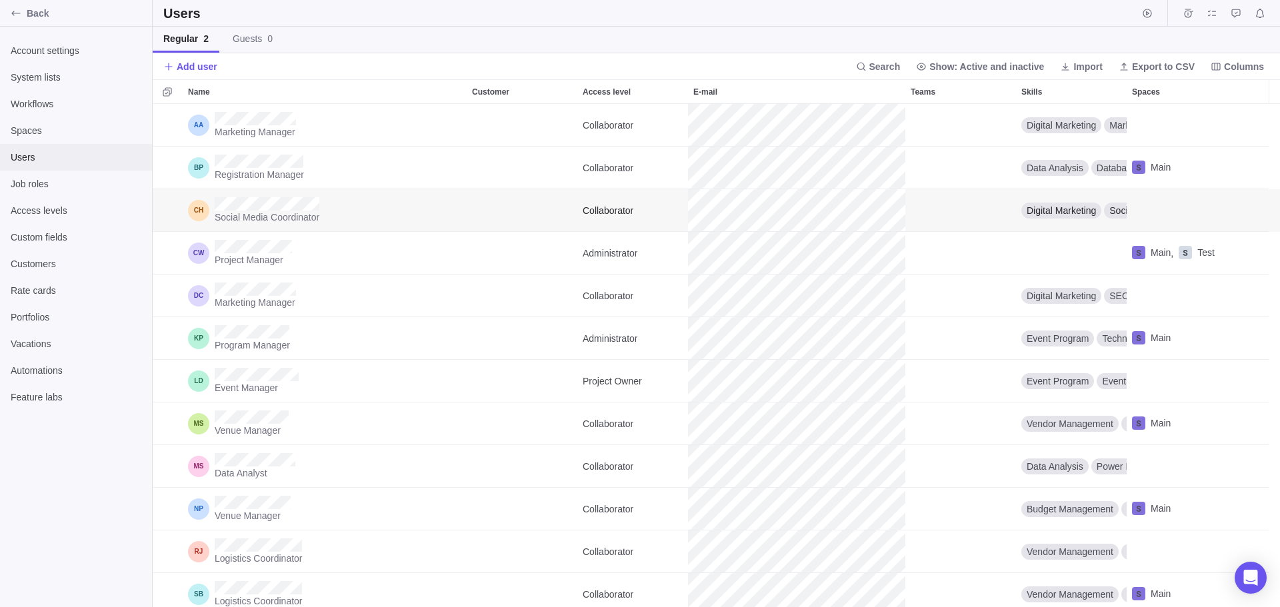
scroll to position [492, 1116]
click at [203, 65] on span "Add user" at bounding box center [197, 66] width 41 height 13
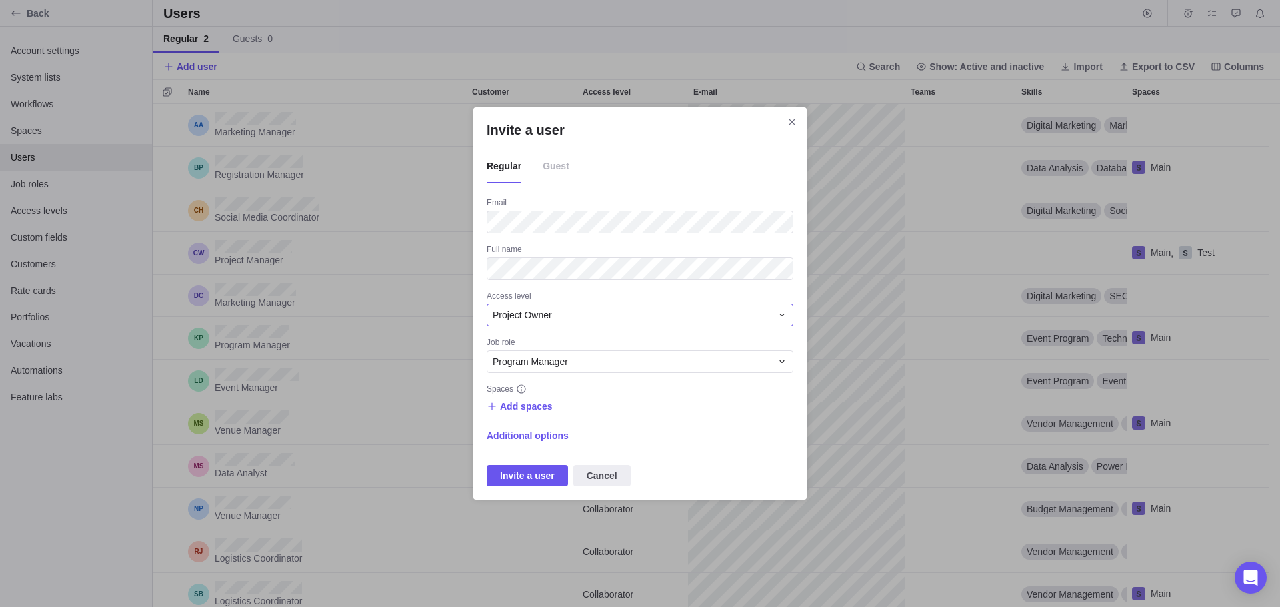
click at [619, 325] on div "Project Owner" at bounding box center [640, 315] width 307 height 23
click at [605, 365] on div "Administrator" at bounding box center [639, 371] width 305 height 24
click at [668, 362] on div "Program Manager" at bounding box center [632, 361] width 279 height 13
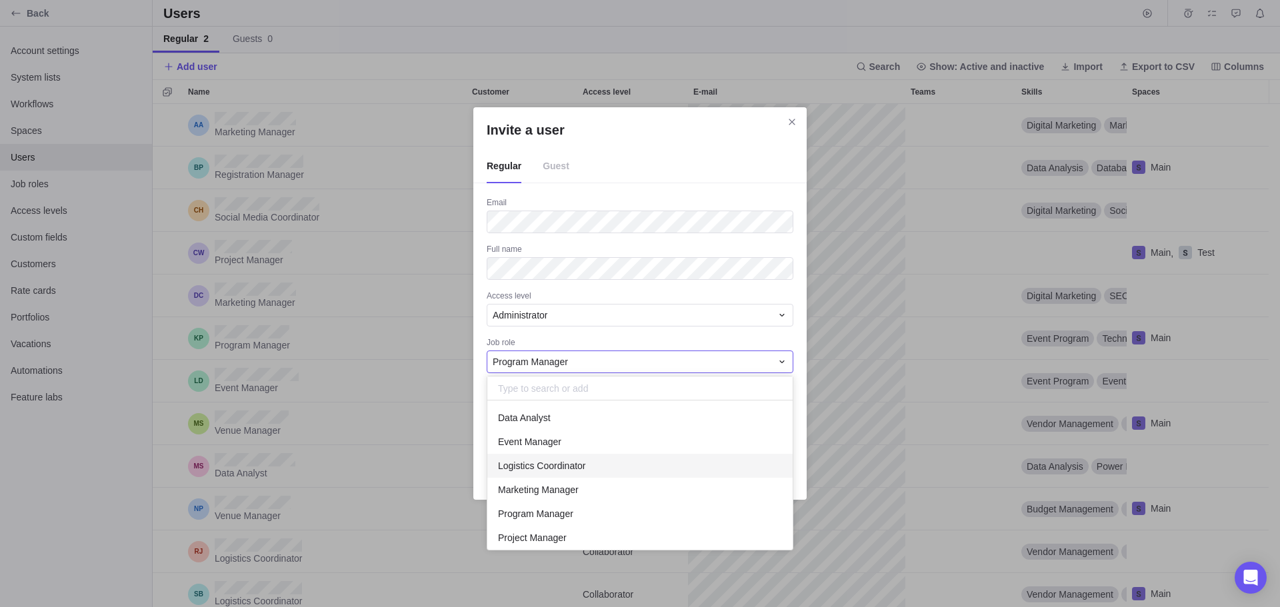
scroll to position [77, 0]
click at [573, 511] on span "Social Media Coordinator" at bounding box center [550, 508] width 105 height 13
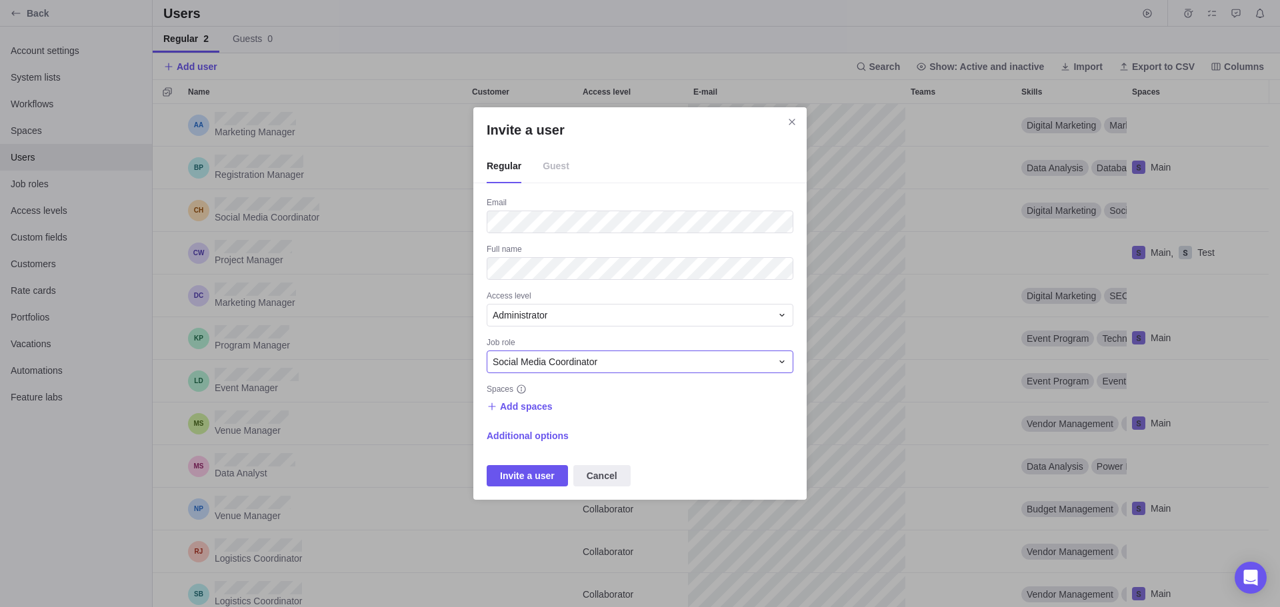
click at [584, 365] on span "Social Media Coordinator" at bounding box center [545, 361] width 105 height 13
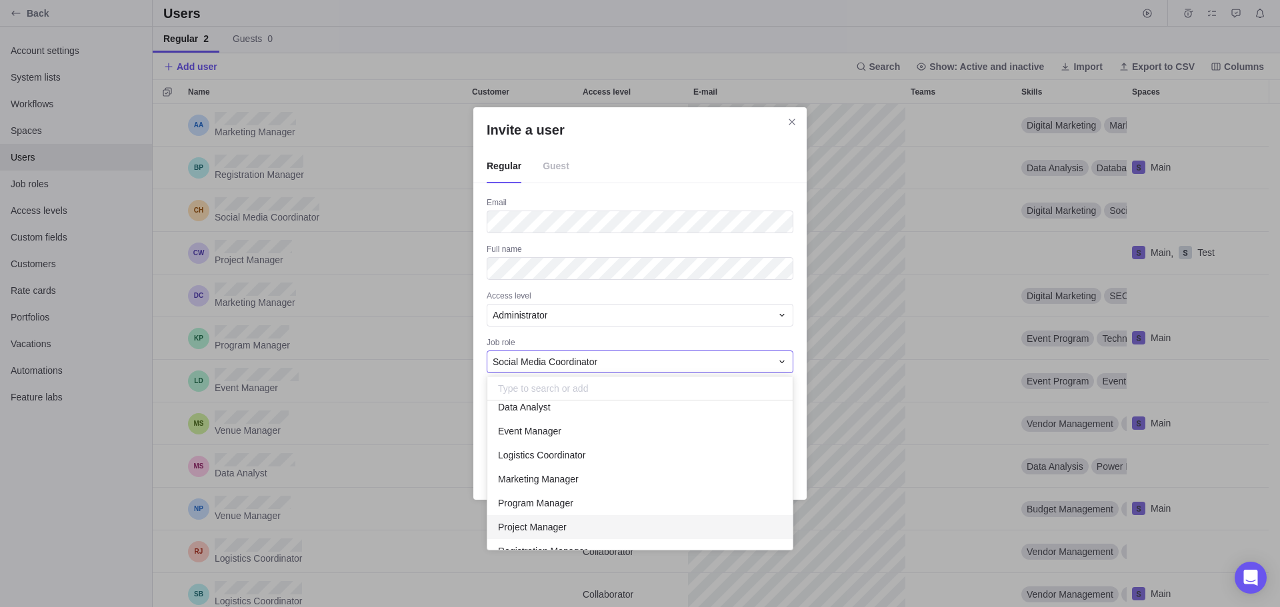
scroll to position [0, 0]
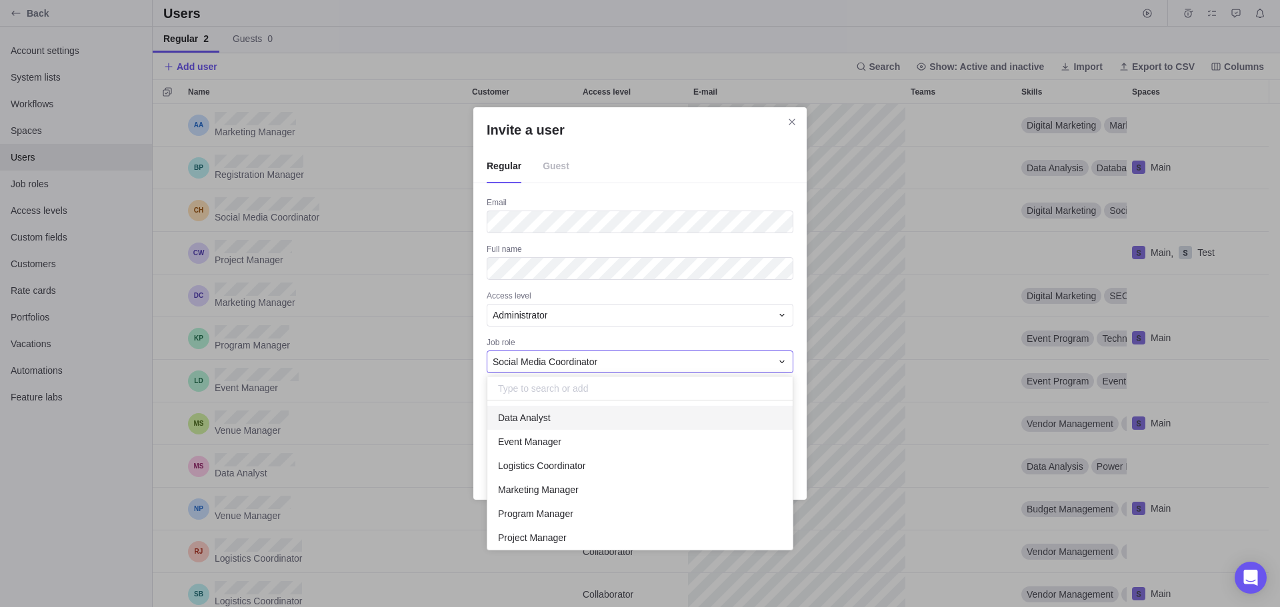
click at [485, 420] on div "Invite a user Regular Guest Email Full name Access level Administrator Job role…" at bounding box center [640, 303] width 1280 height 607
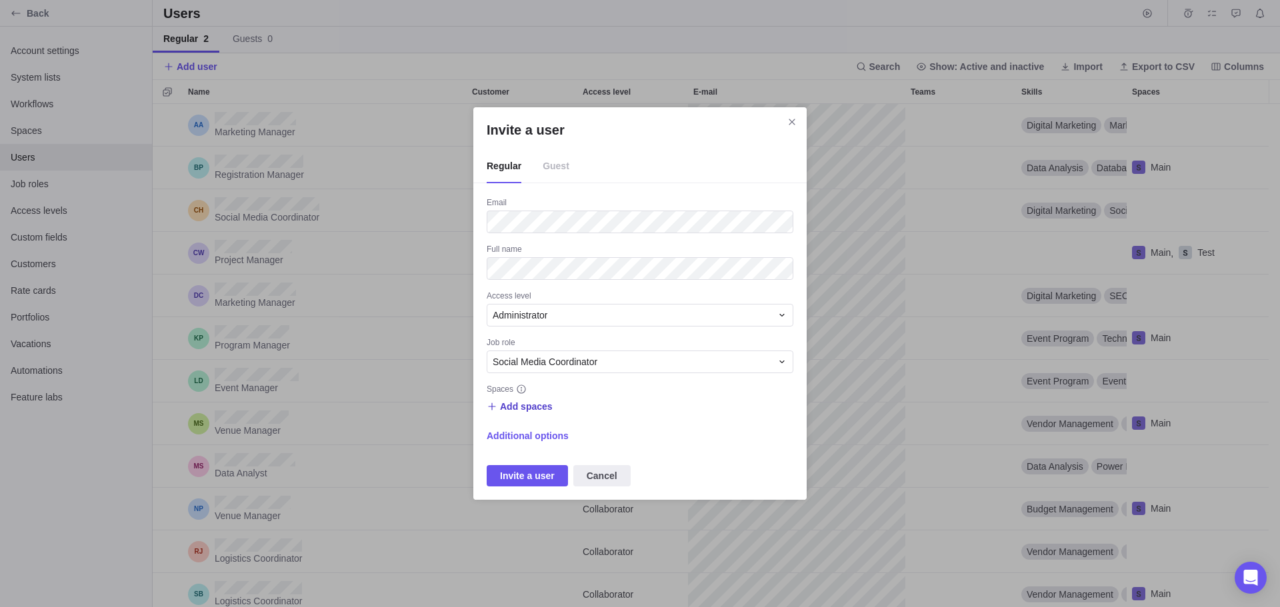
click at [546, 412] on span "Add spaces" at bounding box center [526, 406] width 53 height 13
click at [555, 468] on div "Main" at bounding box center [619, 461] width 265 height 24
click at [538, 489] on div "Test" at bounding box center [619, 485] width 265 height 24
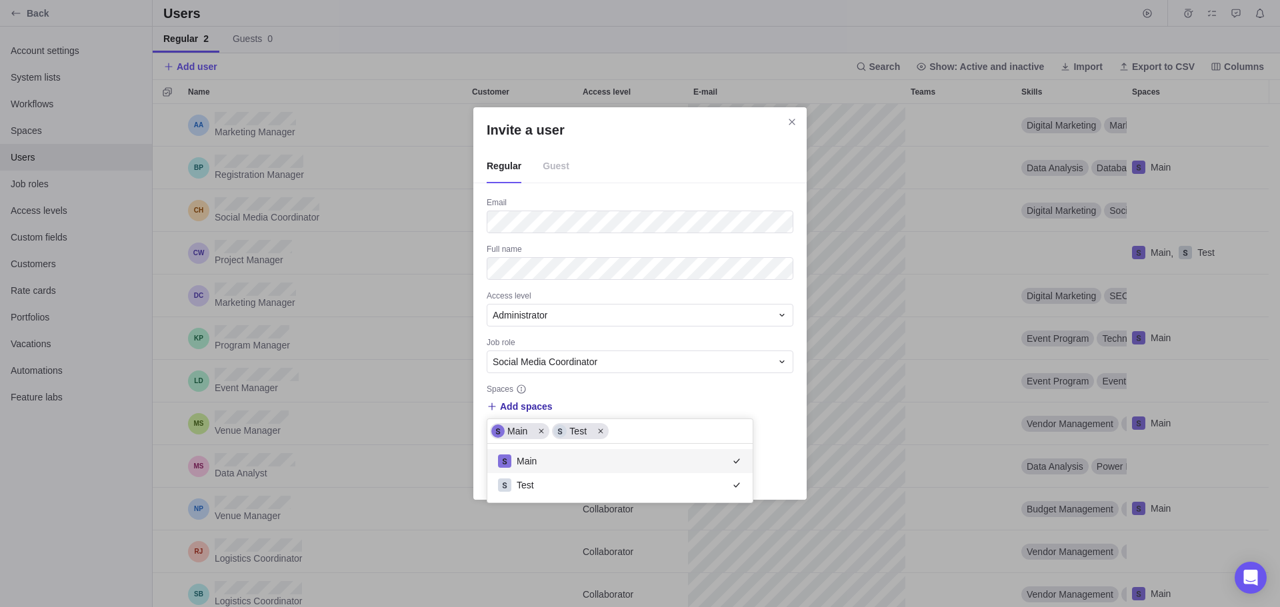
click at [687, 394] on div "Invite a user Regular Guest Email Full name Access level Administrator Job role…" at bounding box center [640, 303] width 1280 height 607
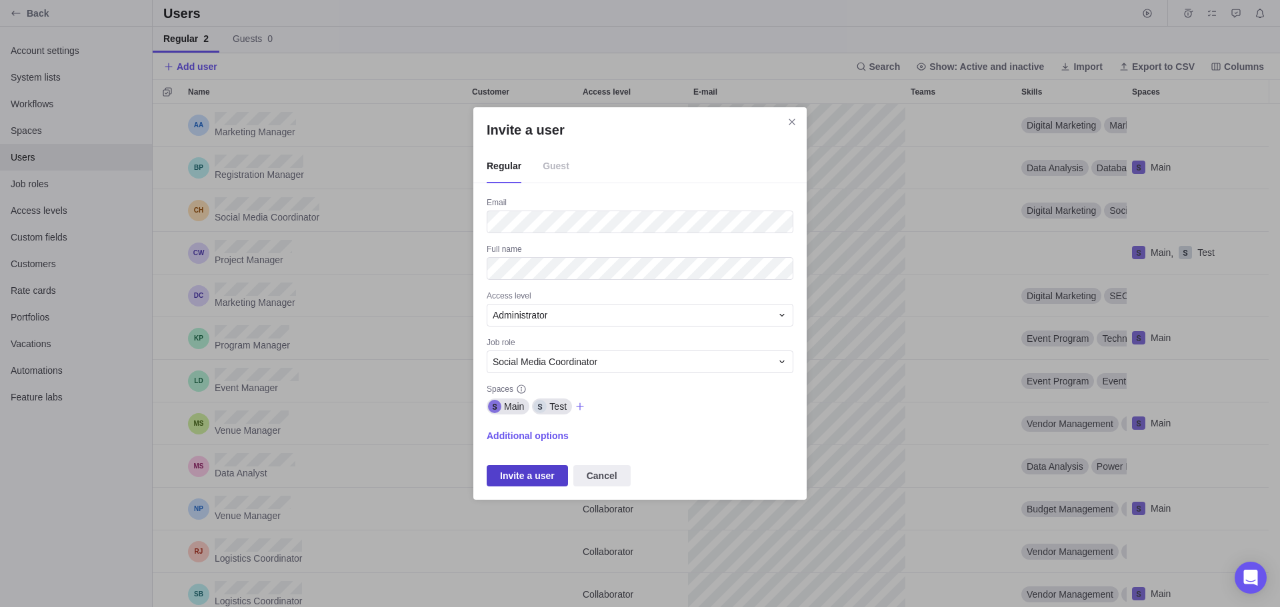
click at [527, 475] on span "Invite a user" at bounding box center [527, 476] width 55 height 16
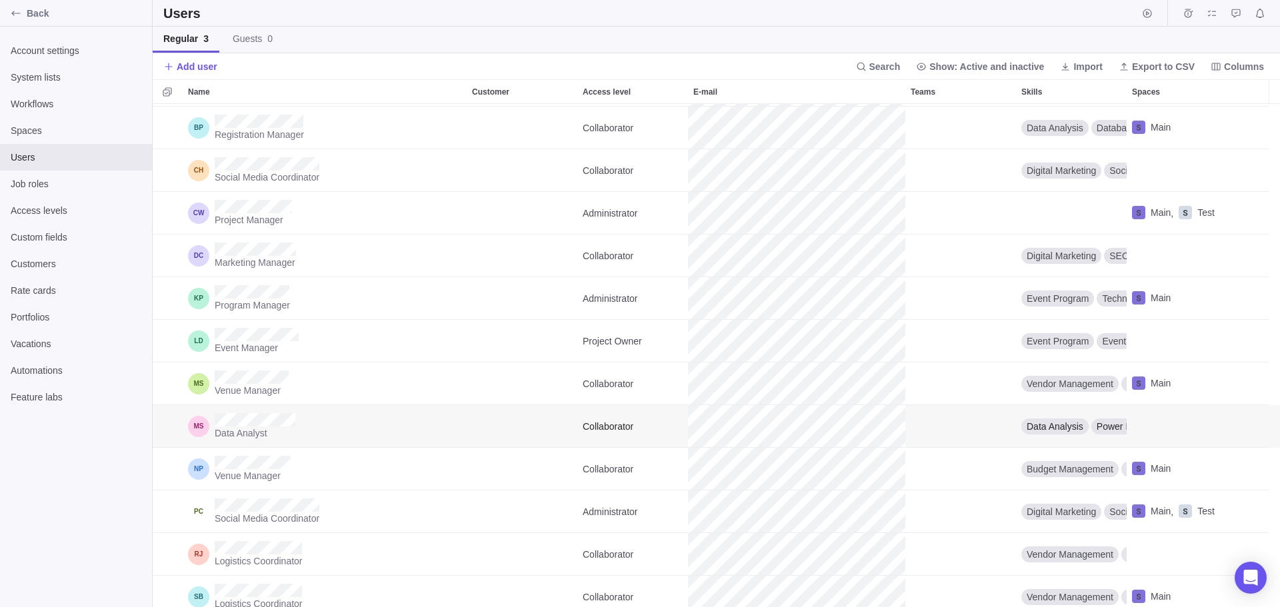
scroll to position [0, 0]
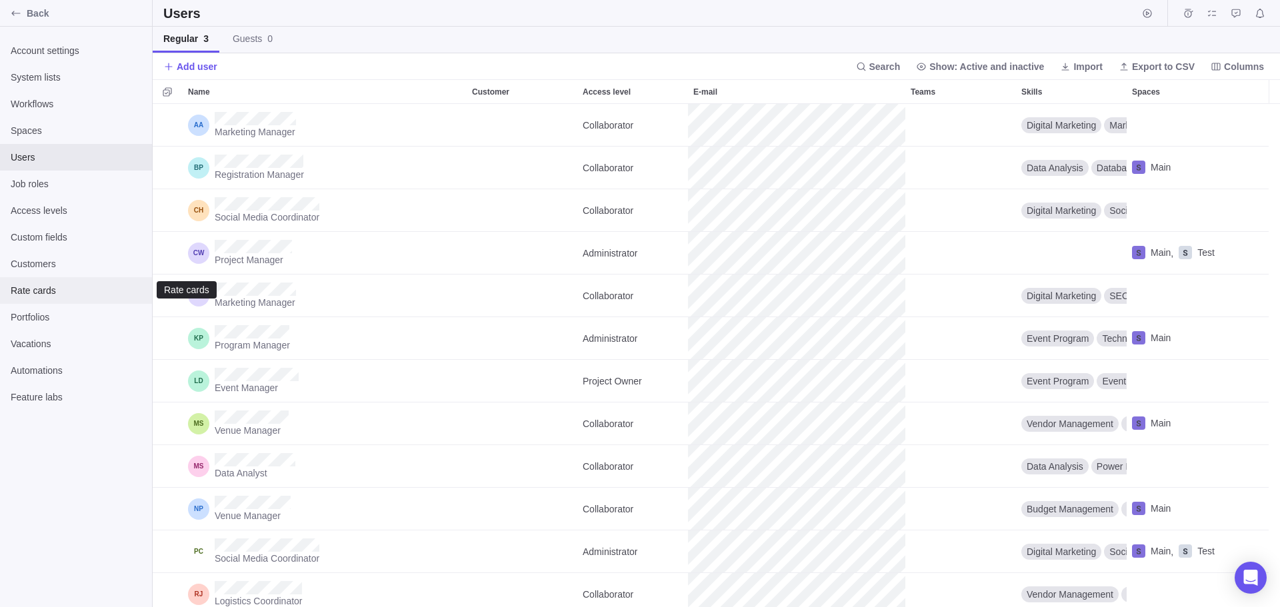
click at [47, 285] on span "Rate cards" at bounding box center [76, 290] width 131 height 13
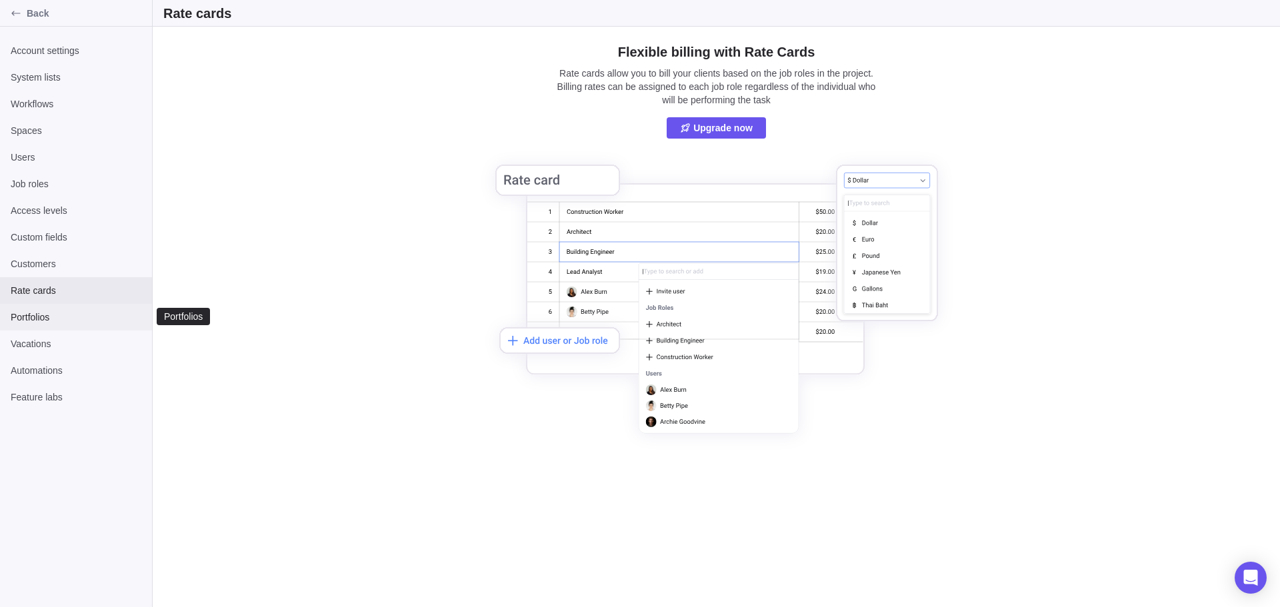
click at [48, 320] on span "Portfolios" at bounding box center [76, 317] width 131 height 13
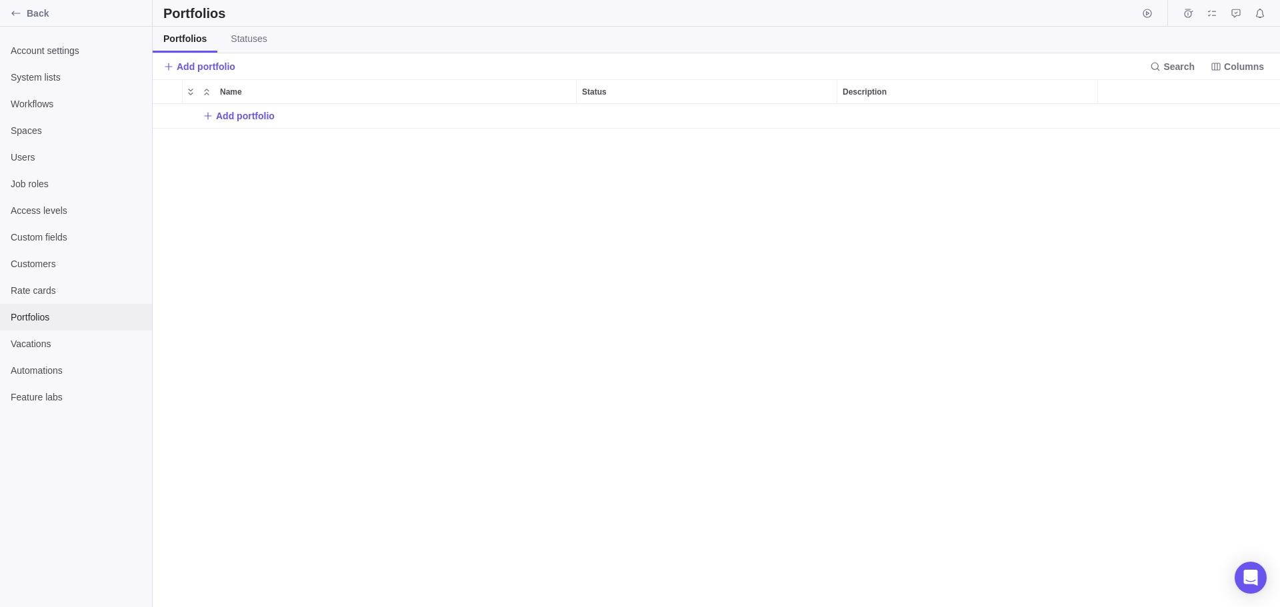
scroll to position [492, 1116]
click at [230, 110] on span "Add portfolio" at bounding box center [245, 115] width 59 height 13
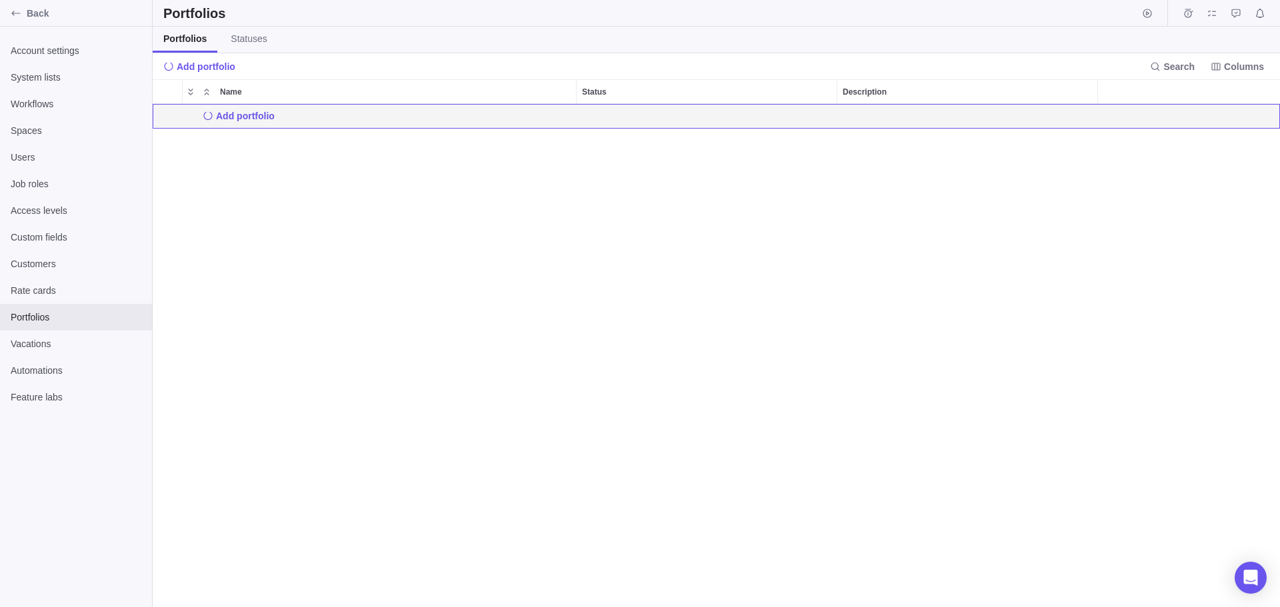
scroll to position [492, 829]
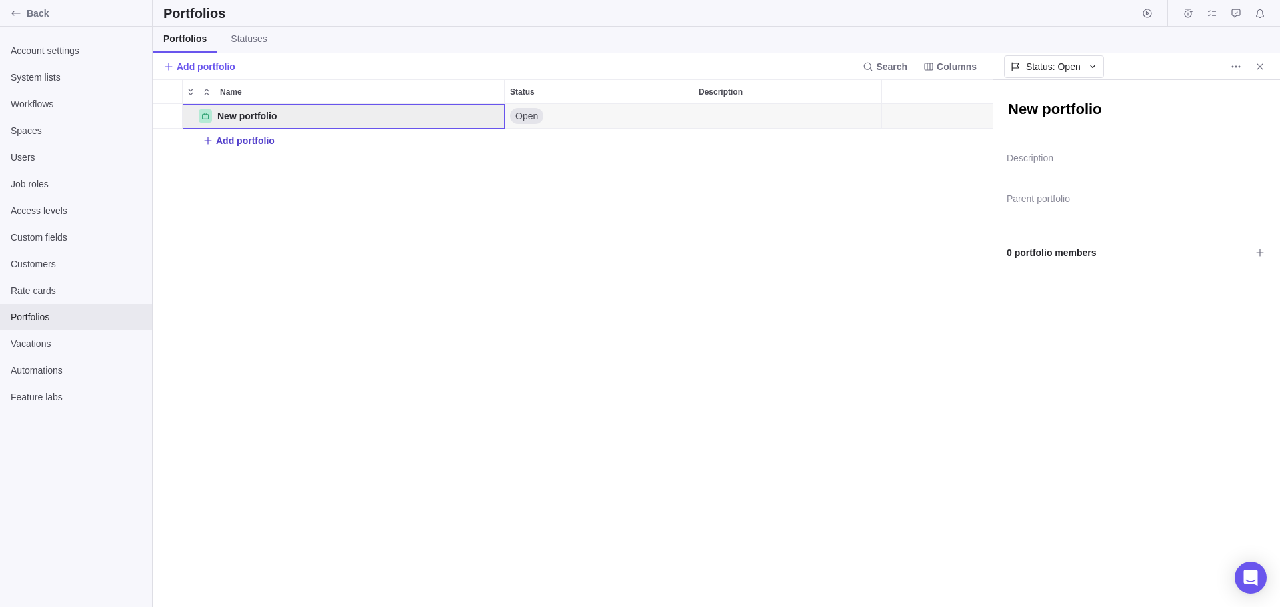
click at [256, 134] on span "Add portfolio" at bounding box center [245, 140] width 59 height 13
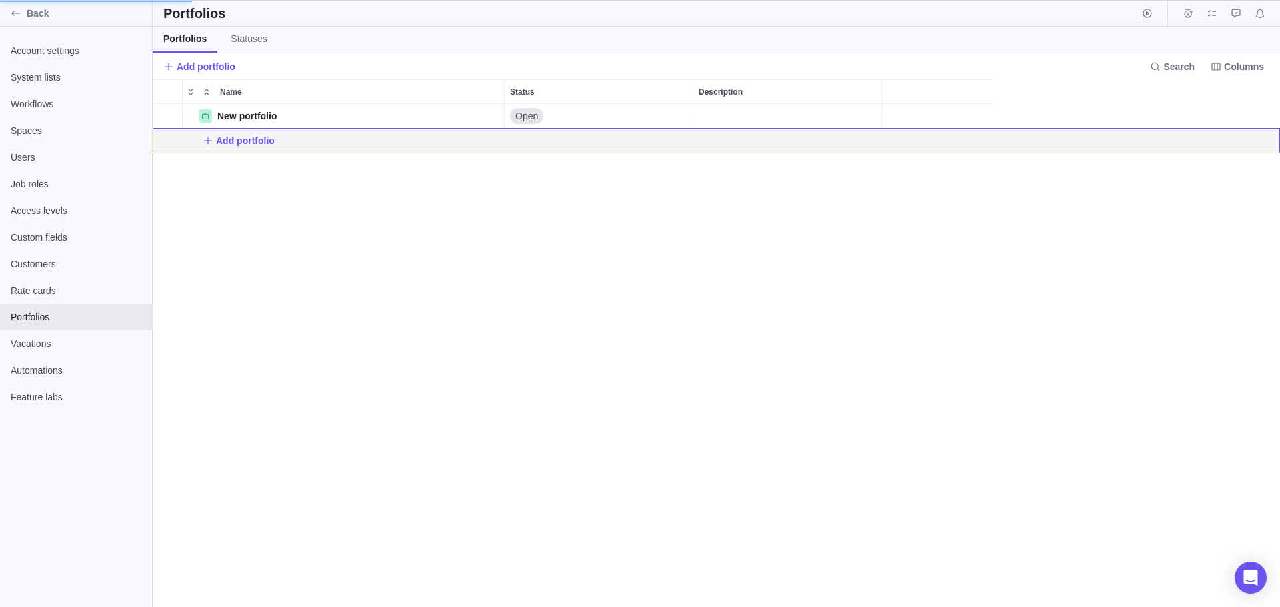
scroll to position [492, 829]
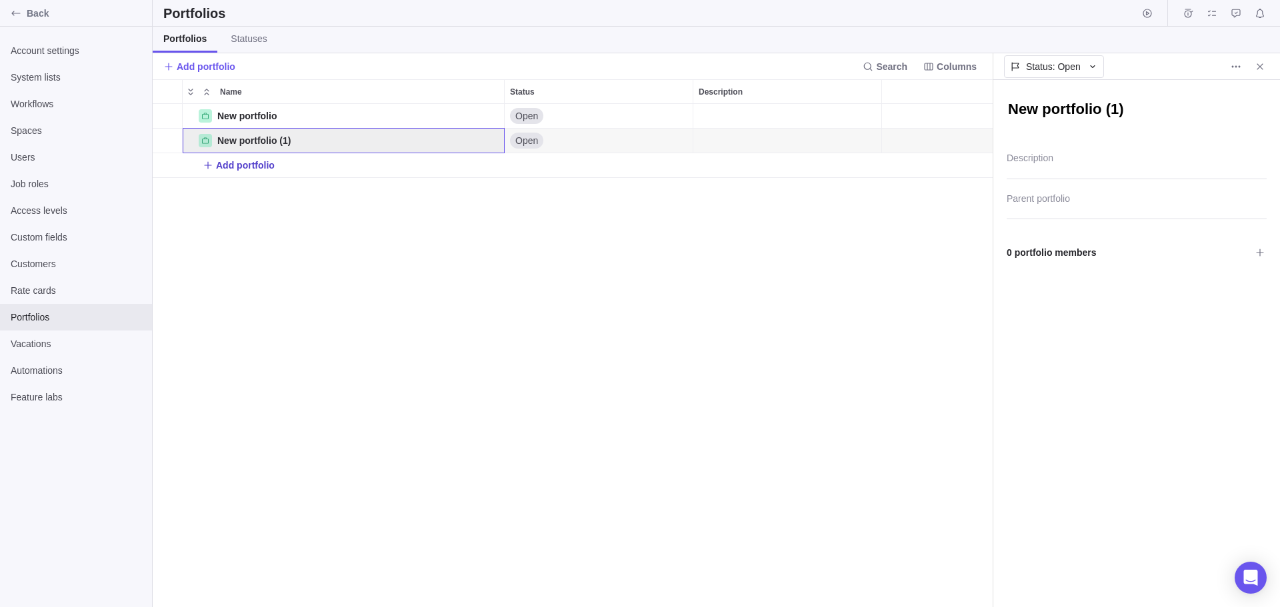
click at [261, 166] on span "Add portfolio" at bounding box center [245, 165] width 59 height 13
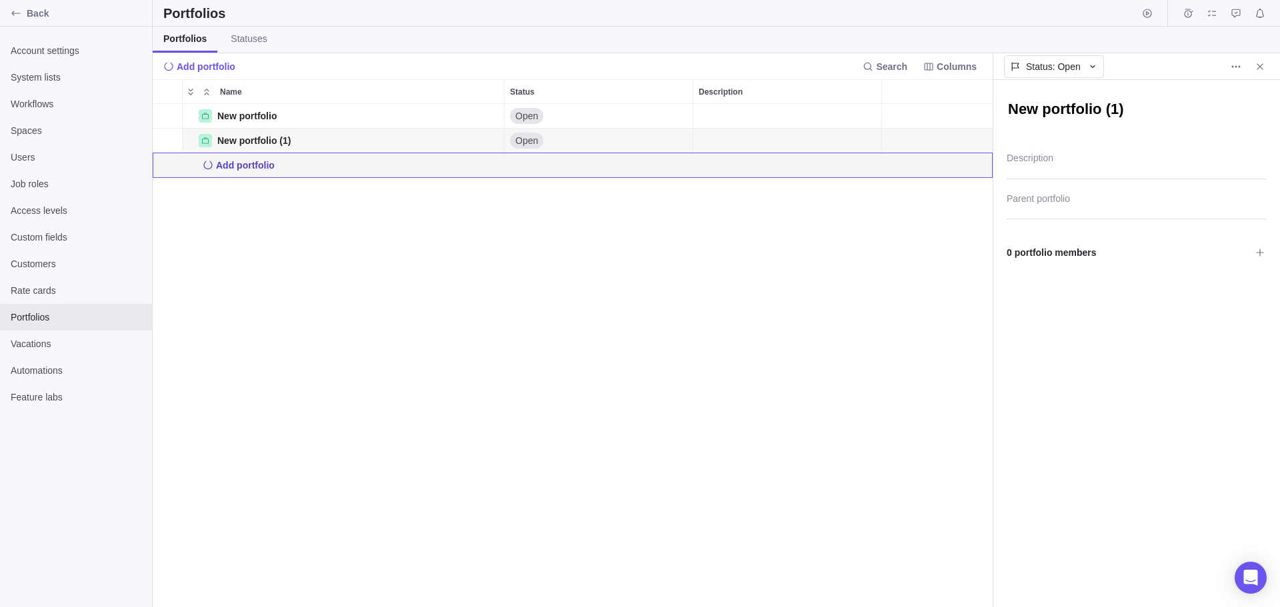
type textarea "x"
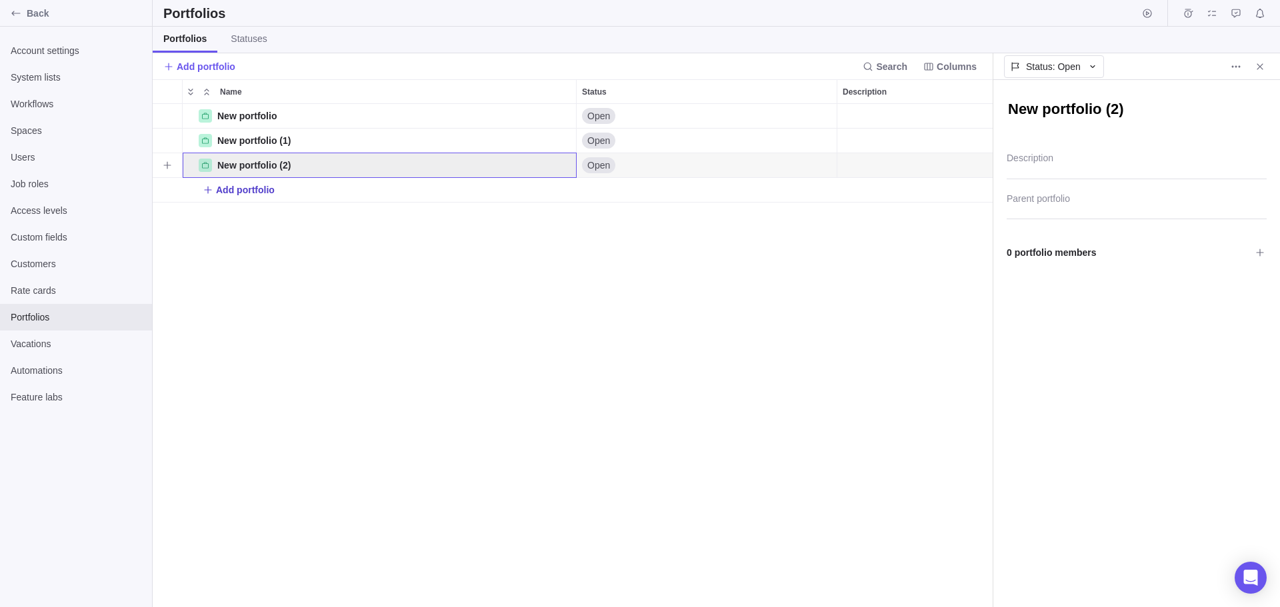
scroll to position [492, 829]
click at [117, 289] on span "Rate cards" at bounding box center [76, 290] width 131 height 13
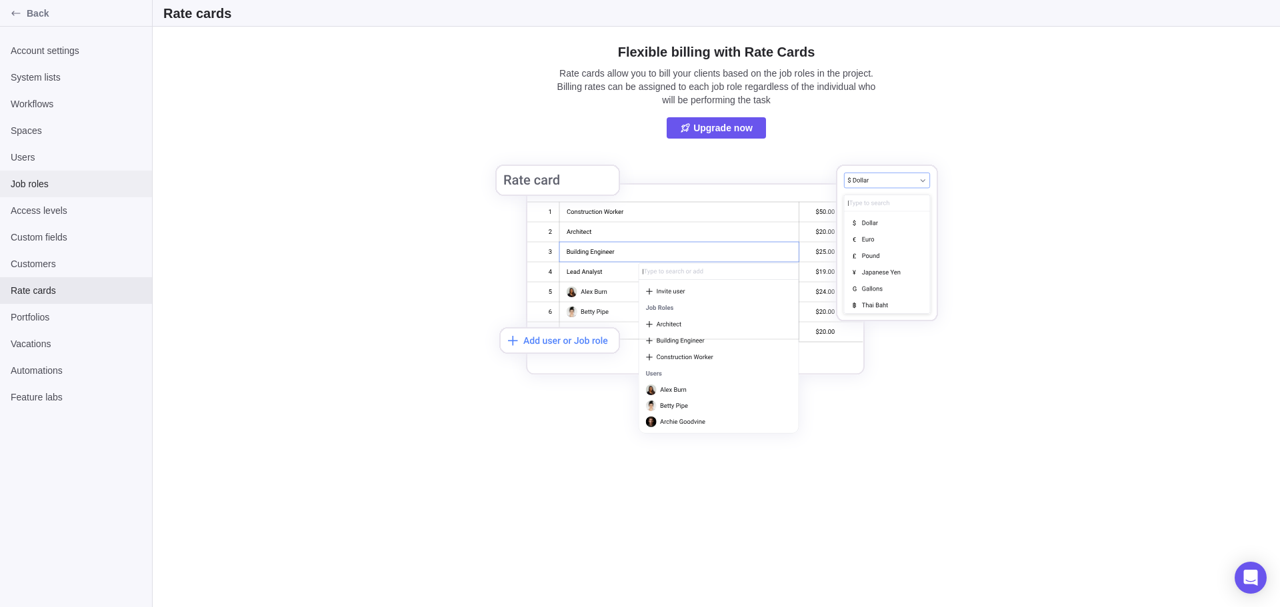
click at [64, 194] on div "Job roles" at bounding box center [76, 184] width 152 height 27
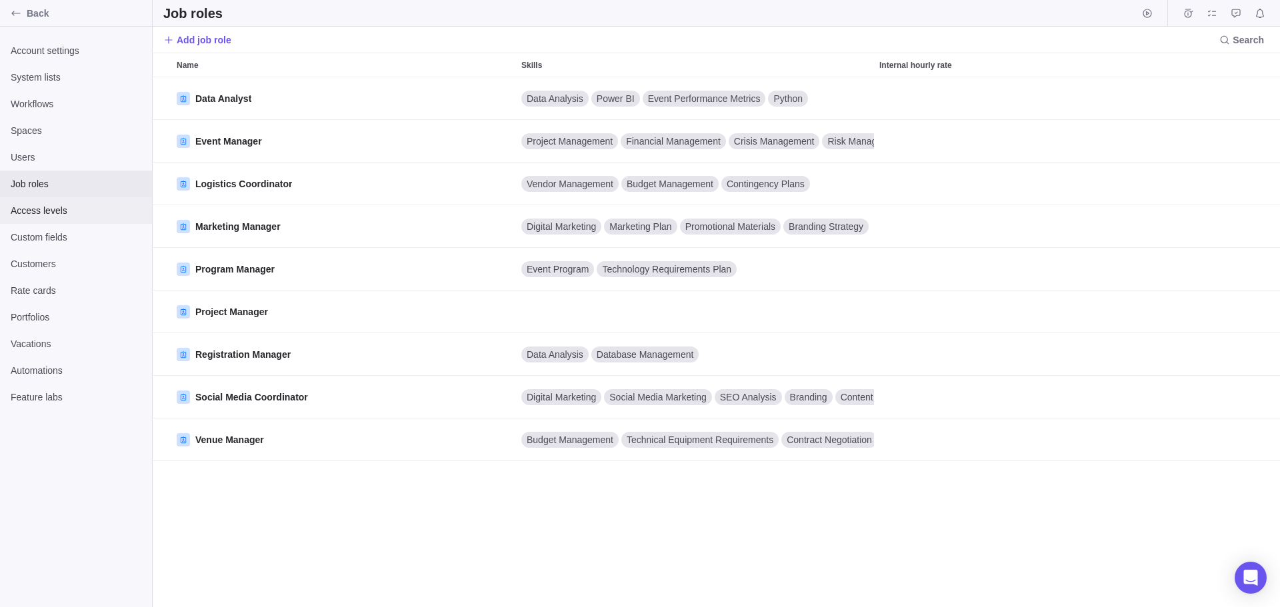
scroll to position [519, 1116]
click at [61, 209] on span "Access levels" at bounding box center [76, 210] width 131 height 13
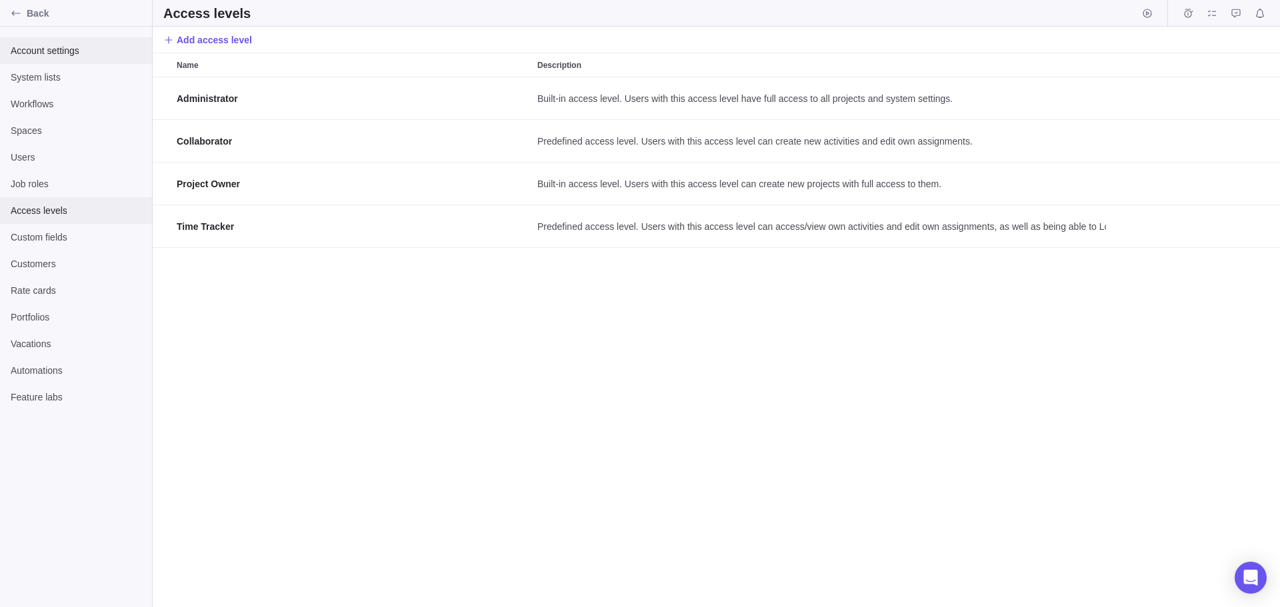
scroll to position [519, 1116]
click at [65, 97] on span "Workflows" at bounding box center [76, 103] width 131 height 13
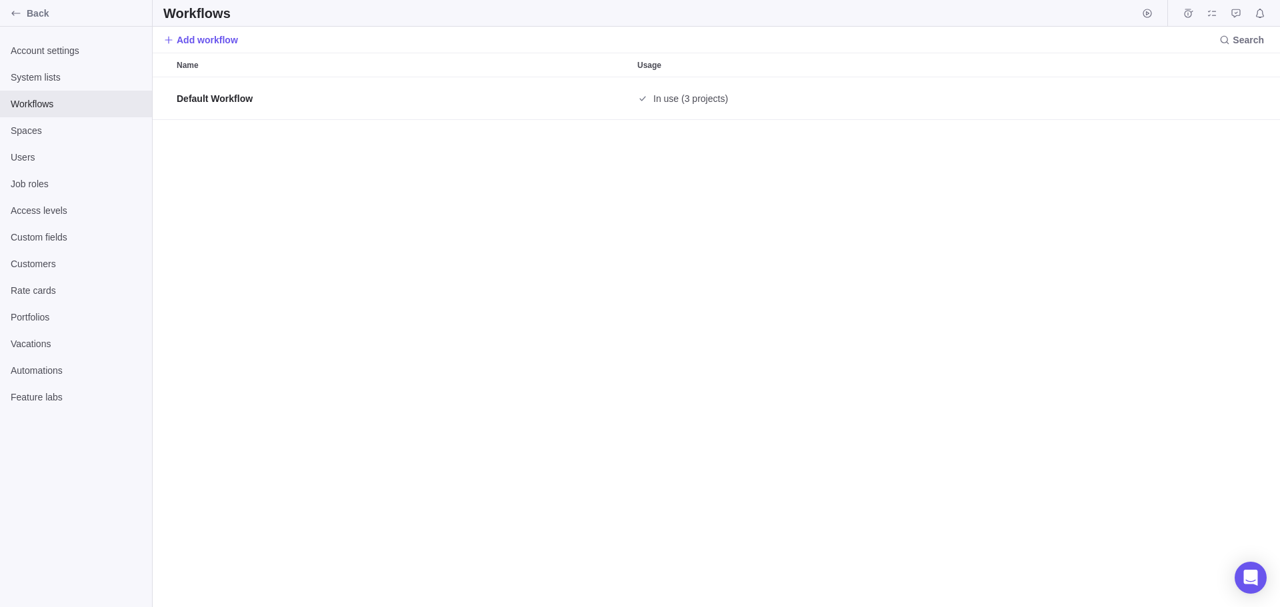
scroll to position [519, 1116]
